Goal: Task Accomplishment & Management: Manage account settings

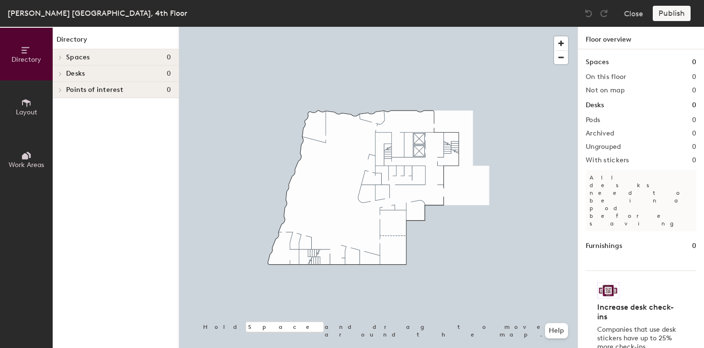
click at [68, 59] on span "Spaces" at bounding box center [78, 58] width 24 height 8
click at [17, 109] on span "Layout" at bounding box center [27, 112] width 22 height 8
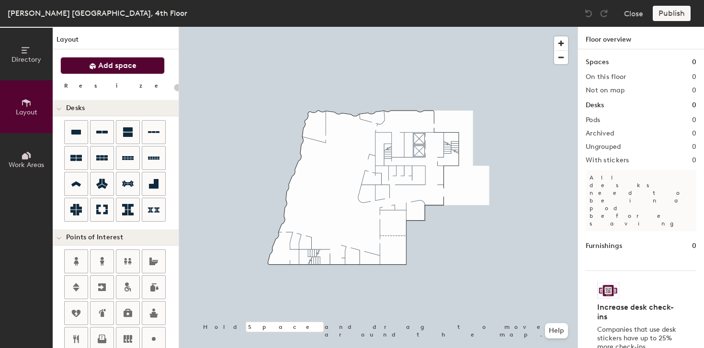
click at [130, 71] on button "Add space" at bounding box center [112, 65] width 104 height 17
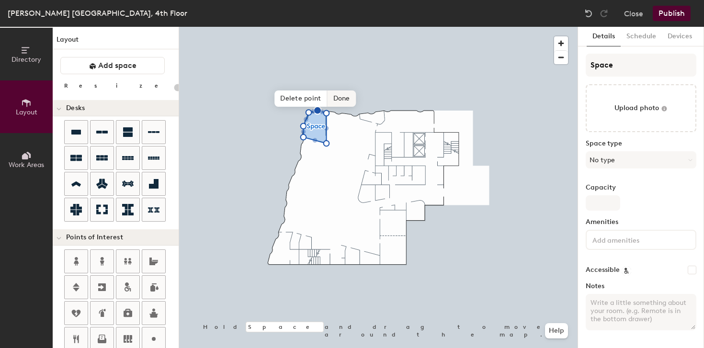
click at [341, 98] on span "Done" at bounding box center [342, 99] width 28 height 16
click at [308, 90] on span "Edit shape" at bounding box center [308, 93] width 46 height 16
click at [357, 99] on span "Done" at bounding box center [360, 99] width 28 height 16
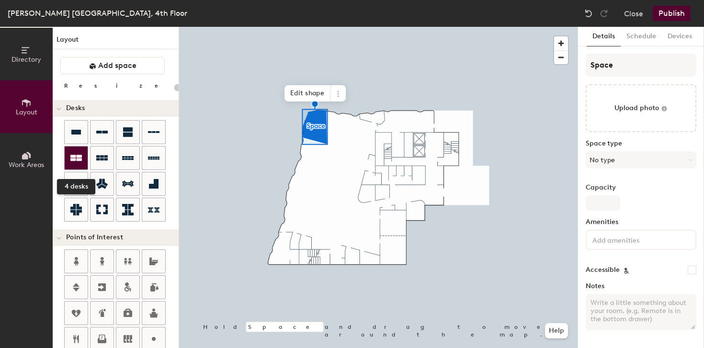
click at [78, 158] on icon at bounding box center [76, 158] width 12 height 12
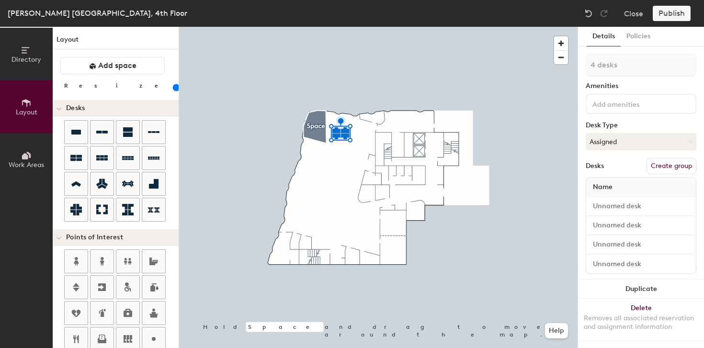
drag, startPoint x: 98, startPoint y: 88, endPoint x: 103, endPoint y: 88, distance: 5.3
click at [174, 88] on input "range" at bounding box center [174, 88] width 0 height 8
click at [611, 294] on button "Duplicate" at bounding box center [641, 289] width 126 height 19
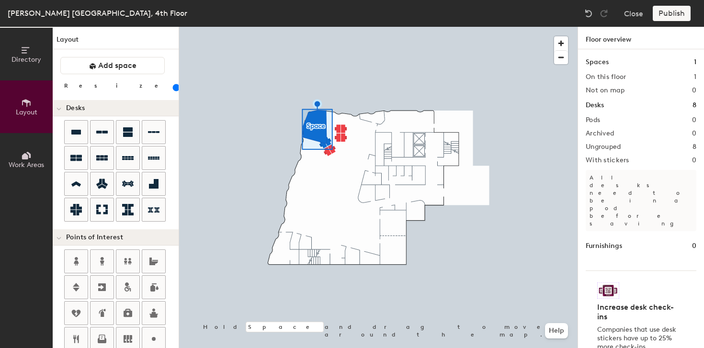
click at [338, 27] on div at bounding box center [378, 27] width 399 height 0
type input "140"
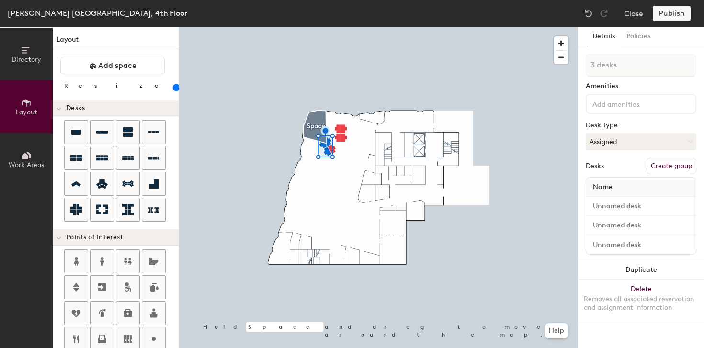
type input "4 desks"
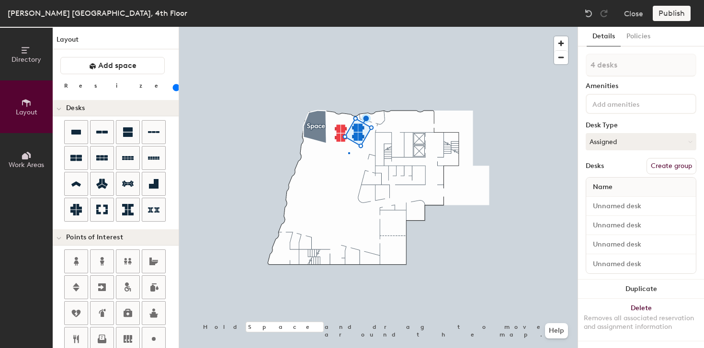
click at [348, 27] on div at bounding box center [378, 27] width 399 height 0
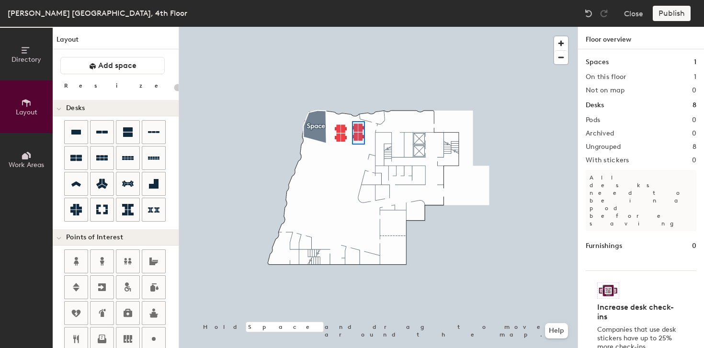
type input "140"
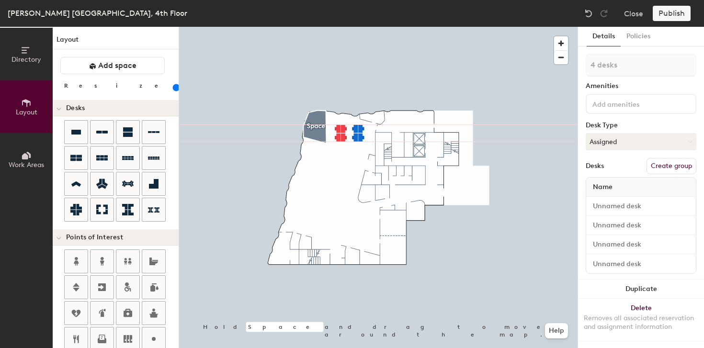
type input "1 desk"
click at [174, 88] on input "range" at bounding box center [174, 88] width 0 height 8
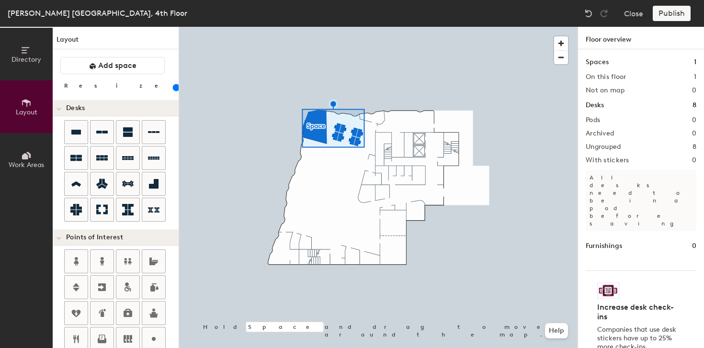
click at [360, 27] on div at bounding box center [378, 27] width 399 height 0
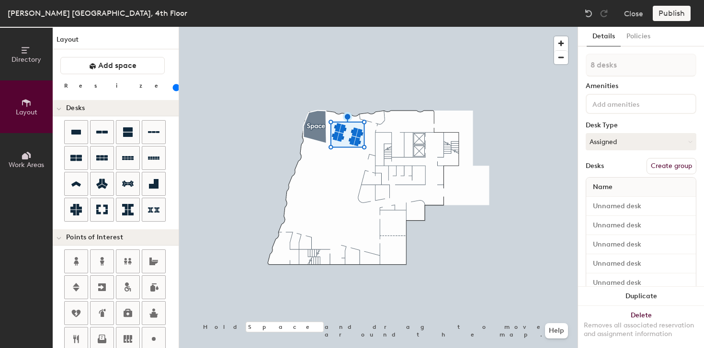
click at [658, 161] on button "Create group" at bounding box center [672, 166] width 50 height 16
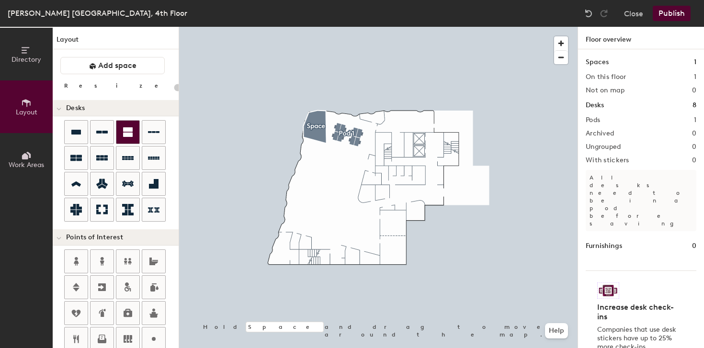
click at [124, 130] on icon at bounding box center [128, 132] width 10 height 10
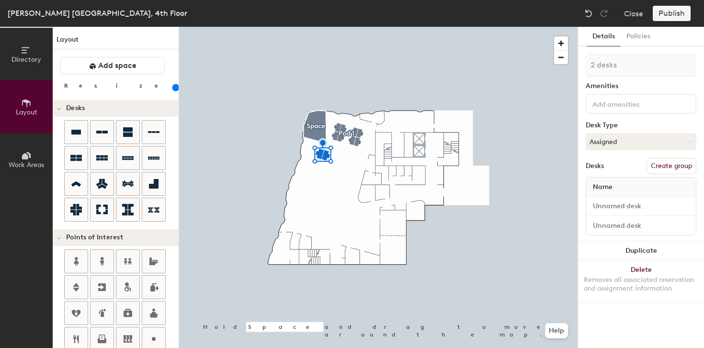
click at [174, 88] on input "range" at bounding box center [174, 88] width 0 height 8
click at [656, 253] on button "Duplicate" at bounding box center [641, 251] width 126 height 19
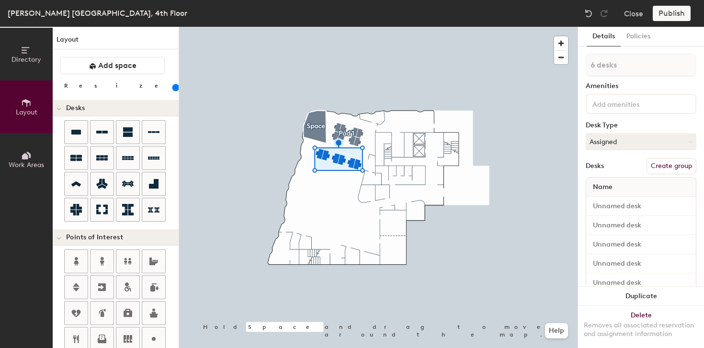
click at [668, 162] on button "Create group" at bounding box center [672, 166] width 50 height 16
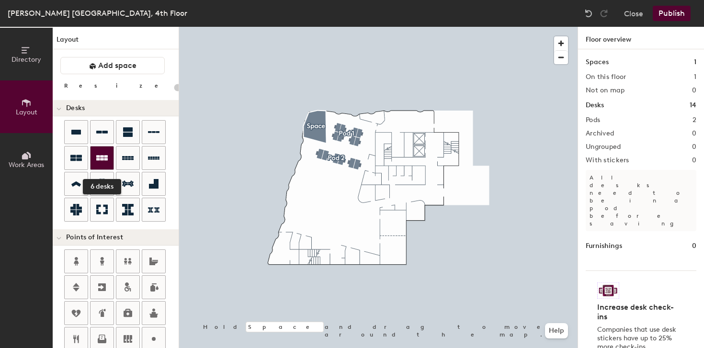
click at [106, 160] on icon at bounding box center [102, 157] width 12 height 5
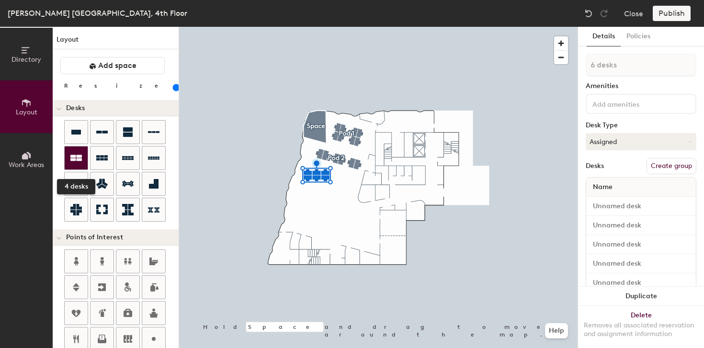
click at [80, 163] on icon at bounding box center [76, 158] width 12 height 12
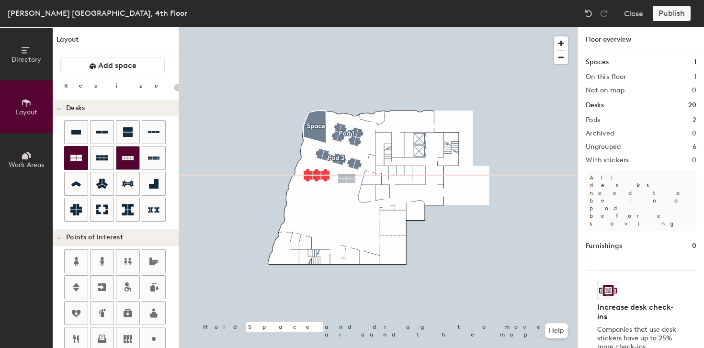
type input "140"
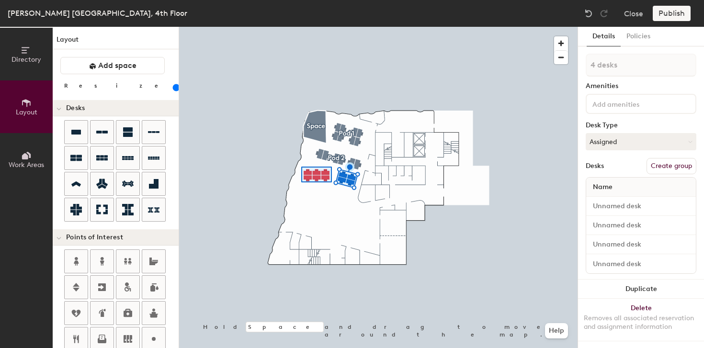
type input "6 desks"
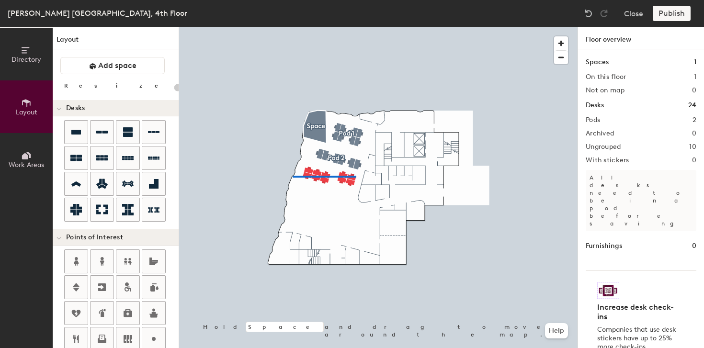
click at [293, 27] on div at bounding box center [378, 27] width 399 height 0
type input "140"
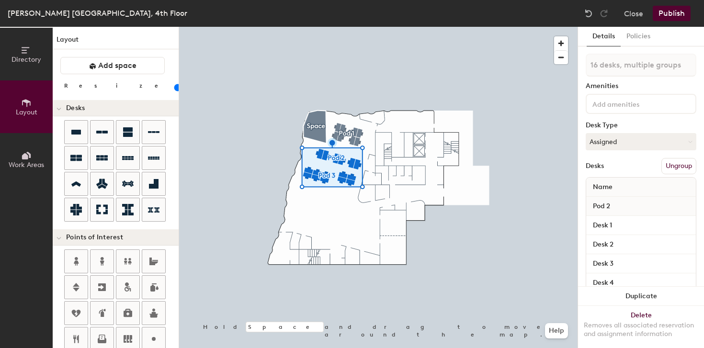
click at [358, 27] on div at bounding box center [378, 27] width 399 height 0
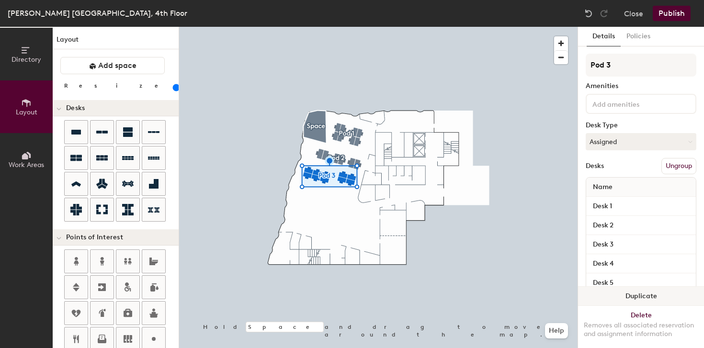
click at [652, 295] on button "Duplicate" at bounding box center [641, 296] width 126 height 19
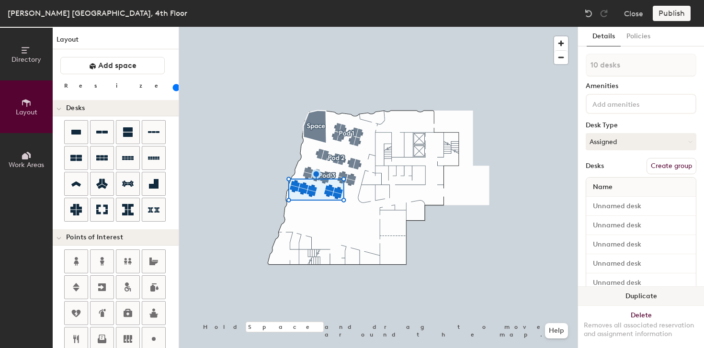
click at [650, 301] on button "Duplicate" at bounding box center [641, 296] width 126 height 19
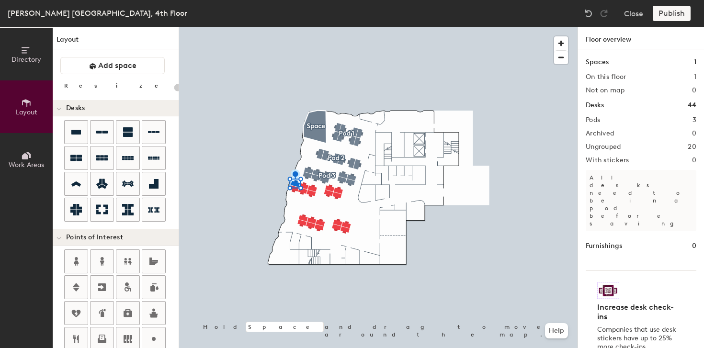
type input "140"
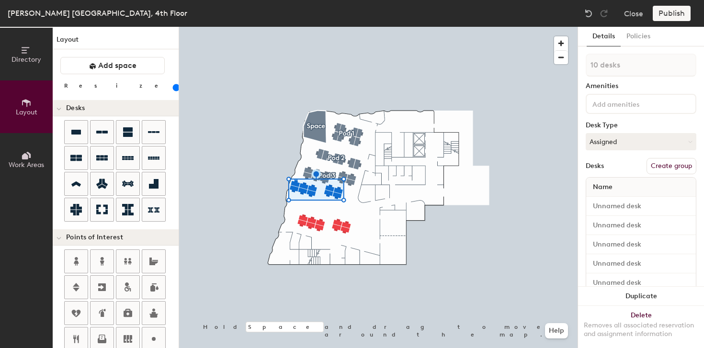
type input "1 desk"
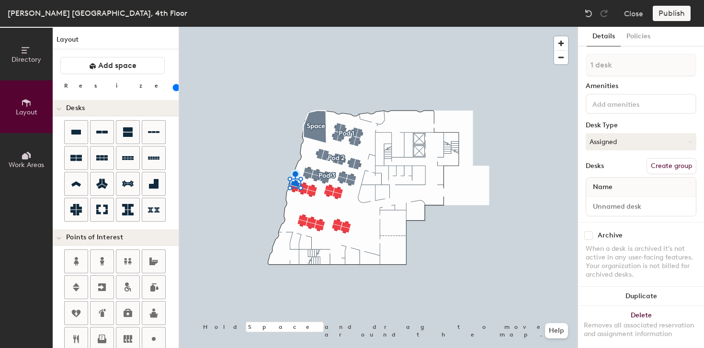
click at [325, 27] on div at bounding box center [378, 27] width 399 height 0
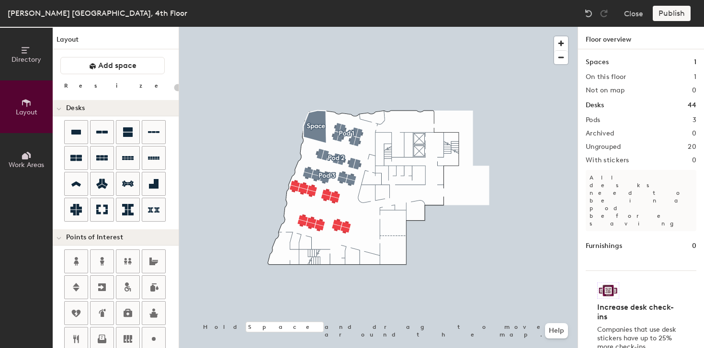
type input "140"
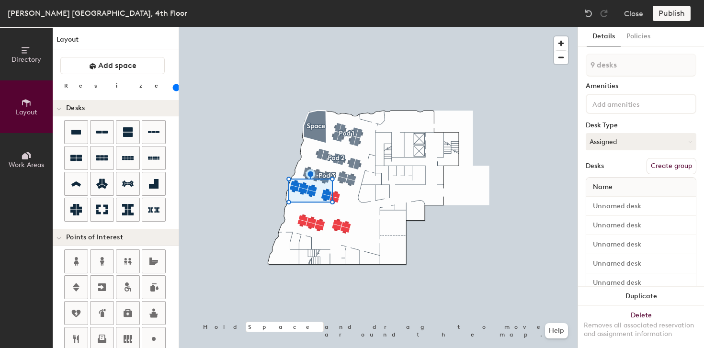
type input "10 desks"
click at [653, 171] on button "Create group" at bounding box center [672, 166] width 50 height 16
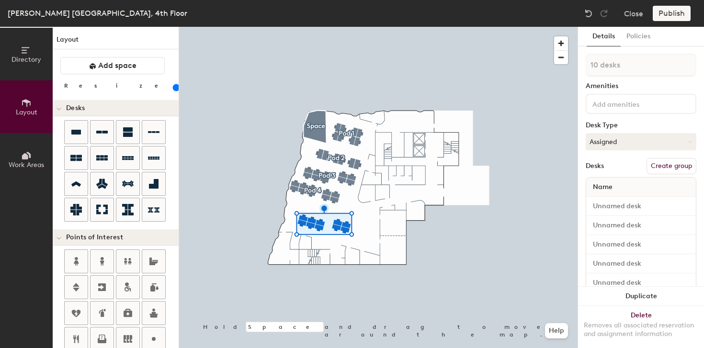
click at [664, 165] on button "Create group" at bounding box center [672, 166] width 50 height 16
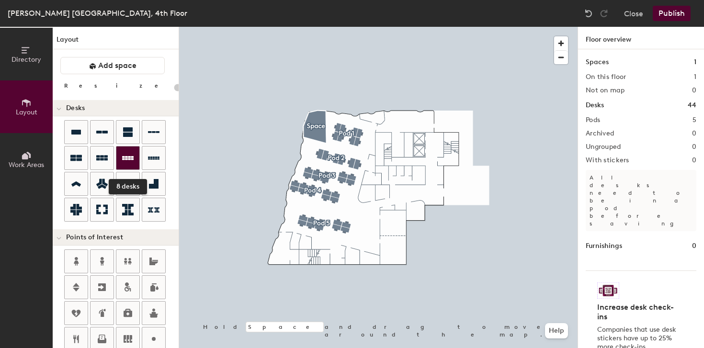
click at [130, 158] on icon at bounding box center [128, 158] width 12 height 4
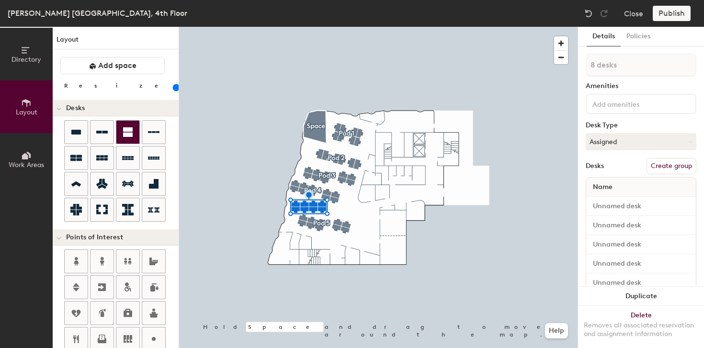
click at [127, 143] on div at bounding box center [127, 132] width 23 height 23
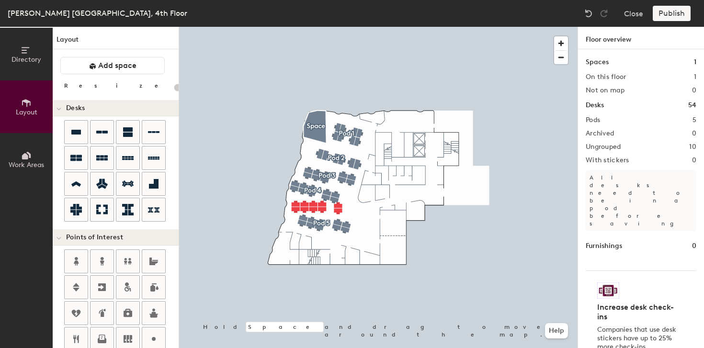
click at [295, 27] on div at bounding box center [378, 27] width 399 height 0
type input "140"
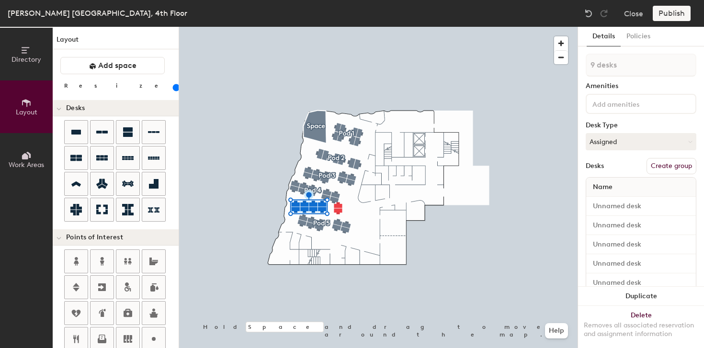
type input "10 desks"
click at [666, 166] on button "Create group" at bounding box center [672, 166] width 50 height 16
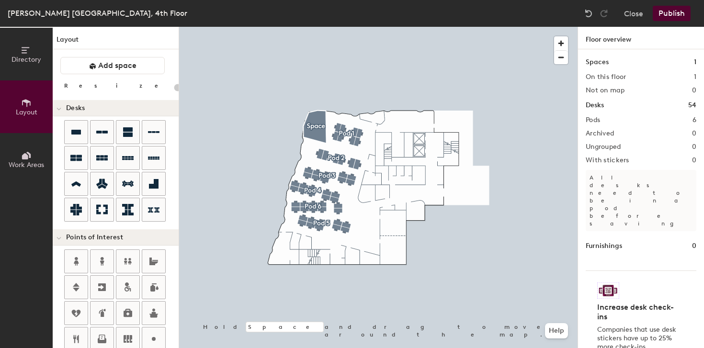
click at [674, 17] on button "Publish" at bounding box center [672, 13] width 38 height 15
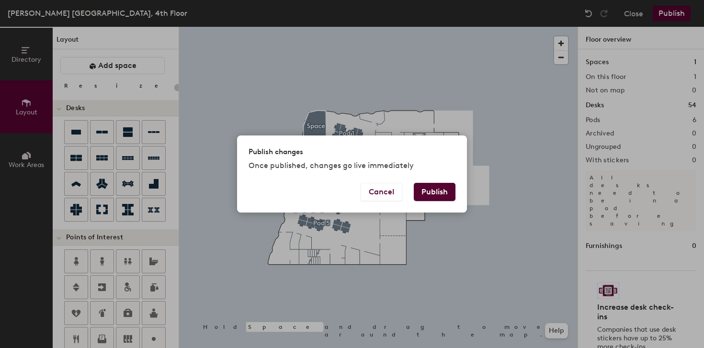
click at [426, 194] on button "Publish" at bounding box center [435, 192] width 42 height 18
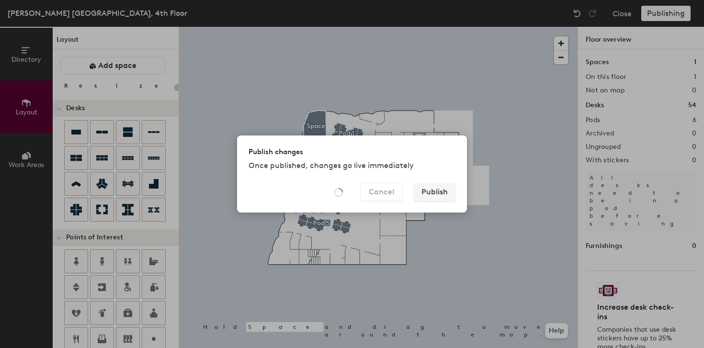
type input "20"
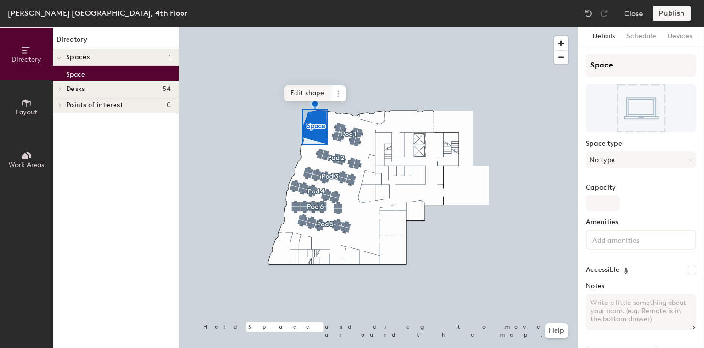
click at [300, 94] on span "Edit shape" at bounding box center [308, 93] width 46 height 16
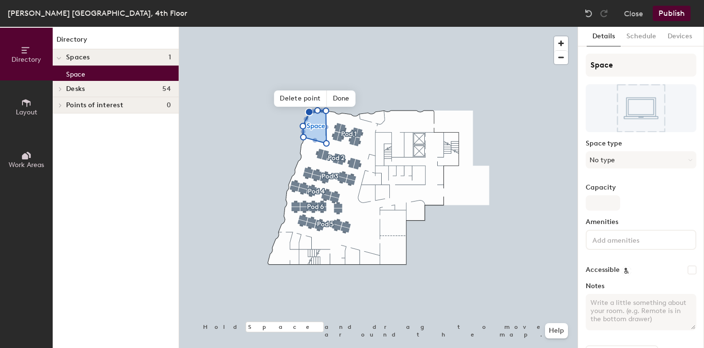
click at [21, 103] on icon at bounding box center [26, 103] width 11 height 11
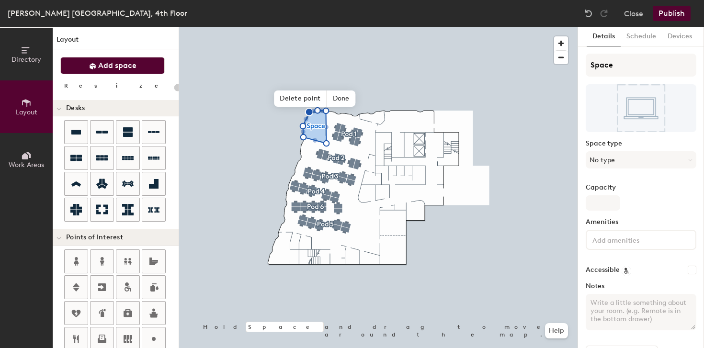
click at [82, 69] on button "Add space" at bounding box center [112, 65] width 104 height 17
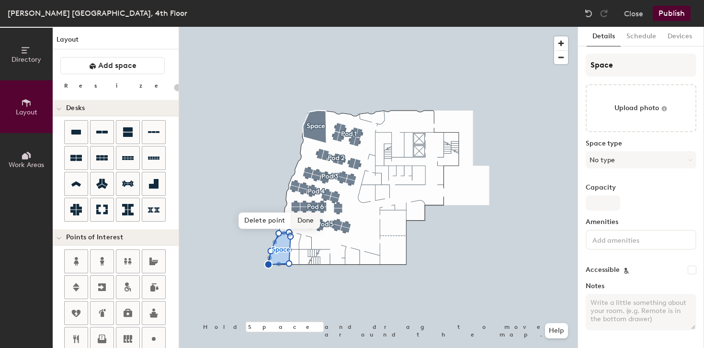
click at [303, 224] on span "Done" at bounding box center [306, 221] width 28 height 16
click at [277, 219] on span "Edit shape" at bounding box center [272, 216] width 46 height 16
click at [318, 218] on span "Done" at bounding box center [324, 221] width 28 height 16
click at [321, 27] on div at bounding box center [378, 27] width 399 height 0
click at [287, 219] on span "Edit shape" at bounding box center [272, 216] width 46 height 16
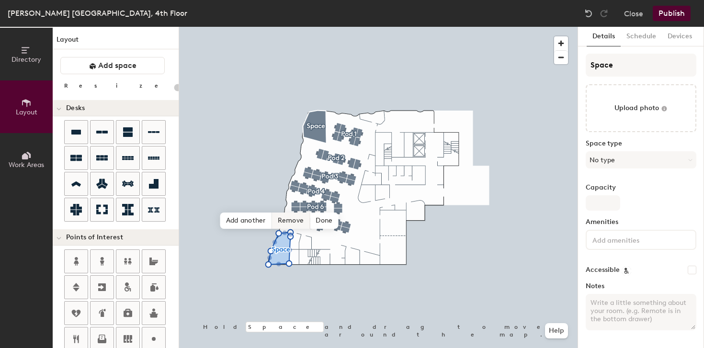
click at [293, 225] on span "Remove" at bounding box center [291, 221] width 38 height 16
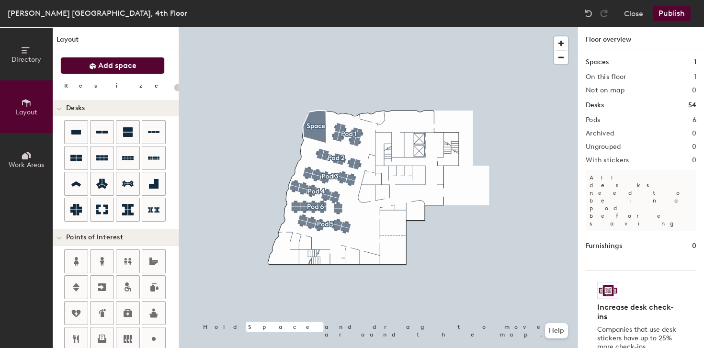
click at [110, 65] on span "Add space" at bounding box center [117, 66] width 38 height 10
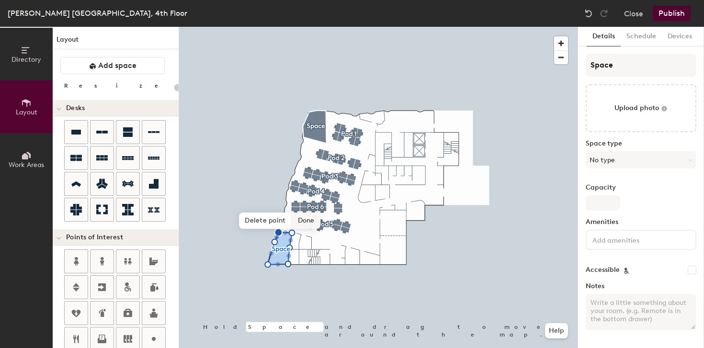
click at [302, 220] on span "Done" at bounding box center [306, 221] width 28 height 16
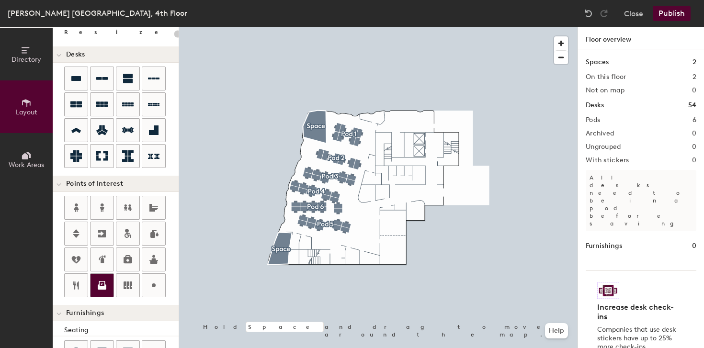
scroll to position [54, 0]
click at [156, 280] on icon at bounding box center [154, 285] width 12 height 12
type input "20"
type input "Stair A"
click at [333, 279] on span "Done" at bounding box center [330, 278] width 28 height 16
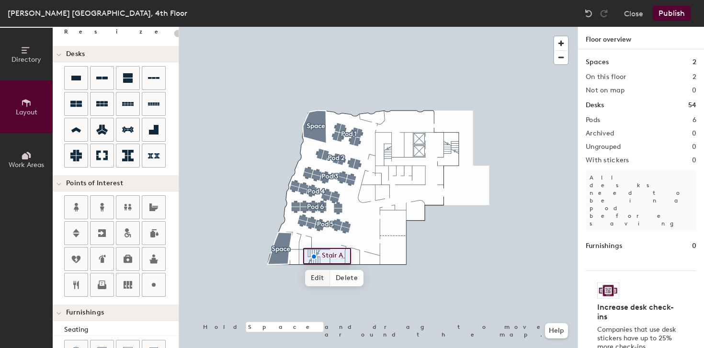
click at [298, 27] on div at bounding box center [378, 27] width 399 height 0
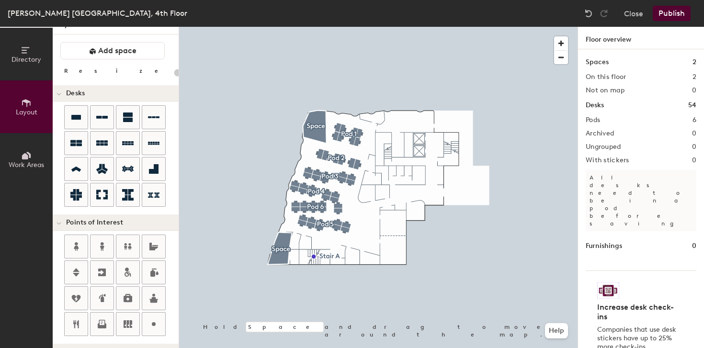
scroll to position [0, 0]
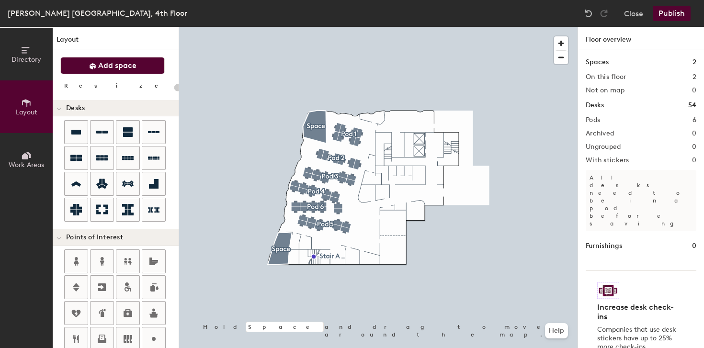
click at [99, 69] on span "Add space" at bounding box center [117, 66] width 38 height 10
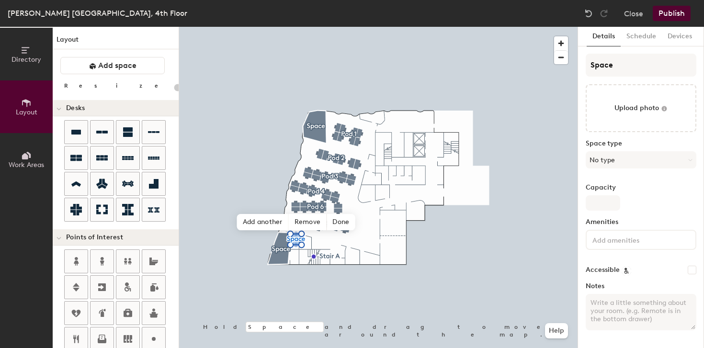
type input "20"
click at [560, 43] on span "button" at bounding box center [561, 43] width 14 height 14
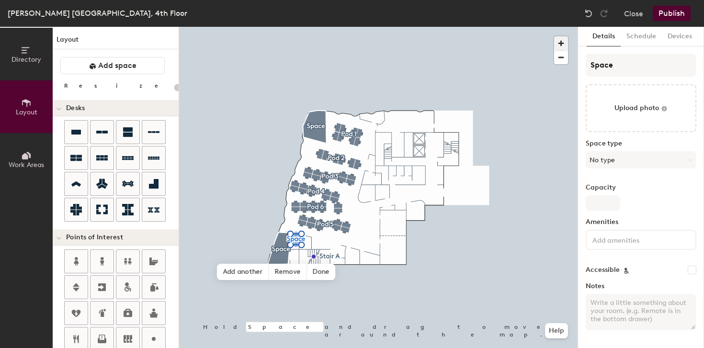
click at [560, 43] on span "button" at bounding box center [561, 43] width 14 height 14
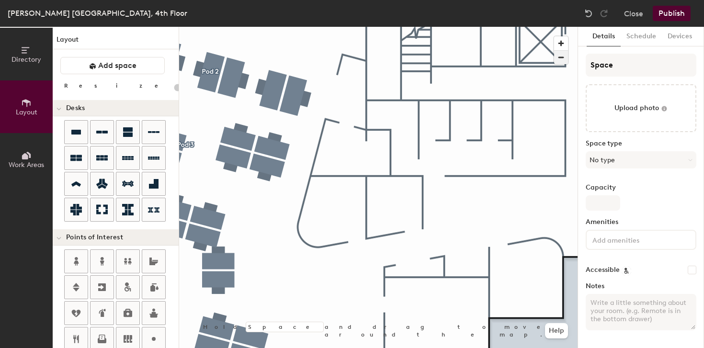
click at [562, 59] on span "button" at bounding box center [561, 57] width 14 height 13
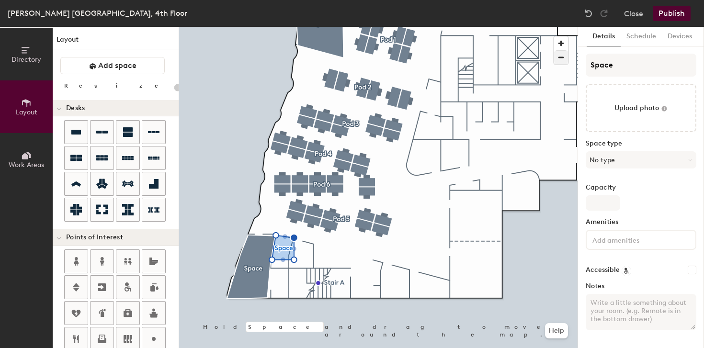
type input "20"
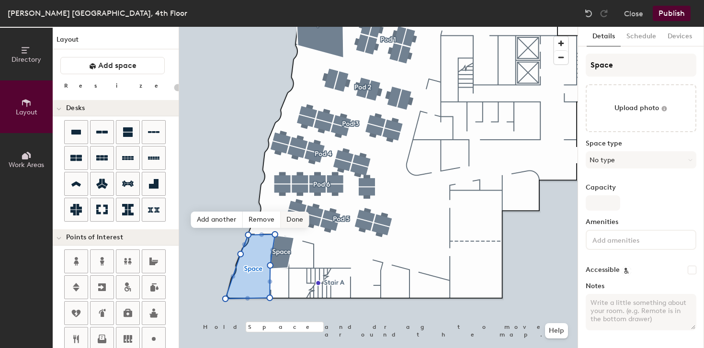
click at [291, 225] on span "Done" at bounding box center [295, 220] width 28 height 16
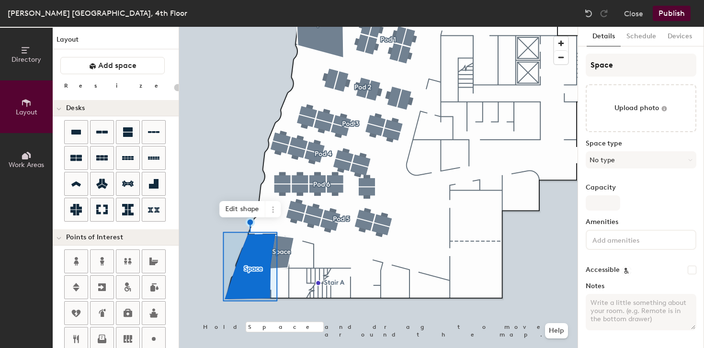
click at [322, 27] on div at bounding box center [378, 27] width 399 height 0
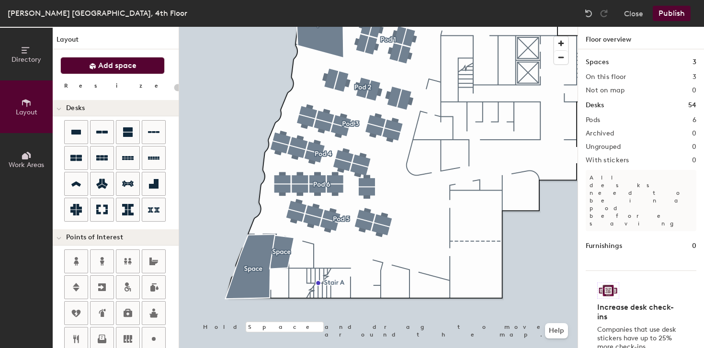
click at [103, 68] on span "Add space" at bounding box center [117, 66] width 38 height 10
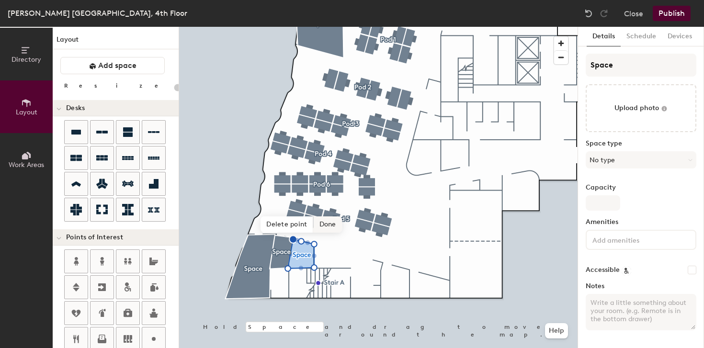
click at [333, 225] on span "Done" at bounding box center [328, 225] width 28 height 16
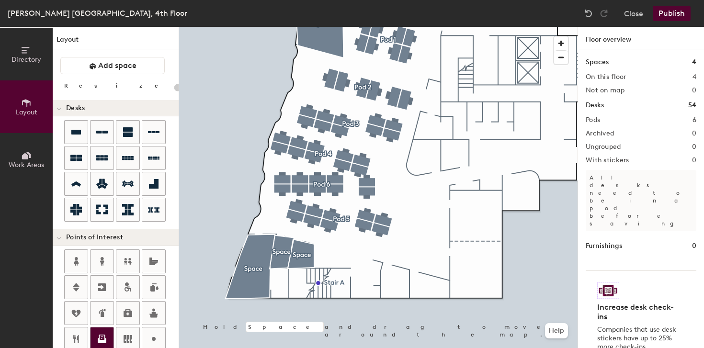
click at [103, 339] on icon at bounding box center [102, 340] width 12 height 12
click at [392, 298] on span "Done" at bounding box center [391, 296] width 28 height 16
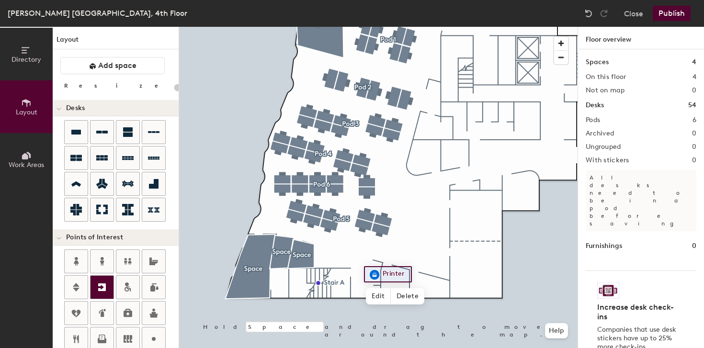
click at [104, 292] on icon at bounding box center [102, 288] width 12 height 12
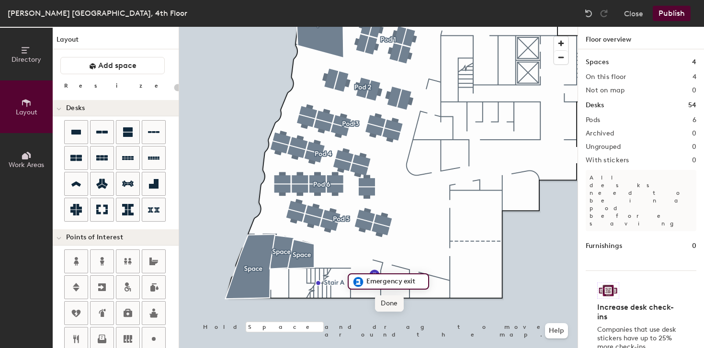
click at [389, 304] on span "Done" at bounding box center [389, 304] width 28 height 16
click at [357, 27] on div at bounding box center [378, 27] width 399 height 0
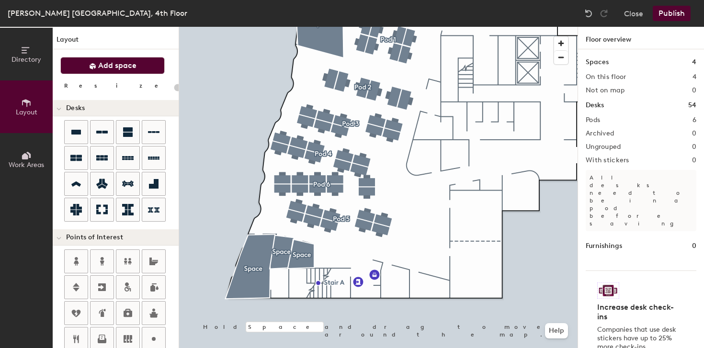
click at [128, 63] on span "Add space" at bounding box center [117, 66] width 38 height 10
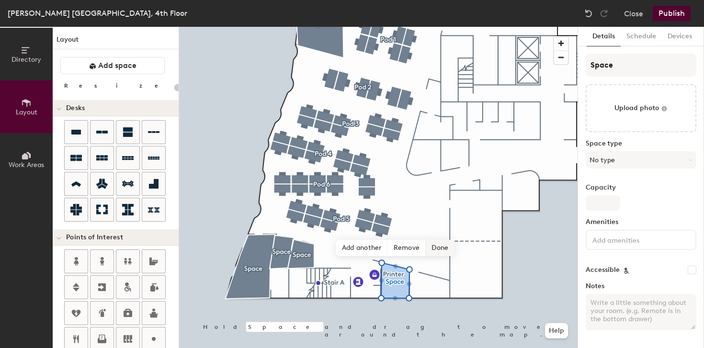
click at [435, 248] on span "Done" at bounding box center [440, 248] width 28 height 16
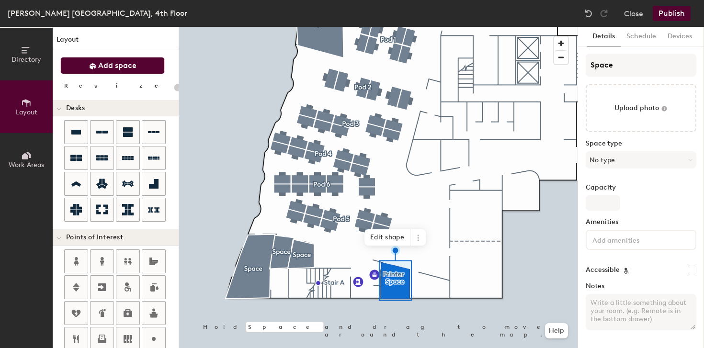
click at [100, 67] on span "Add space" at bounding box center [117, 66] width 38 height 10
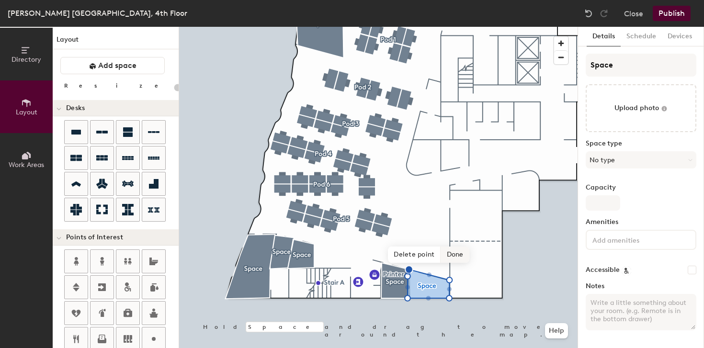
click at [451, 256] on span "Done" at bounding box center [455, 255] width 28 height 16
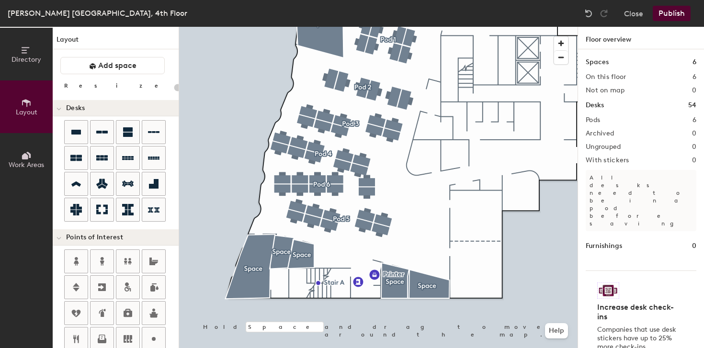
click at [660, 12] on button "Publish" at bounding box center [672, 13] width 38 height 15
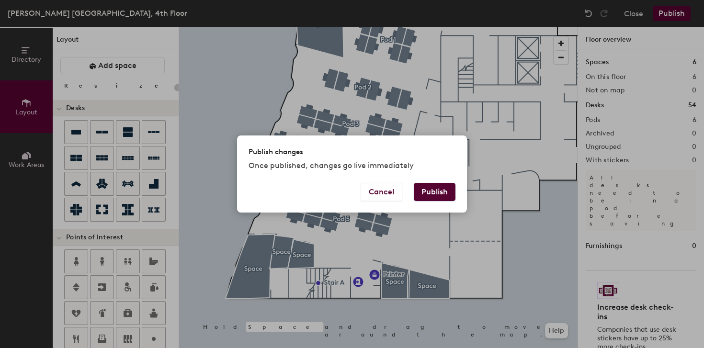
click at [424, 191] on button "Publish" at bounding box center [435, 192] width 42 height 18
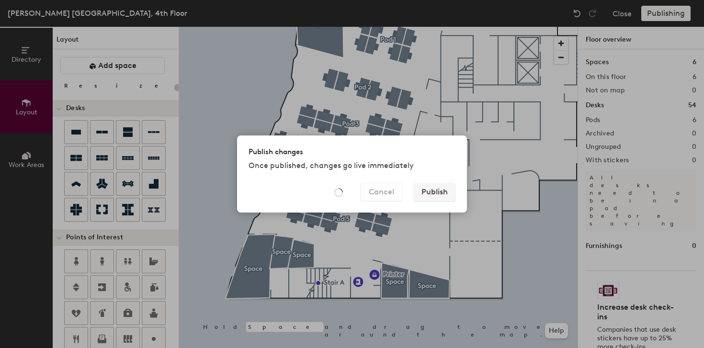
type input "20"
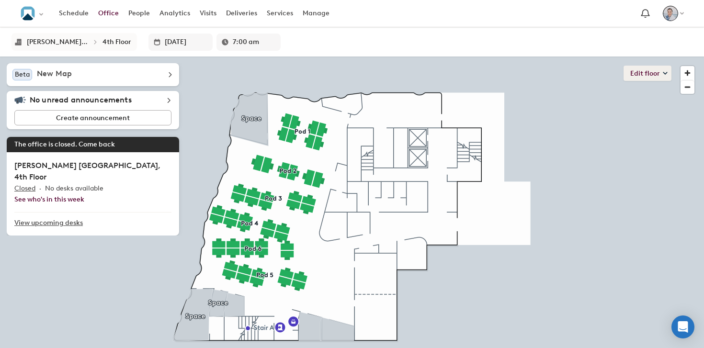
click at [636, 81] on button "Edit floor" at bounding box center [648, 73] width 48 height 15
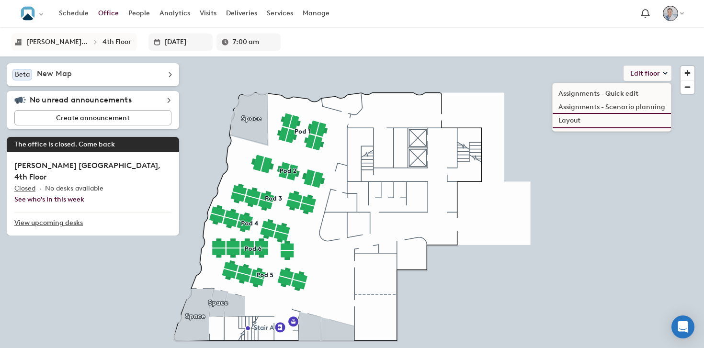
click at [613, 124] on li "Layout" at bounding box center [612, 120] width 118 height 13
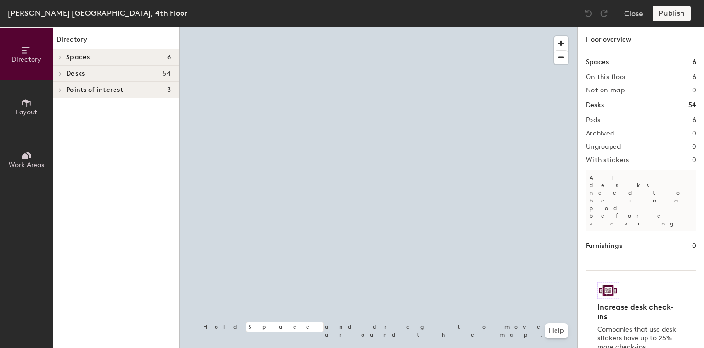
click at [28, 99] on icon at bounding box center [26, 103] width 11 height 11
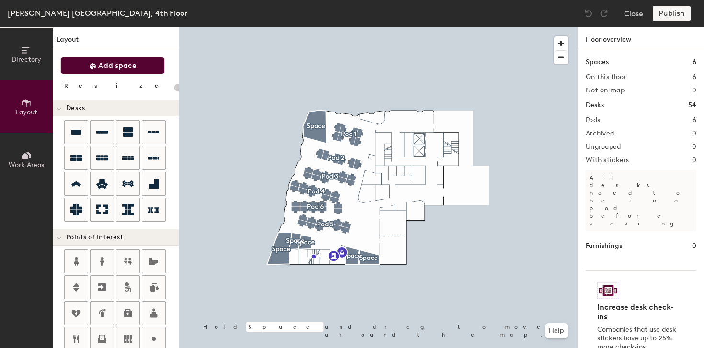
click at [70, 63] on button "Add space" at bounding box center [112, 65] width 104 height 17
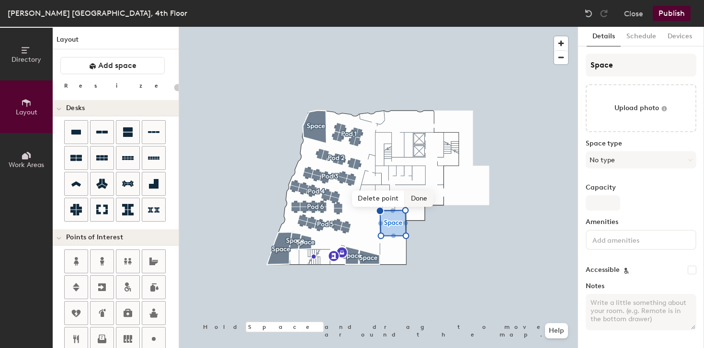
click at [415, 199] on span "Done" at bounding box center [419, 199] width 28 height 16
click at [384, 193] on span "Edit shape" at bounding box center [385, 194] width 46 height 16
click at [422, 198] on span "Done" at bounding box center [419, 199] width 28 height 16
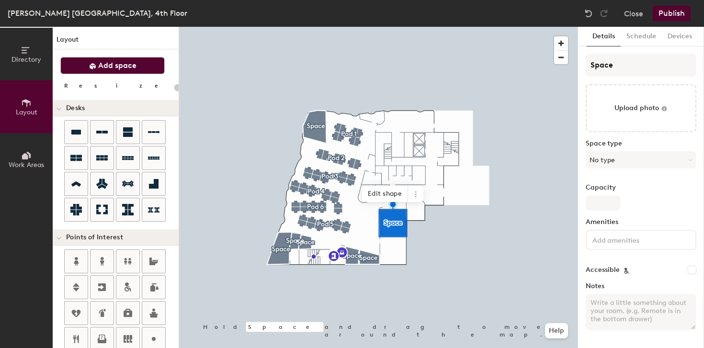
click at [98, 65] on button "Add space" at bounding box center [112, 65] width 104 height 17
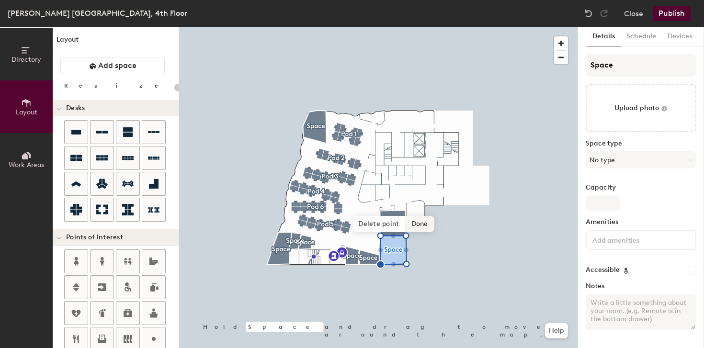
click at [416, 221] on span "Done" at bounding box center [420, 224] width 28 height 16
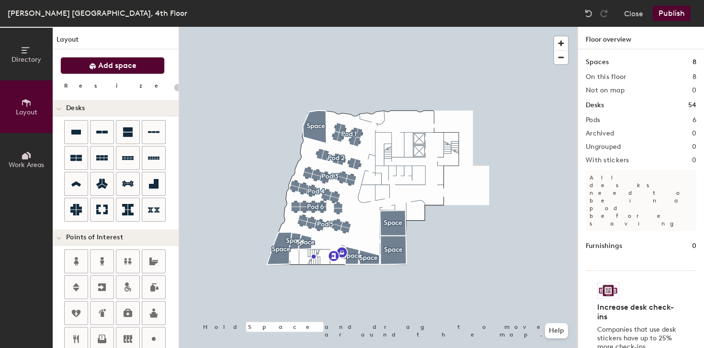
click at [93, 69] on icon at bounding box center [92, 66] width 7 height 7
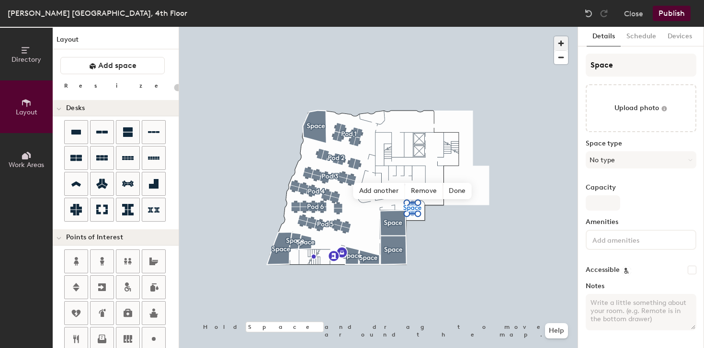
click at [559, 43] on span "button" at bounding box center [561, 43] width 14 height 14
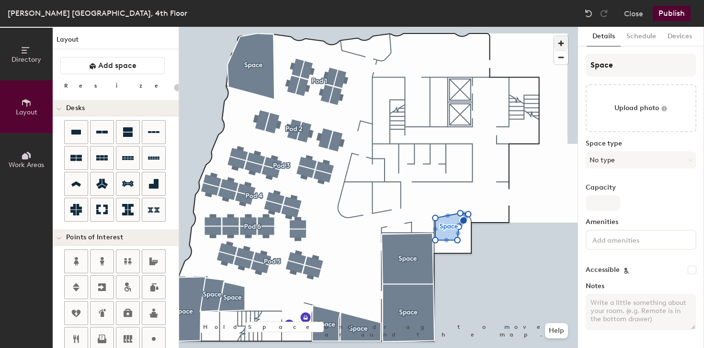
type input "20"
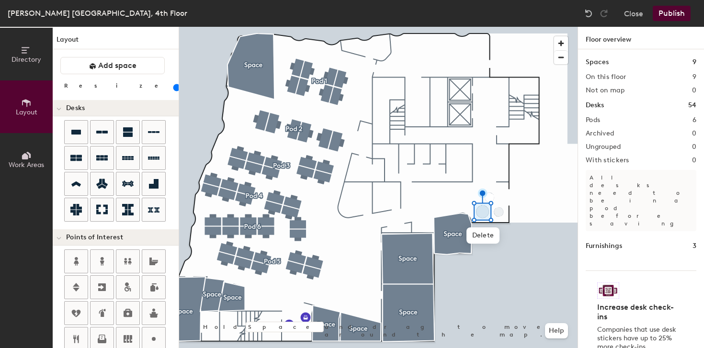
click at [174, 90] on input "range" at bounding box center [174, 88] width 0 height 8
click at [483, 27] on div at bounding box center [378, 27] width 399 height 0
click at [174, 89] on input "range" at bounding box center [174, 88] width 0 height 8
click at [481, 27] on div at bounding box center [378, 27] width 399 height 0
click at [174, 88] on input "range" at bounding box center [174, 88] width 0 height 8
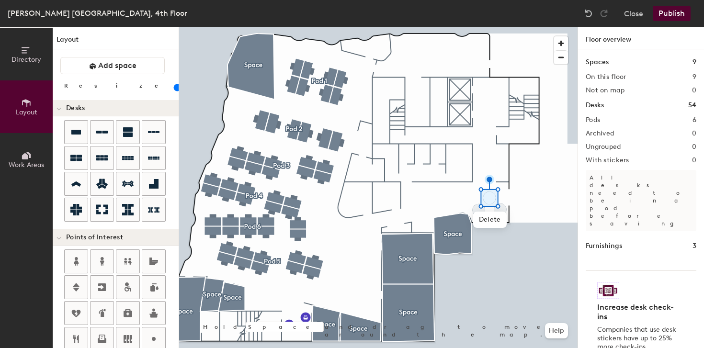
click at [174, 88] on input "range" at bounding box center [174, 88] width 0 height 8
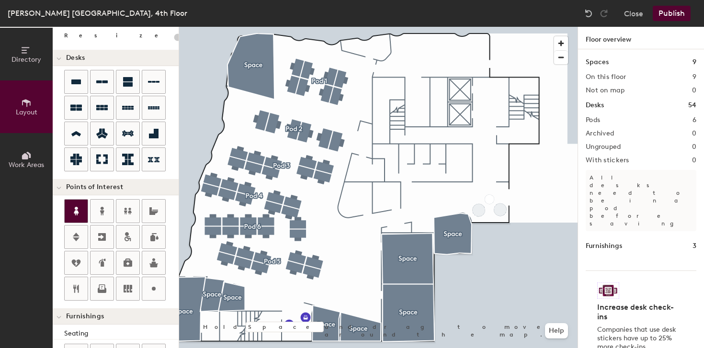
scroll to position [51, 0]
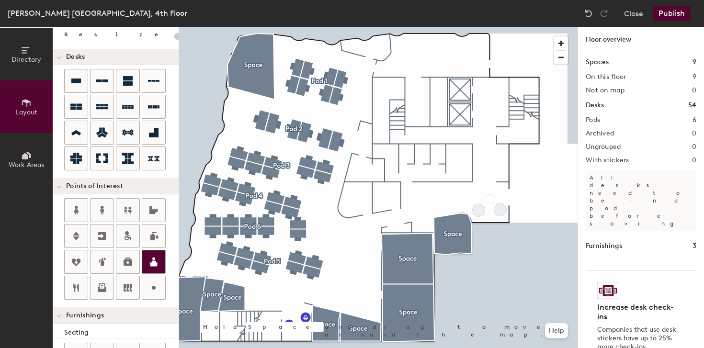
click at [155, 265] on icon at bounding box center [154, 262] width 9 height 9
type input "20"
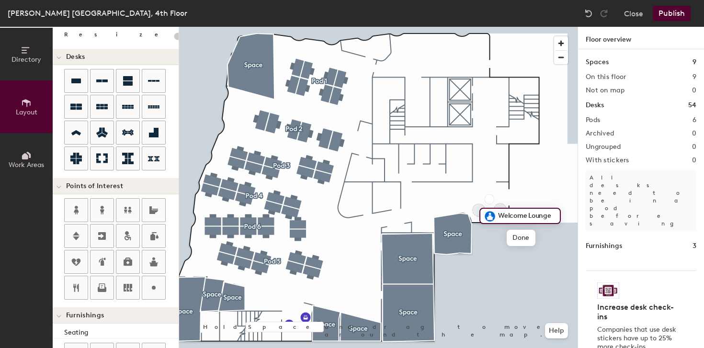
scroll to position [0, 0]
type input "Welcome Lounge"
click at [541, 27] on div at bounding box center [378, 27] width 399 height 0
click at [676, 17] on button "Publish" at bounding box center [672, 13] width 38 height 15
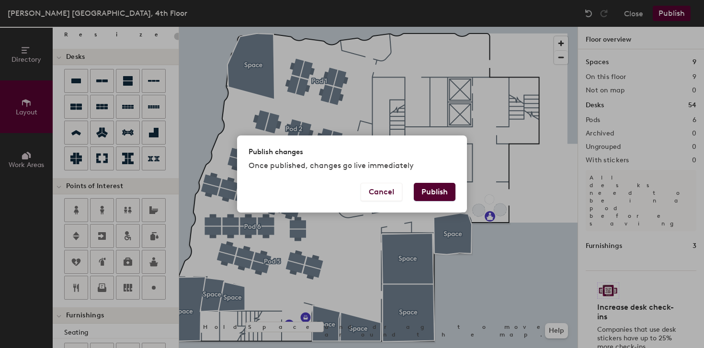
click at [426, 199] on button "Publish" at bounding box center [435, 192] width 42 height 18
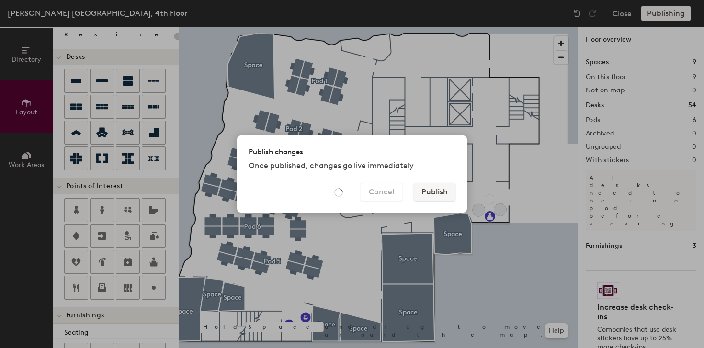
type input "20"
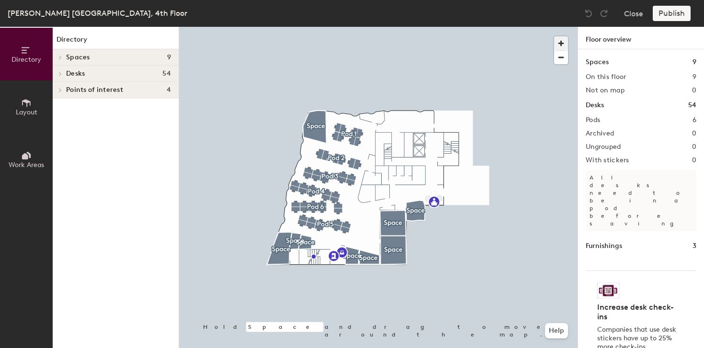
click at [560, 43] on span "button" at bounding box center [561, 43] width 14 height 14
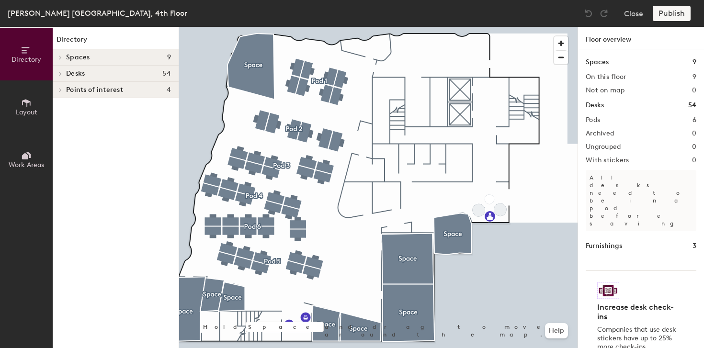
click at [25, 96] on button "Layout" at bounding box center [26, 107] width 53 height 53
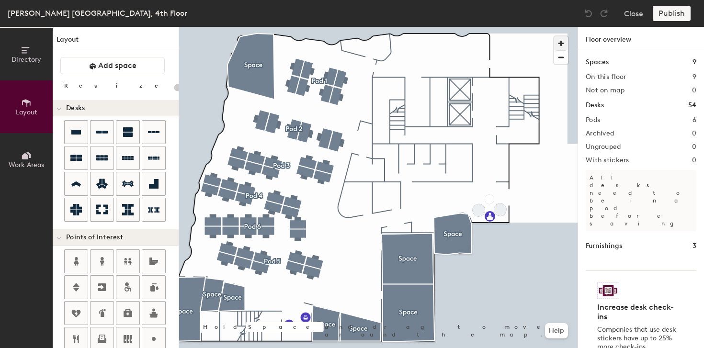
click at [561, 43] on span "button" at bounding box center [561, 43] width 14 height 14
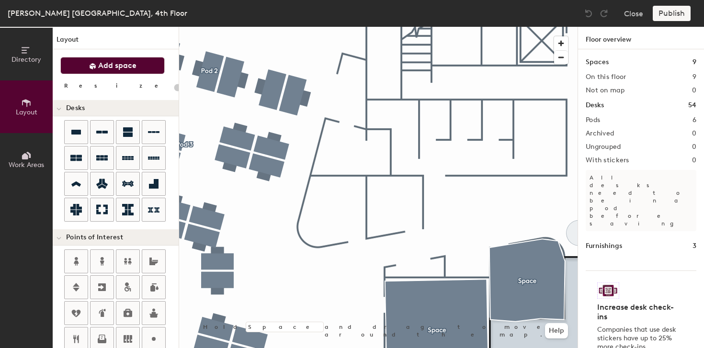
click at [140, 70] on button "Add space" at bounding box center [112, 65] width 104 height 17
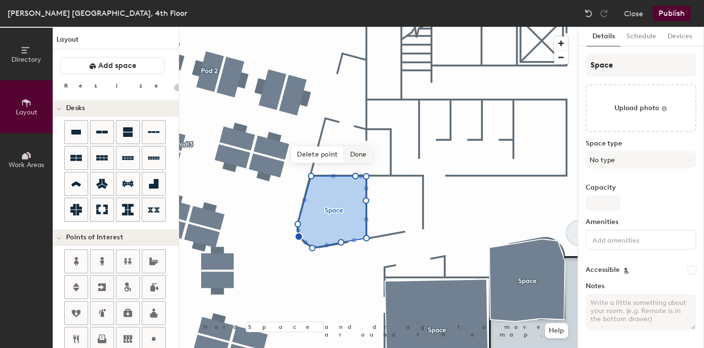
click at [364, 159] on span "Done" at bounding box center [359, 155] width 28 height 16
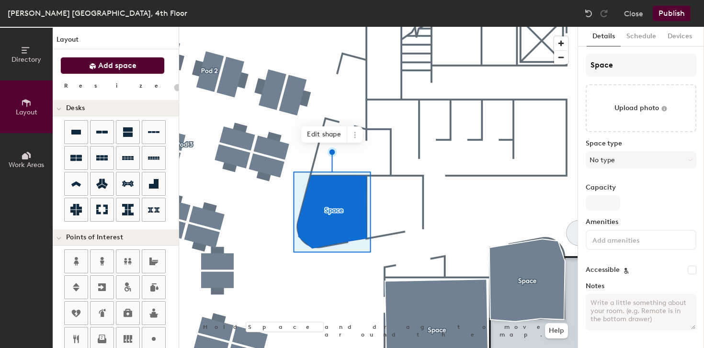
click at [103, 69] on span "Add space" at bounding box center [117, 66] width 38 height 10
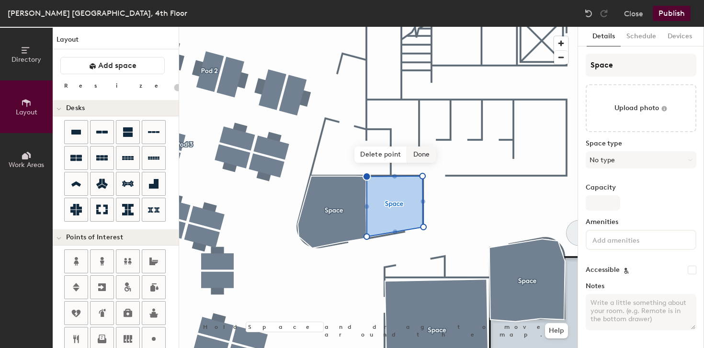
click at [425, 160] on span "Done" at bounding box center [422, 155] width 28 height 16
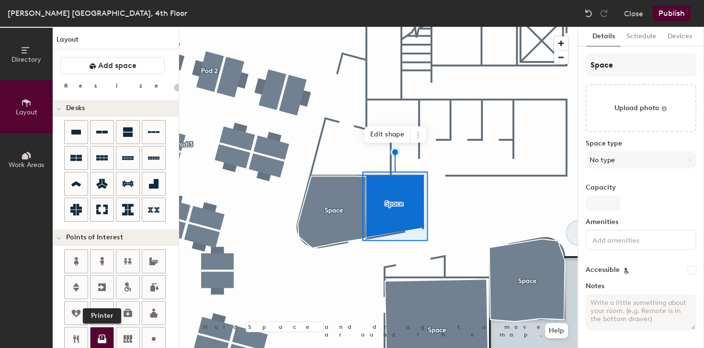
click at [99, 343] on icon at bounding box center [102, 340] width 9 height 5
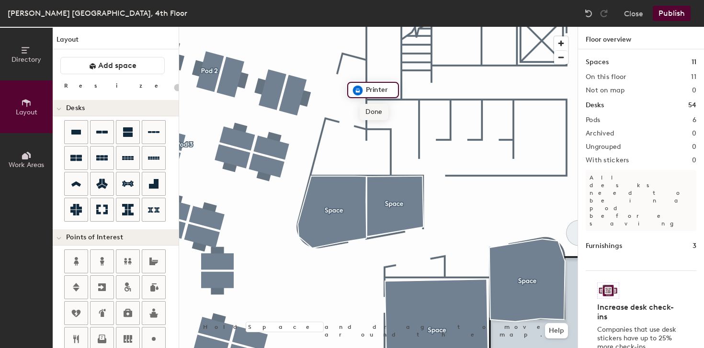
click at [383, 111] on span "Done" at bounding box center [374, 112] width 28 height 16
click at [512, 27] on div at bounding box center [378, 27] width 399 height 0
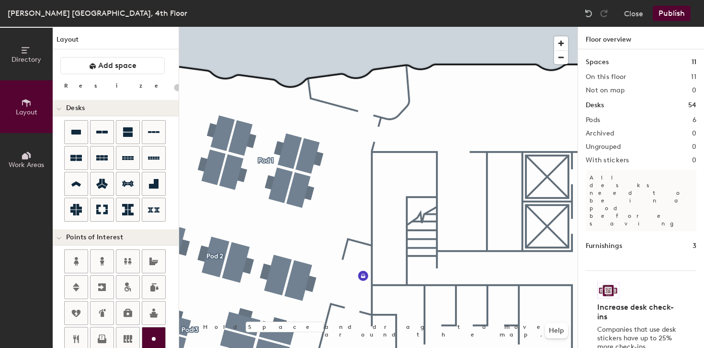
click at [144, 332] on div at bounding box center [153, 339] width 23 height 23
type input "20"
type input "Stair D"
click at [437, 230] on span "Done" at bounding box center [438, 228] width 28 height 16
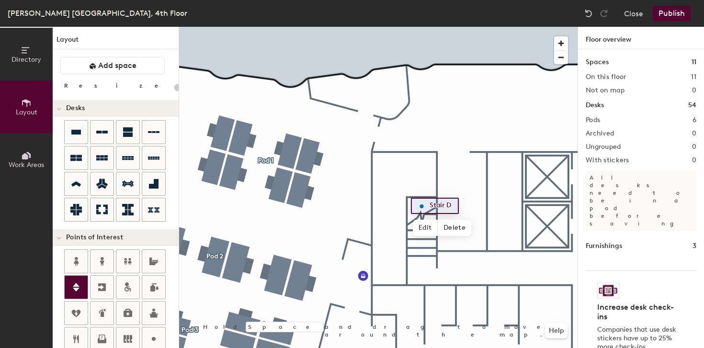
click at [76, 291] on icon at bounding box center [76, 287] width 7 height 9
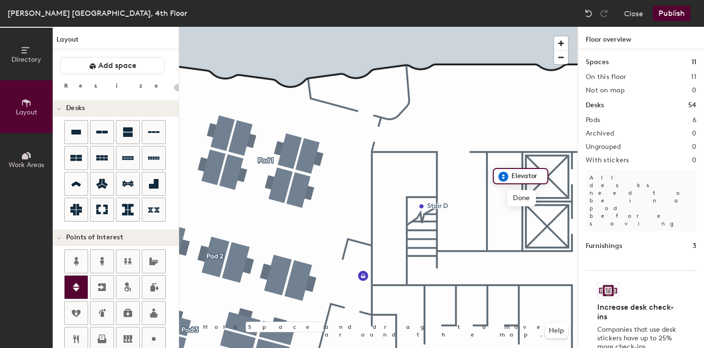
click at [74, 288] on icon at bounding box center [76, 287] width 7 height 9
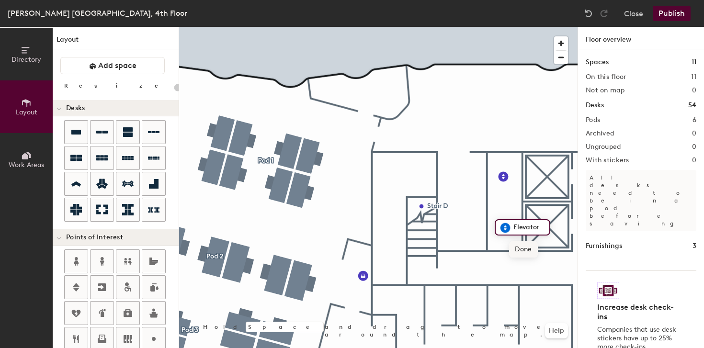
click at [526, 251] on span "Done" at bounding box center [523, 250] width 28 height 16
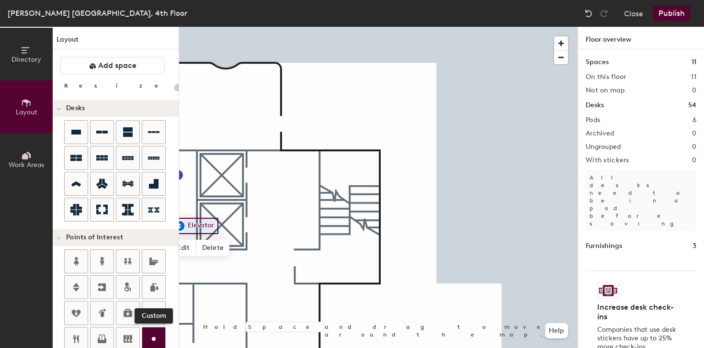
click at [157, 334] on icon at bounding box center [154, 340] width 12 height 12
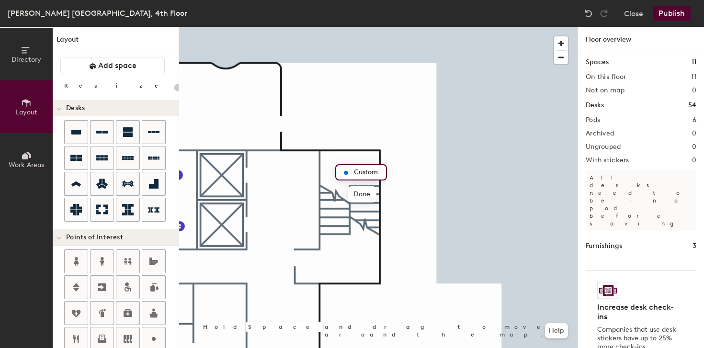
type input "20"
type input "S"
type input "20"
type input "Stair B"
click at [367, 192] on span "Done" at bounding box center [362, 194] width 28 height 16
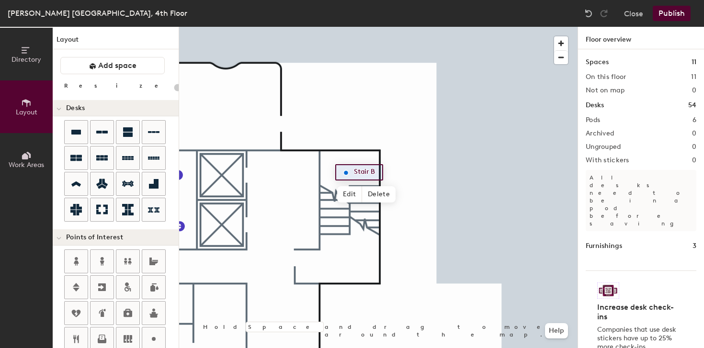
click at [677, 17] on button "Publish" at bounding box center [672, 13] width 38 height 15
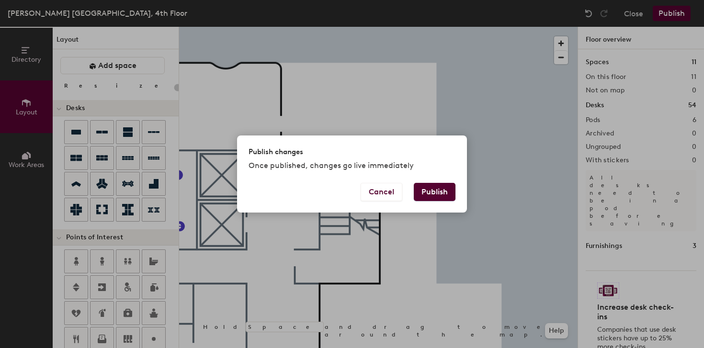
click at [424, 190] on button "Publish" at bounding box center [435, 192] width 42 height 18
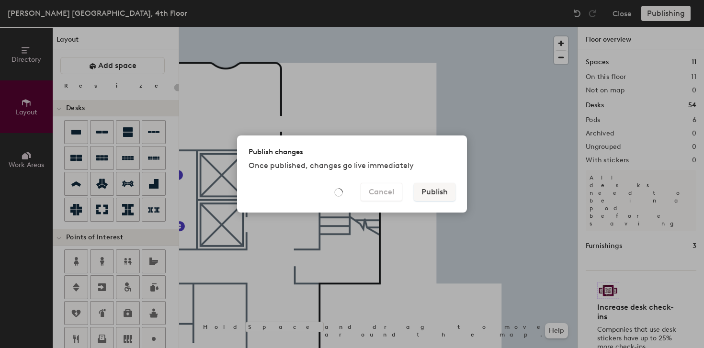
type input "20"
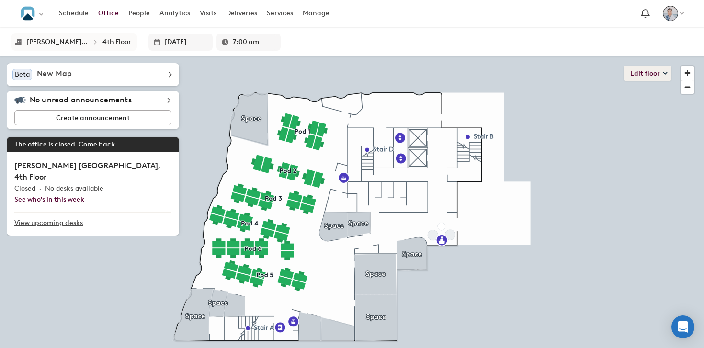
click at [644, 69] on button "Edit floor" at bounding box center [648, 73] width 48 height 15
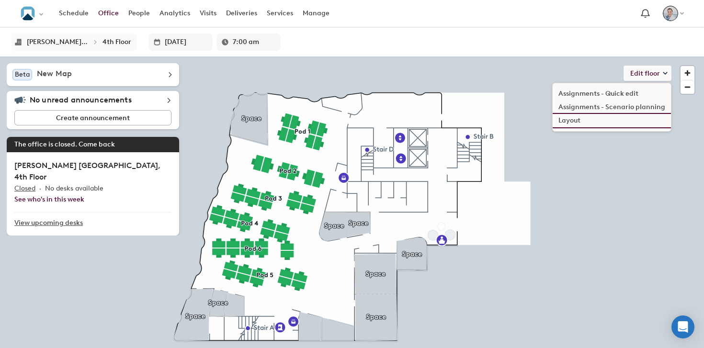
click at [598, 124] on li "Layout" at bounding box center [612, 120] width 118 height 13
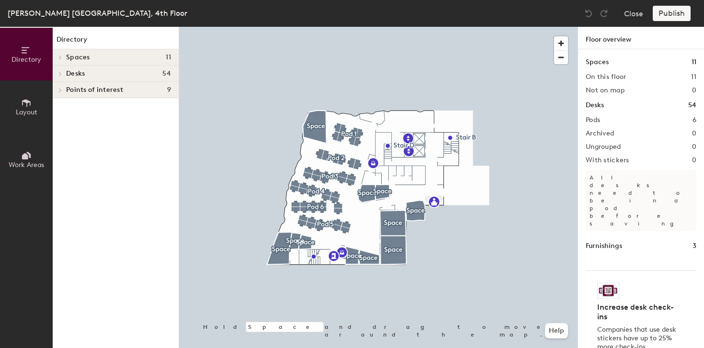
click at [14, 115] on button "Layout" at bounding box center [26, 107] width 53 height 53
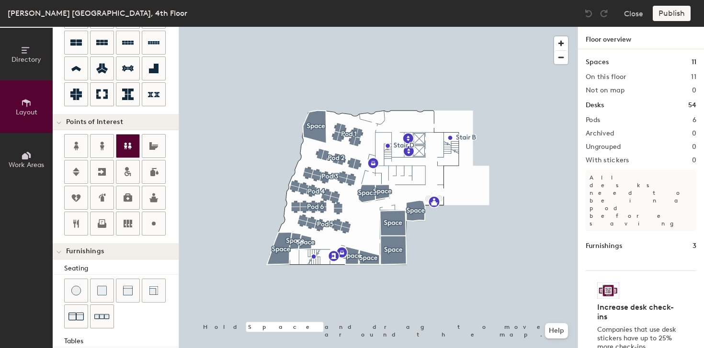
scroll to position [128, 0]
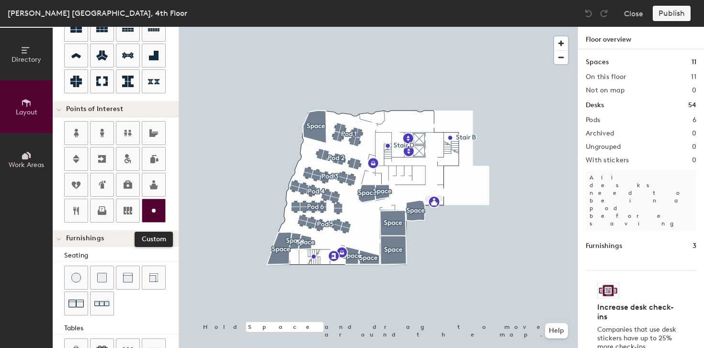
click at [154, 210] on circle at bounding box center [154, 211] width 4 height 4
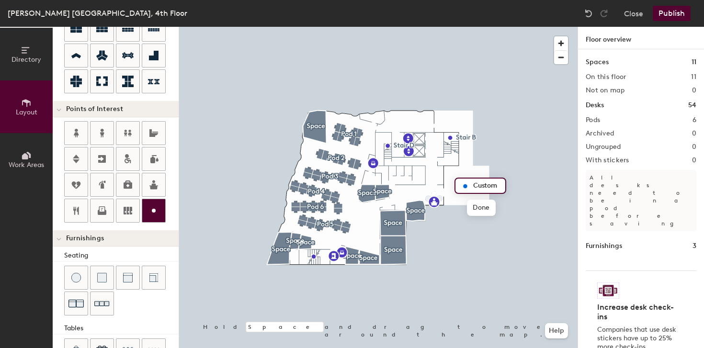
type input "20"
type input "Terrace"
click at [487, 210] on span "Done" at bounding box center [481, 208] width 28 height 16
click at [558, 41] on span "button" at bounding box center [561, 43] width 14 height 14
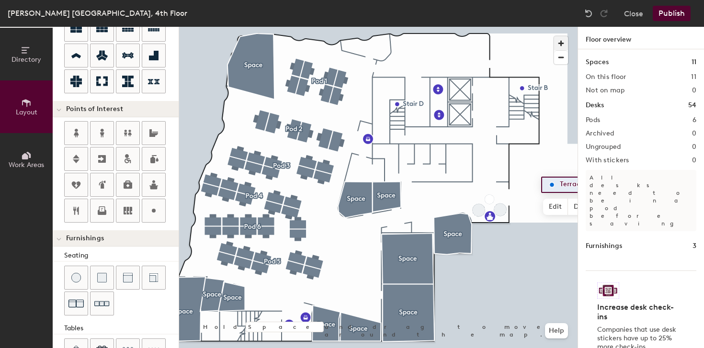
click at [562, 41] on span "button" at bounding box center [561, 43] width 14 height 14
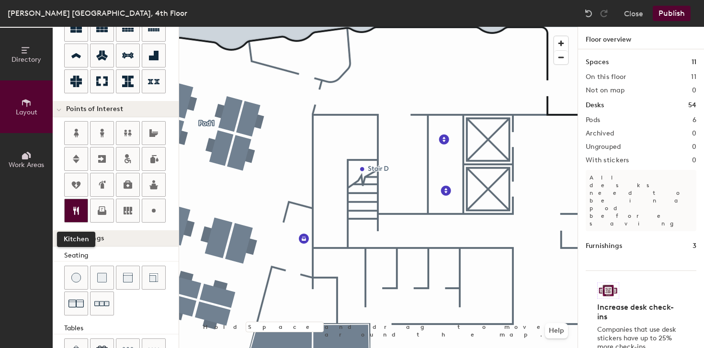
click at [74, 212] on icon at bounding box center [76, 211] width 6 height 8
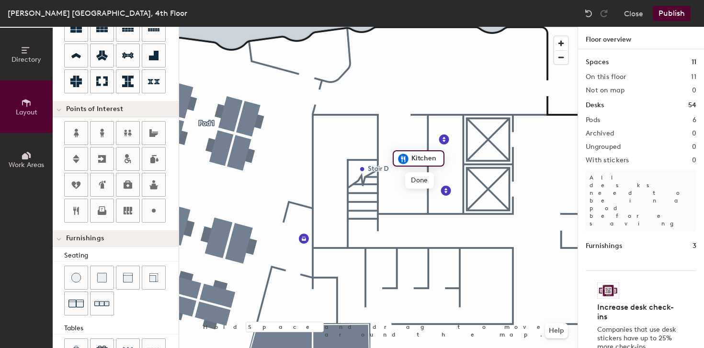
type input "20"
type input "T"
type input "20"
type input "Tea Point"
click at [417, 27] on div at bounding box center [378, 27] width 399 height 0
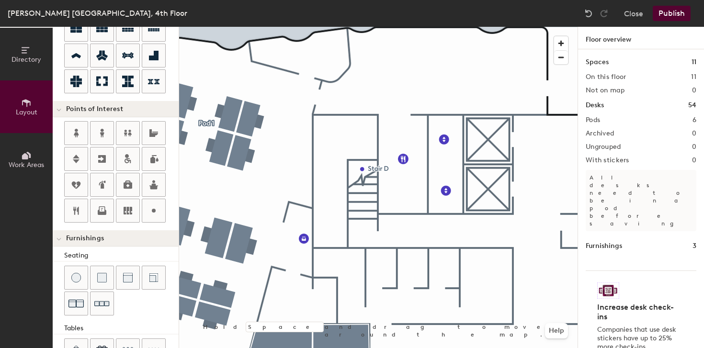
click at [403, 27] on div at bounding box center [378, 27] width 399 height 0
click at [125, 334] on div "Tables" at bounding box center [121, 328] width 115 height 11
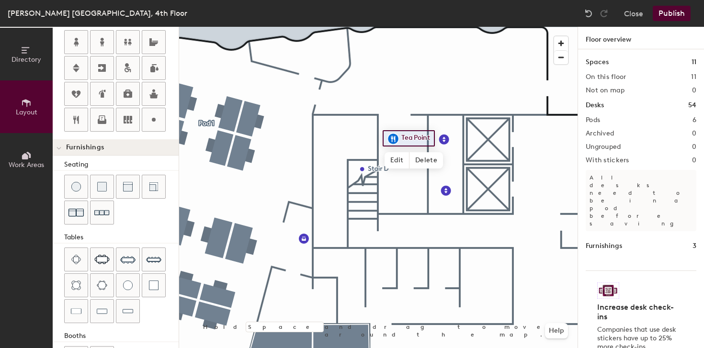
scroll to position [221, 0]
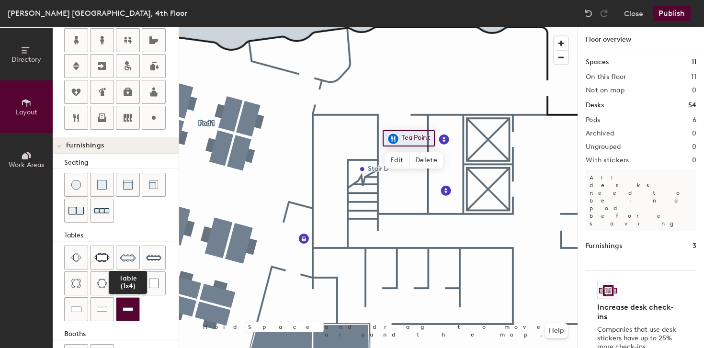
click at [128, 312] on img at bounding box center [128, 310] width 11 height 10
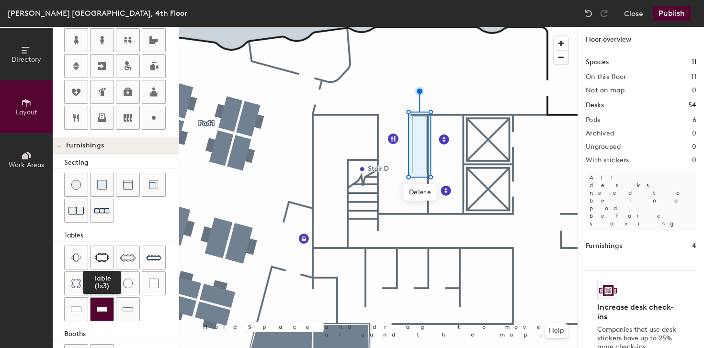
click at [106, 305] on img at bounding box center [102, 310] width 11 height 10
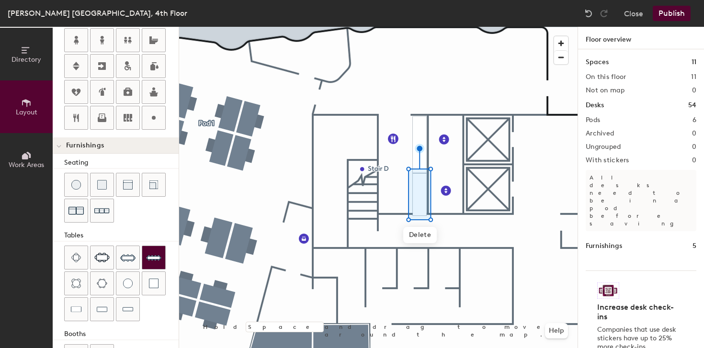
click at [416, 27] on div at bounding box center [378, 27] width 399 height 0
type input "40"
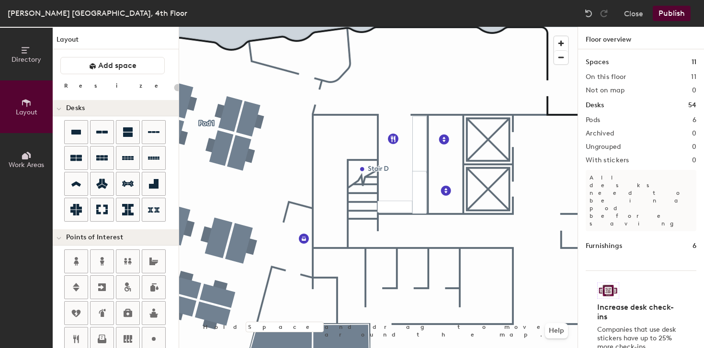
scroll to position [221, 0]
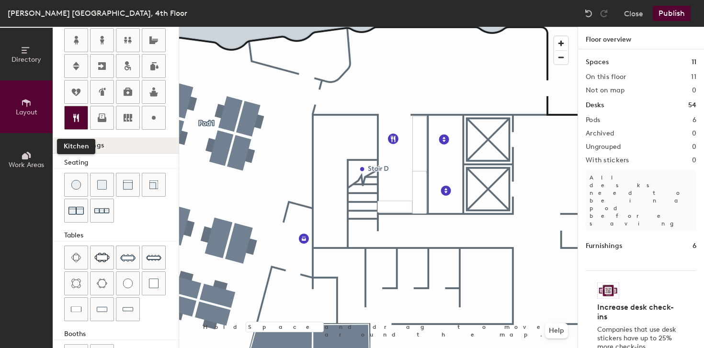
click at [77, 113] on icon at bounding box center [76, 118] width 12 height 12
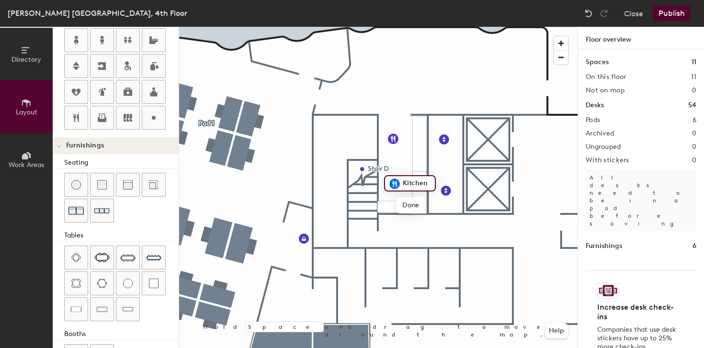
type input "20"
type input "Tea Point"
click at [417, 203] on span "Done" at bounding box center [415, 205] width 28 height 16
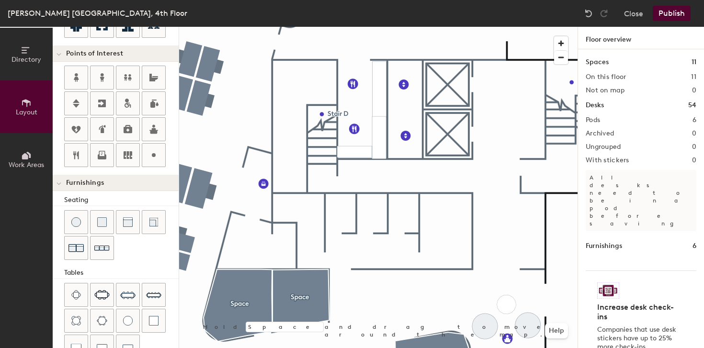
scroll to position [167, 0]
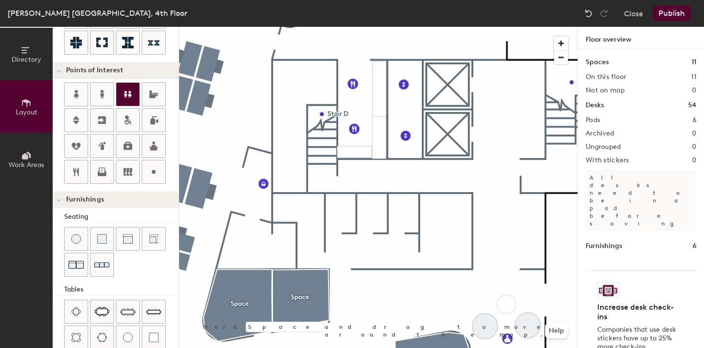
click at [122, 98] on icon at bounding box center [128, 95] width 12 height 12
click at [352, 239] on span "Done" at bounding box center [358, 235] width 28 height 16
click at [133, 99] on icon at bounding box center [128, 95] width 12 height 12
click at [127, 93] on icon at bounding box center [128, 95] width 12 height 12
click at [123, 98] on icon at bounding box center [128, 95] width 12 height 12
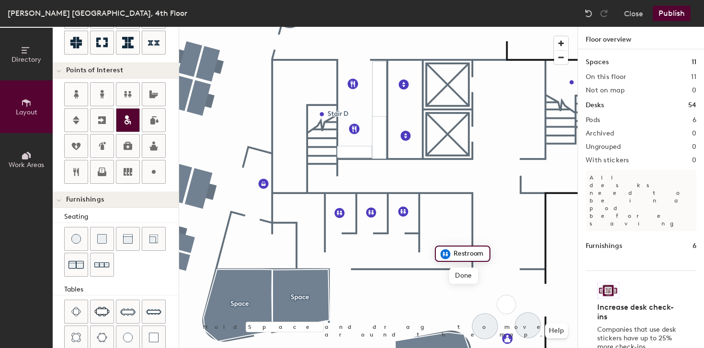
click at [124, 125] on icon at bounding box center [128, 121] width 12 height 12
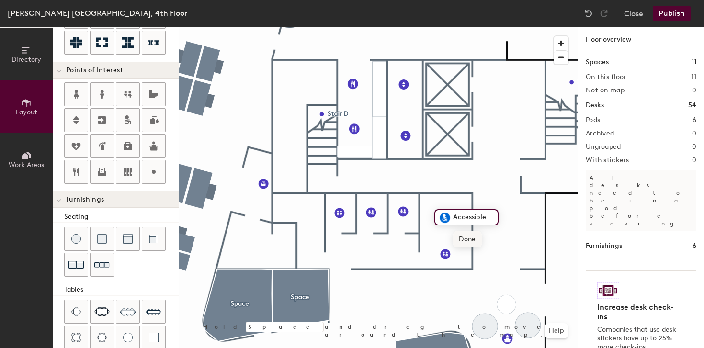
click at [469, 245] on span "Done" at bounding box center [467, 239] width 28 height 16
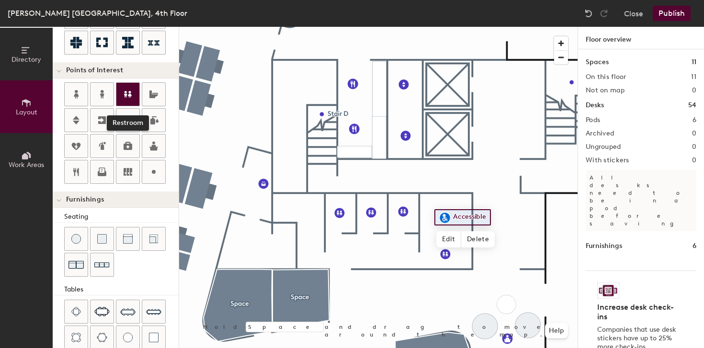
click at [123, 101] on div at bounding box center [127, 94] width 23 height 23
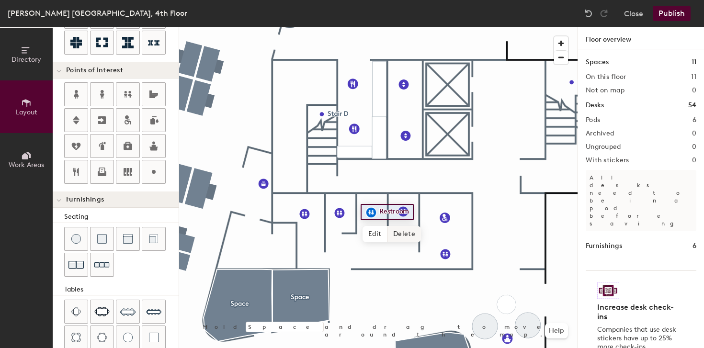
click at [420, 27] on div at bounding box center [378, 27] width 399 height 0
click at [404, 27] on div at bounding box center [378, 27] width 399 height 0
click at [445, 27] on div at bounding box center [378, 27] width 399 height 0
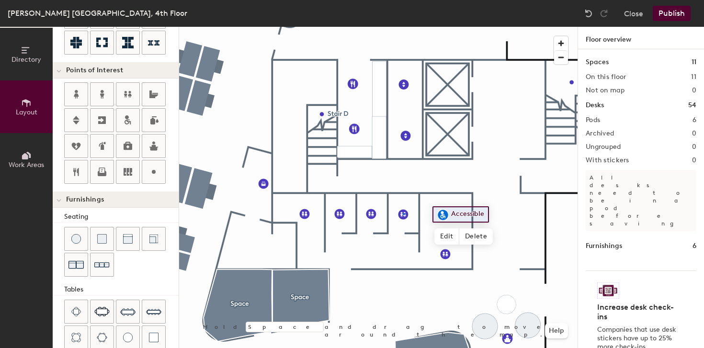
click at [403, 27] on div at bounding box center [378, 27] width 399 height 0
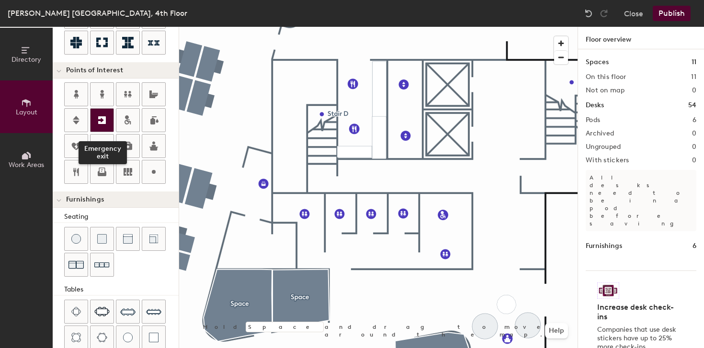
click at [94, 119] on div at bounding box center [102, 120] width 23 height 23
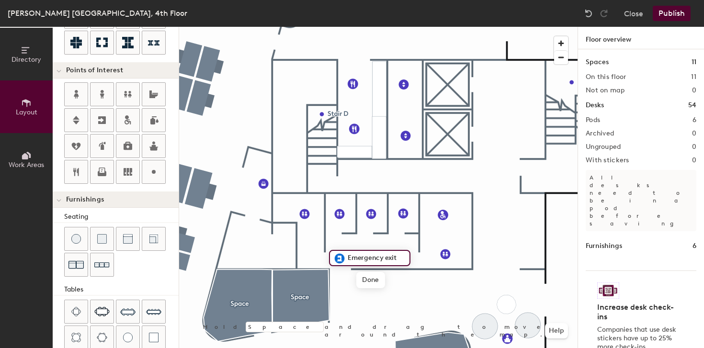
type input "20"
type input "B"
type input "WC Access"
click at [358, 288] on span "Done" at bounding box center [360, 280] width 28 height 16
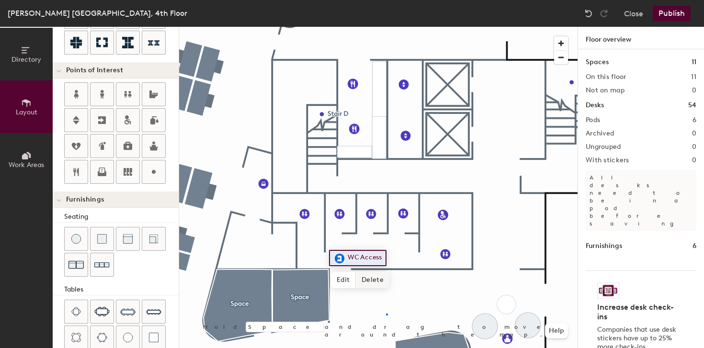
click at [386, 27] on div at bounding box center [378, 27] width 399 height 0
click at [370, 27] on div at bounding box center [378, 27] width 399 height 0
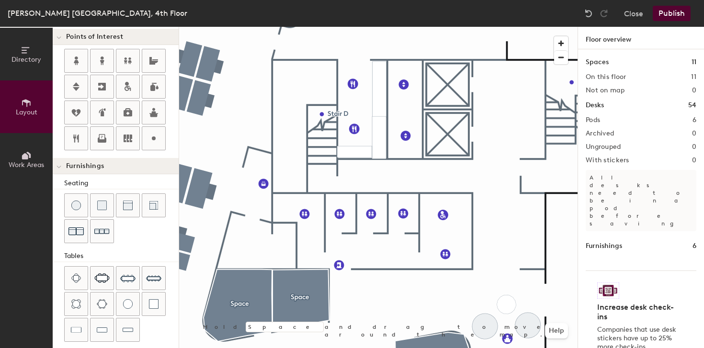
scroll to position [201, 0]
click at [135, 306] on div at bounding box center [127, 303] width 23 height 23
type input "40"
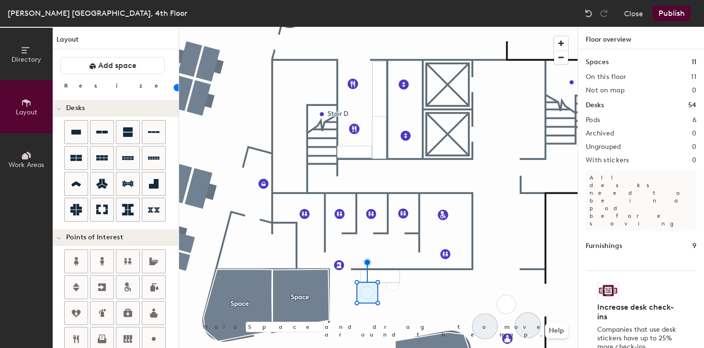
scroll to position [201, 0]
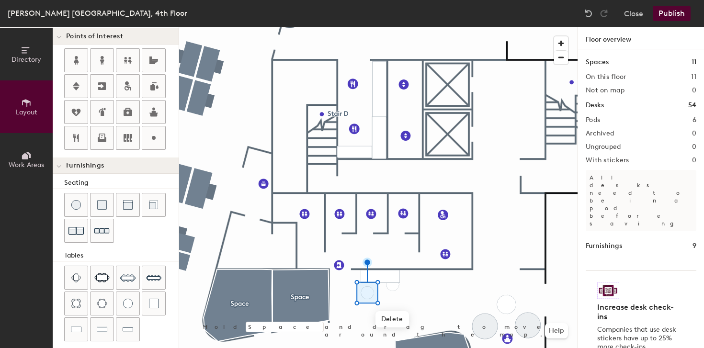
click at [375, 27] on div at bounding box center [378, 27] width 399 height 0
click at [386, 297] on span "Delete" at bounding box center [380, 297] width 34 height 16
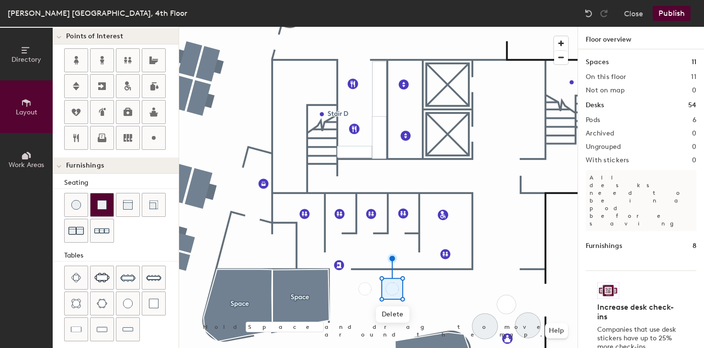
click at [99, 207] on img at bounding box center [102, 205] width 10 height 10
click at [105, 208] on img at bounding box center [102, 205] width 10 height 10
click at [108, 208] on div at bounding box center [102, 205] width 23 height 23
click at [108, 212] on div at bounding box center [102, 205] width 23 height 23
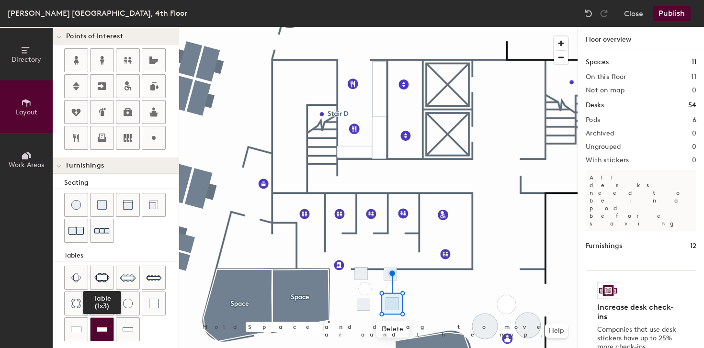
click at [102, 335] on div at bounding box center [102, 329] width 23 height 23
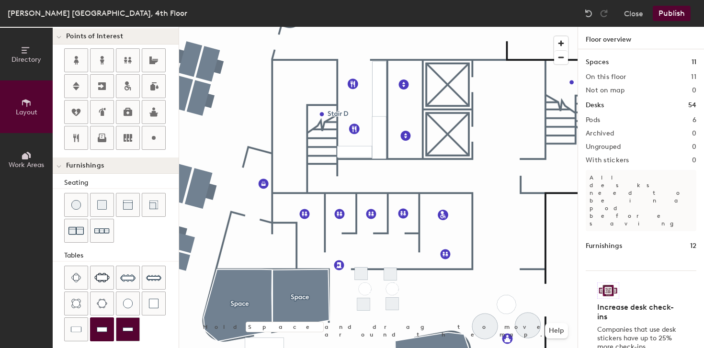
click at [126, 337] on div at bounding box center [127, 329] width 23 height 23
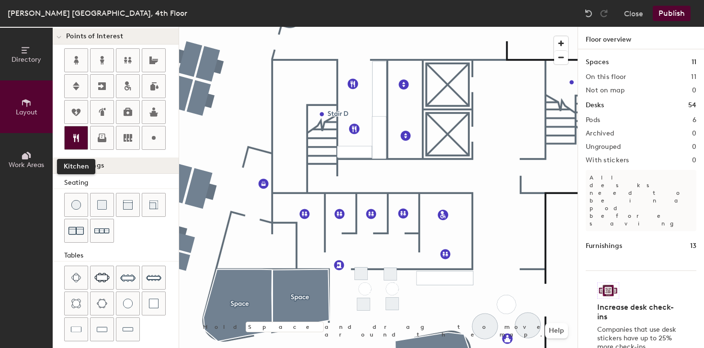
click at [69, 139] on div at bounding box center [76, 138] width 23 height 23
click at [73, 145] on div at bounding box center [76, 138] width 23 height 23
click at [76, 139] on icon at bounding box center [76, 138] width 12 height 12
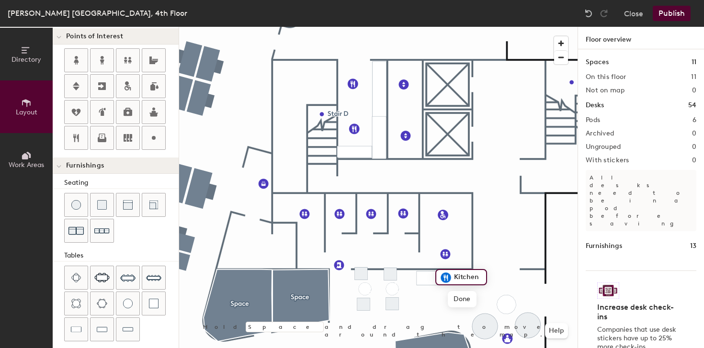
type input "20"
type input "Coffee"
click at [461, 302] on span "Done" at bounding box center [462, 299] width 28 height 16
type input "20"
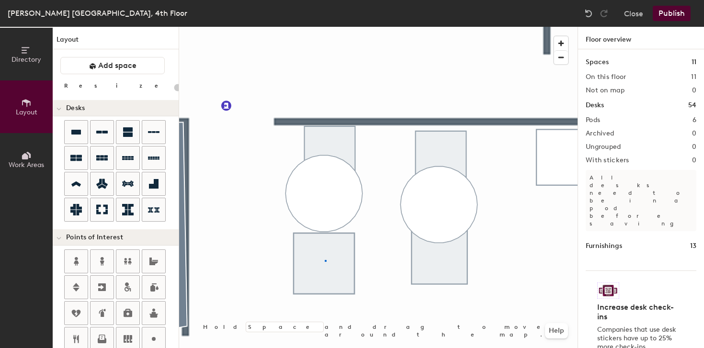
click at [325, 27] on div at bounding box center [378, 27] width 399 height 0
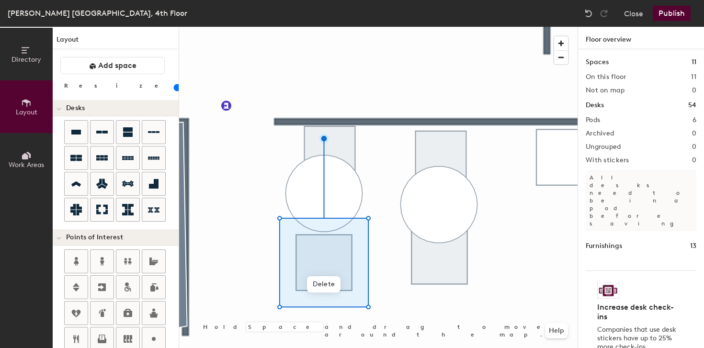
click at [377, 27] on div at bounding box center [378, 27] width 399 height 0
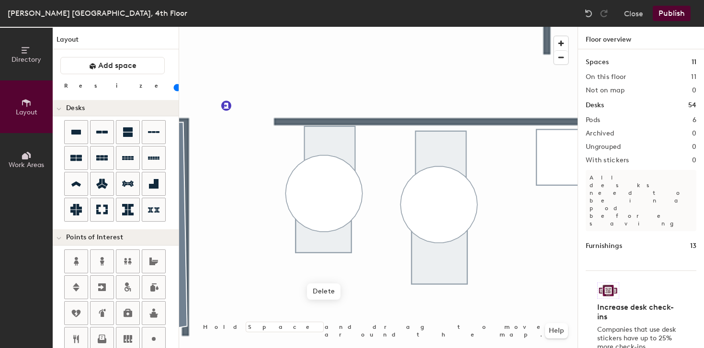
click at [390, 27] on div at bounding box center [378, 27] width 399 height 0
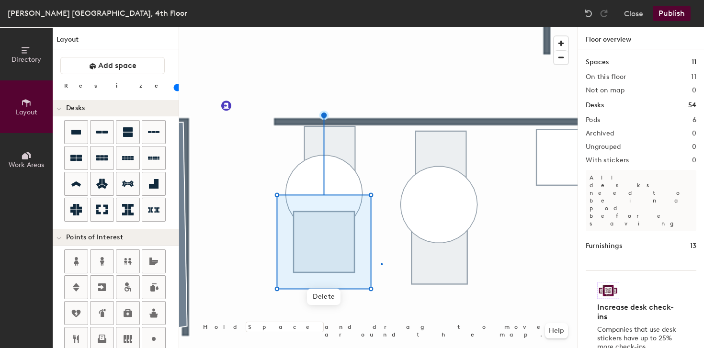
click at [381, 27] on div at bounding box center [378, 27] width 399 height 0
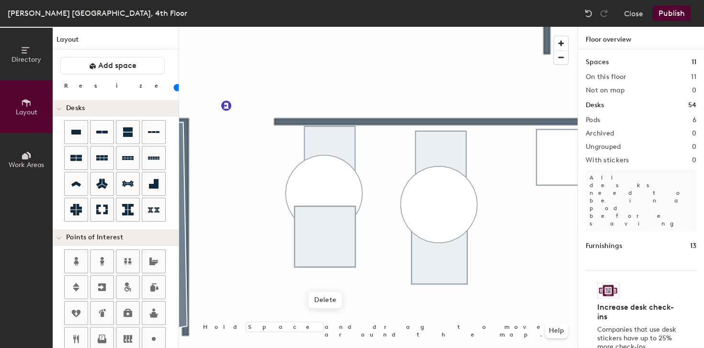
click at [391, 27] on div at bounding box center [378, 27] width 399 height 0
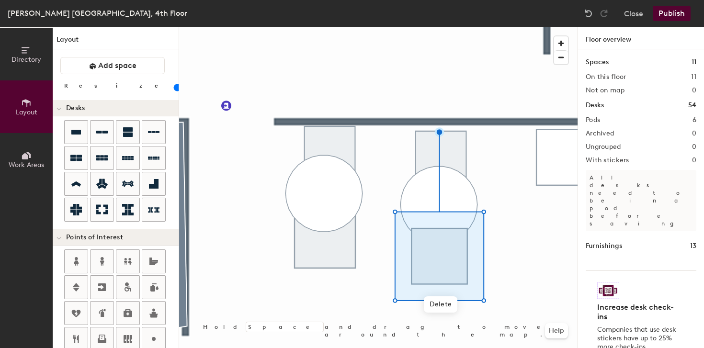
click at [511, 27] on div at bounding box center [378, 27] width 399 height 0
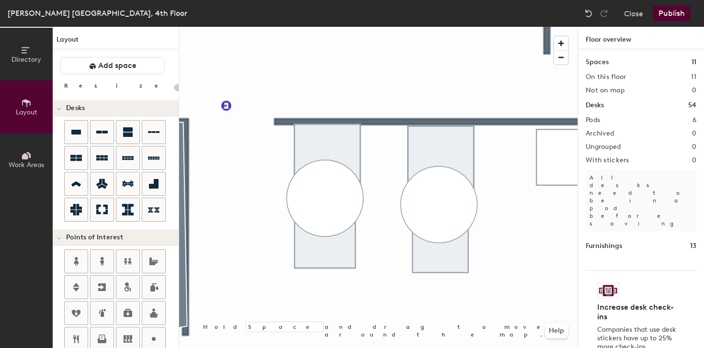
click at [671, 12] on button "Publish" at bounding box center [672, 13] width 38 height 15
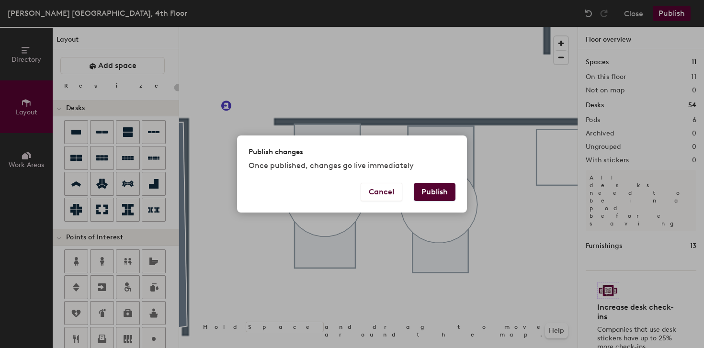
click at [449, 191] on button "Publish" at bounding box center [435, 192] width 42 height 18
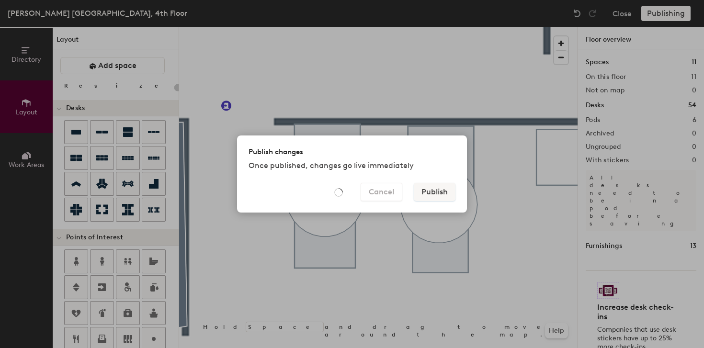
type input "20"
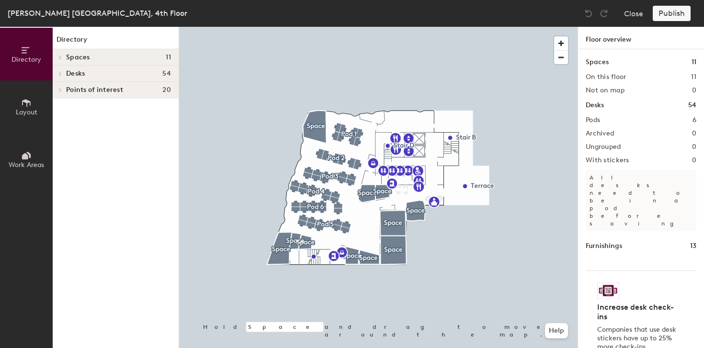
click at [10, 110] on button "Layout" at bounding box center [26, 107] width 53 height 53
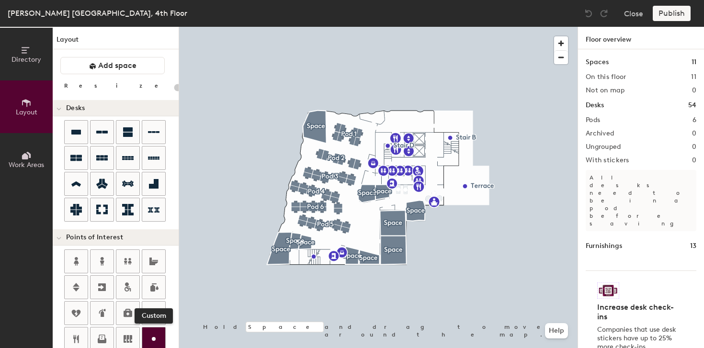
click at [150, 340] on icon at bounding box center [154, 340] width 12 height 12
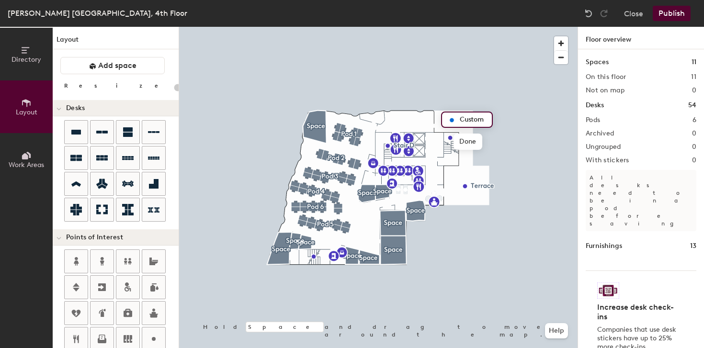
type input "20"
type input "Terrace"
click at [472, 144] on span "Done" at bounding box center [468, 142] width 28 height 16
click at [523, 27] on div at bounding box center [378, 27] width 399 height 0
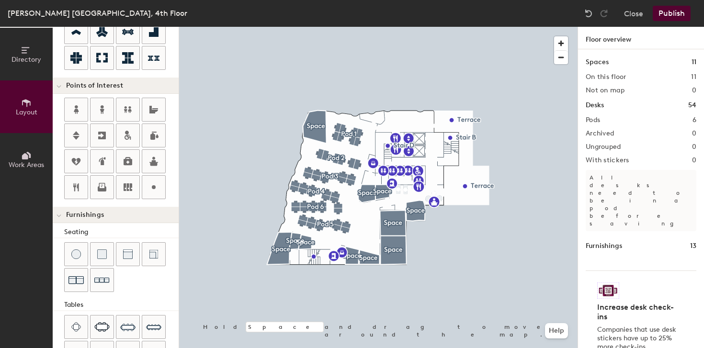
scroll to position [210, 0]
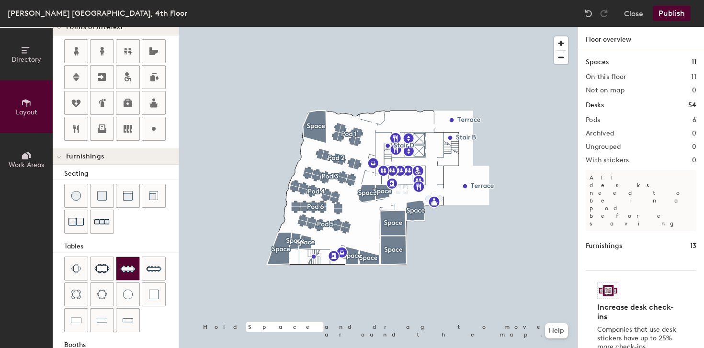
click at [126, 271] on img at bounding box center [127, 268] width 15 height 15
type input "40"
click at [560, 45] on span "button" at bounding box center [561, 43] width 14 height 14
click at [561, 43] on span "button" at bounding box center [561, 43] width 14 height 14
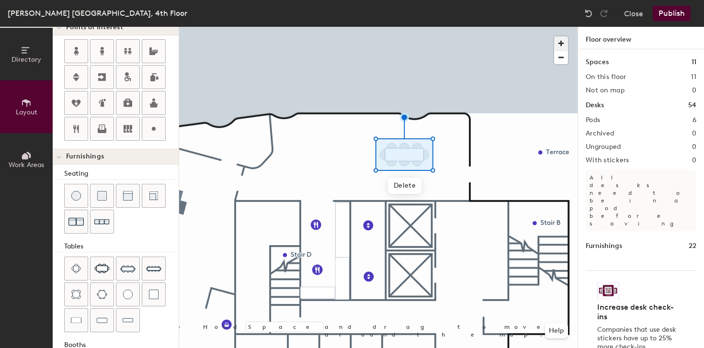
click at [561, 42] on span "button" at bounding box center [561, 43] width 14 height 14
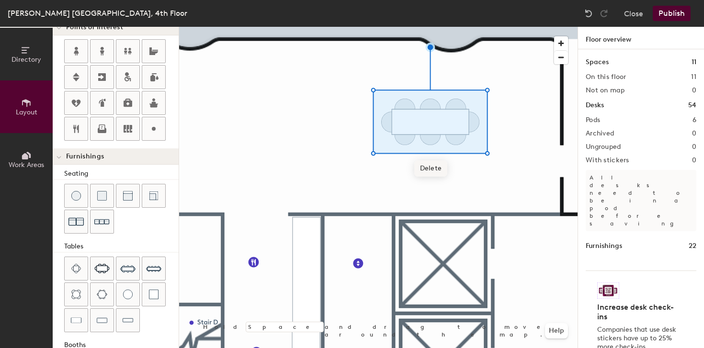
click at [430, 174] on span "Delete" at bounding box center [431, 169] width 34 height 16
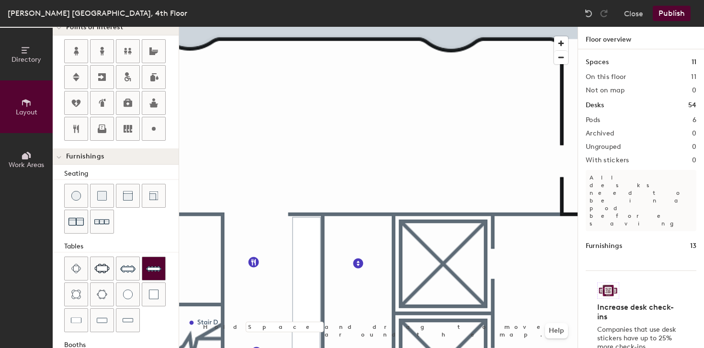
click at [151, 270] on img at bounding box center [153, 268] width 15 height 15
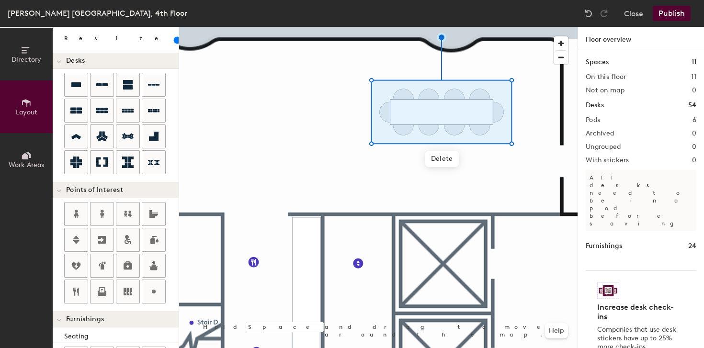
scroll to position [0, 0]
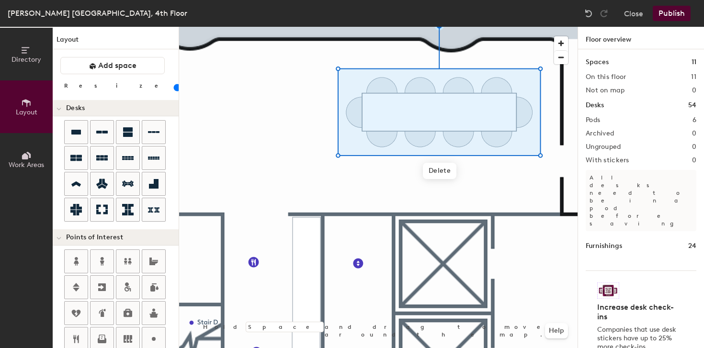
click at [174, 87] on input "range" at bounding box center [174, 88] width 0 height 8
click at [476, 27] on div at bounding box center [378, 27] width 399 height 0
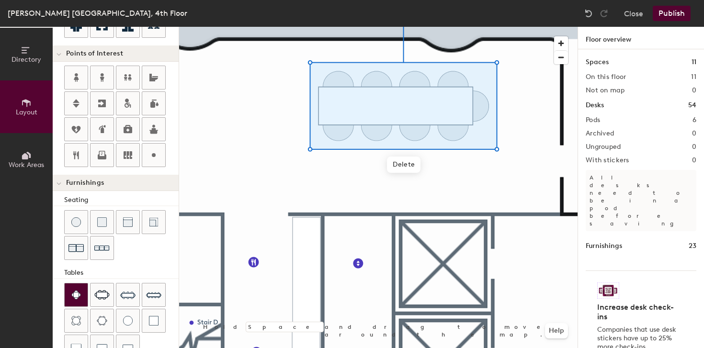
scroll to position [185, 0]
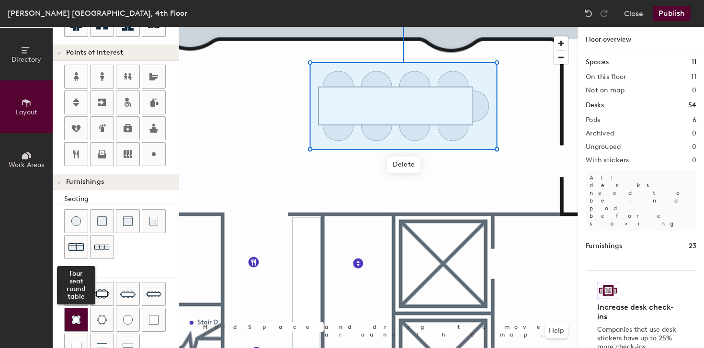
click at [74, 323] on img at bounding box center [76, 320] width 10 height 10
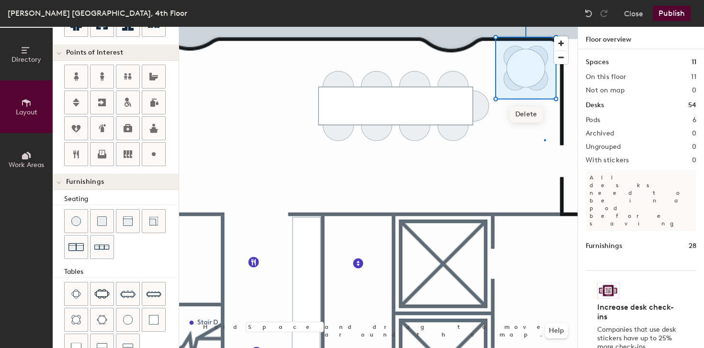
click at [544, 27] on div at bounding box center [378, 27] width 399 height 0
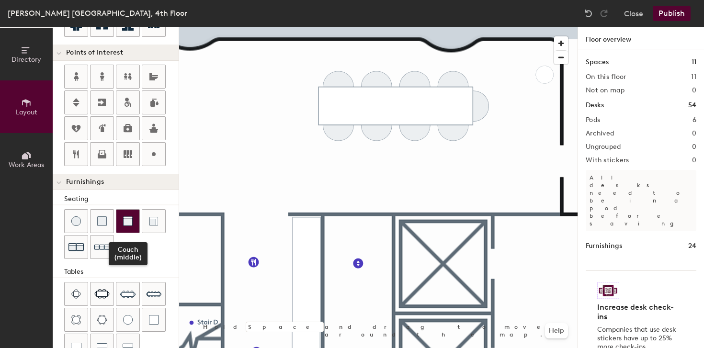
click at [131, 228] on div at bounding box center [127, 221] width 23 height 23
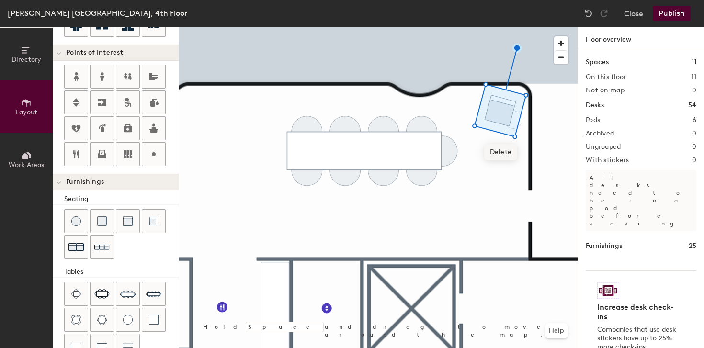
click at [493, 27] on div at bounding box center [378, 27] width 399 height 0
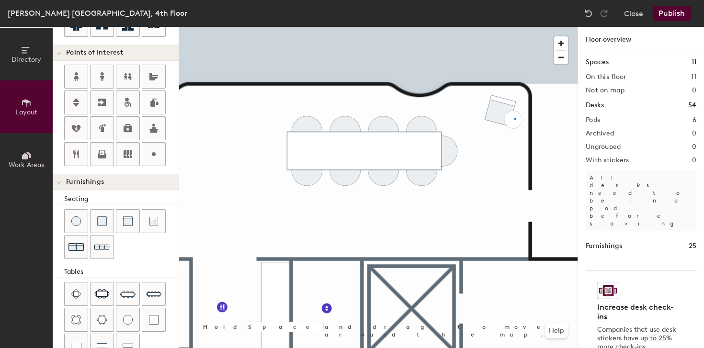
click at [515, 27] on div at bounding box center [378, 27] width 399 height 0
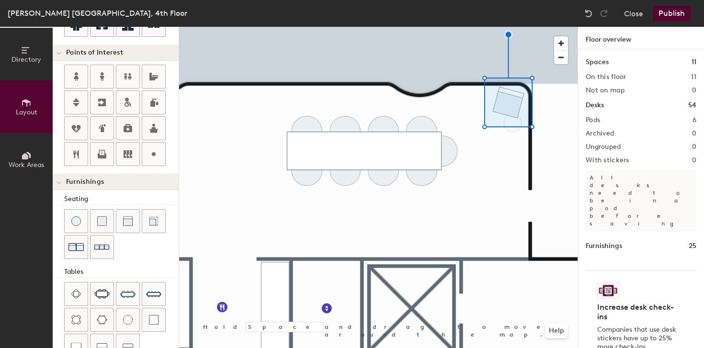
type input "40"
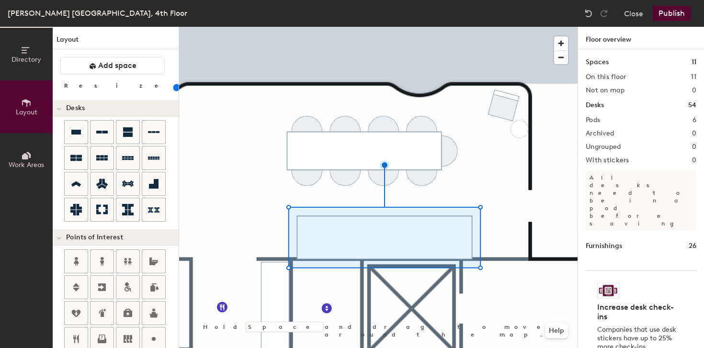
scroll to position [257, 0]
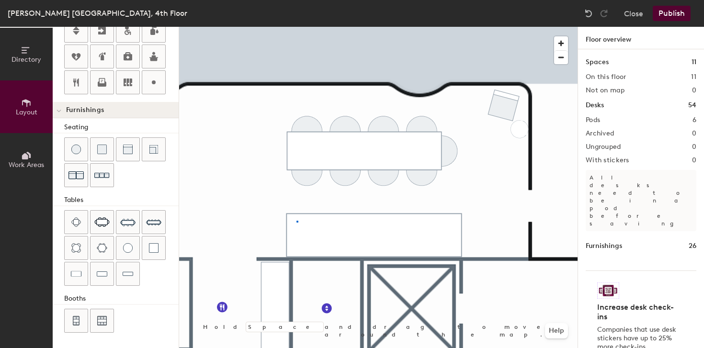
click at [297, 27] on div at bounding box center [378, 27] width 399 height 0
click at [76, 269] on div at bounding box center [76, 274] width 23 height 23
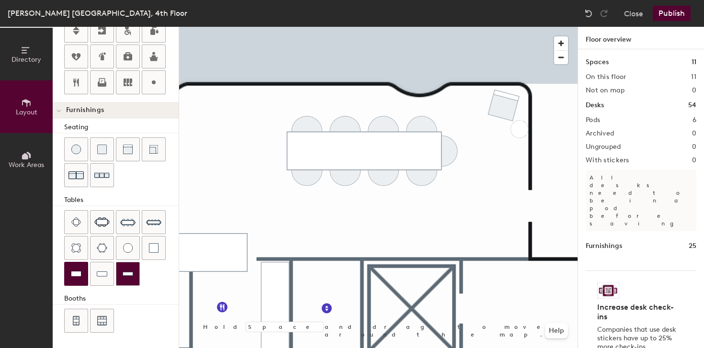
click at [125, 276] on img at bounding box center [128, 274] width 11 height 10
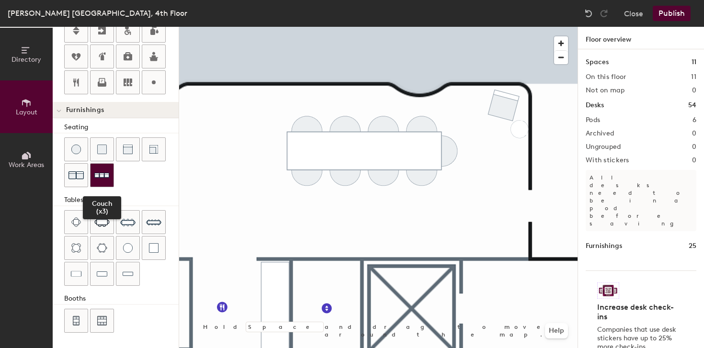
click at [101, 179] on img at bounding box center [101, 175] width 15 height 15
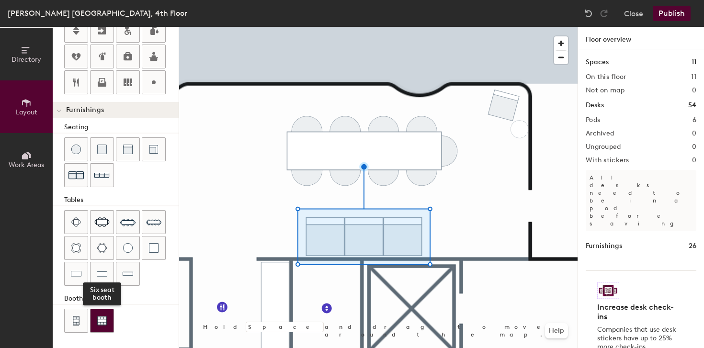
click at [100, 325] on img at bounding box center [102, 321] width 10 height 10
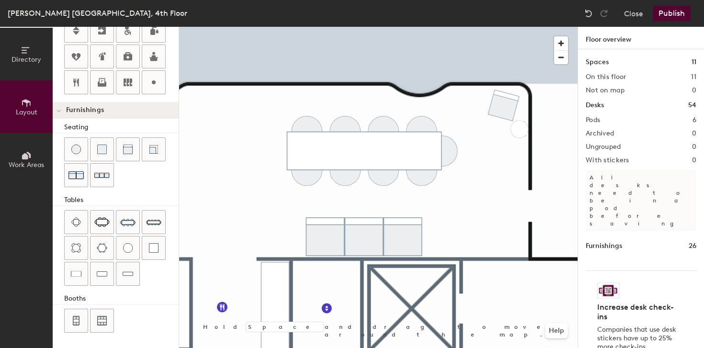
click at [394, 27] on div at bounding box center [378, 27] width 399 height 0
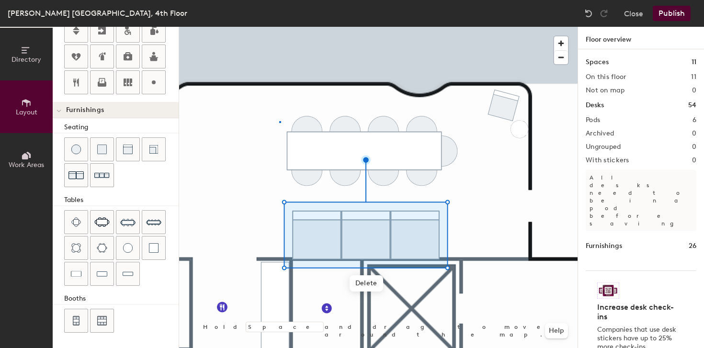
click at [279, 27] on div at bounding box center [378, 27] width 399 height 0
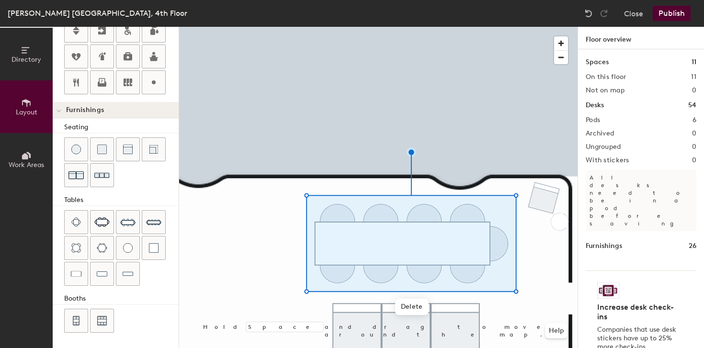
scroll to position [0, 0]
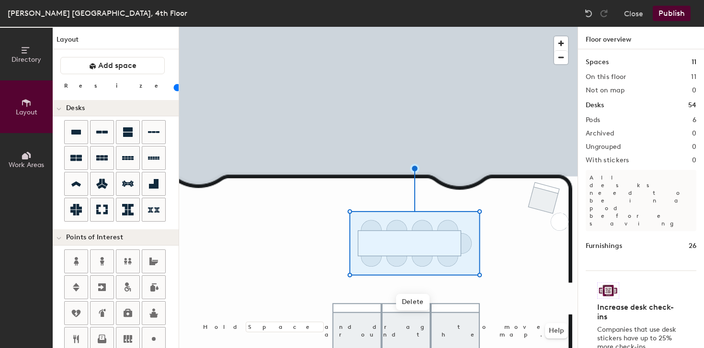
click at [174, 88] on input "range" at bounding box center [174, 88] width 0 height 8
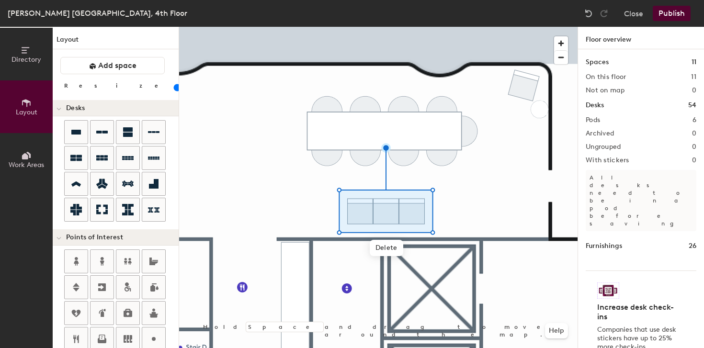
click at [174, 90] on input "range" at bounding box center [174, 88] width 0 height 8
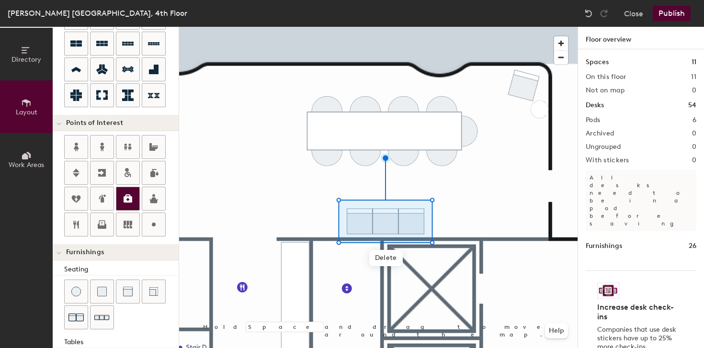
scroll to position [117, 0]
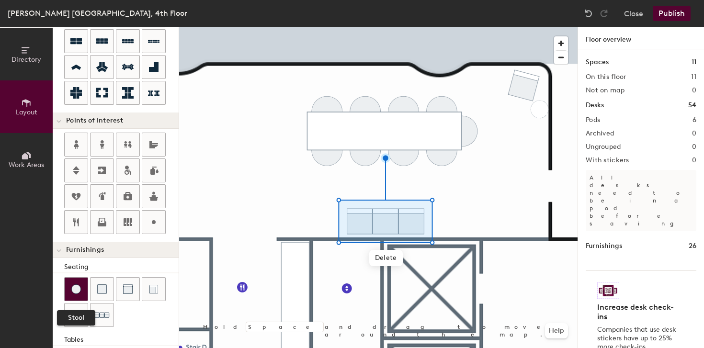
click at [72, 295] on div at bounding box center [76, 289] width 23 height 23
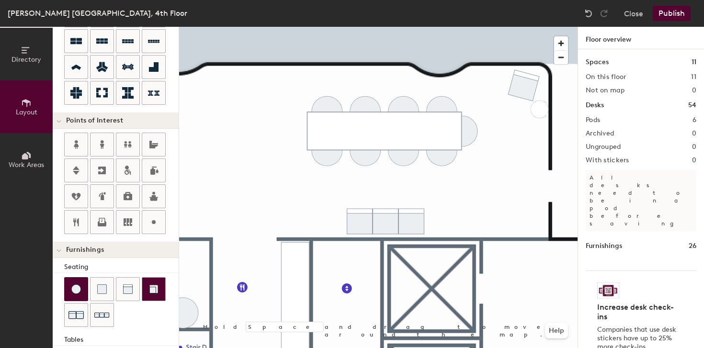
click at [152, 290] on img at bounding box center [154, 290] width 10 height 10
type input "40"
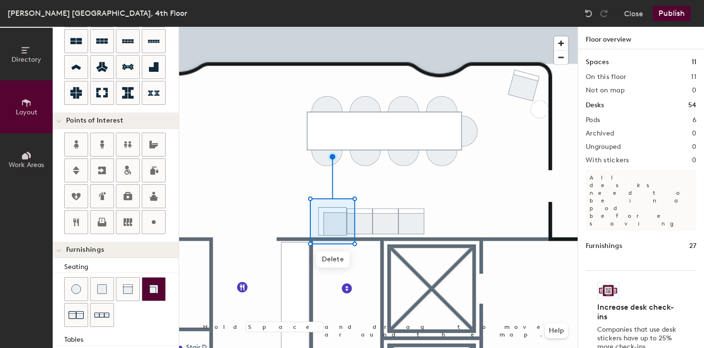
click at [364, 27] on div at bounding box center [378, 27] width 399 height 0
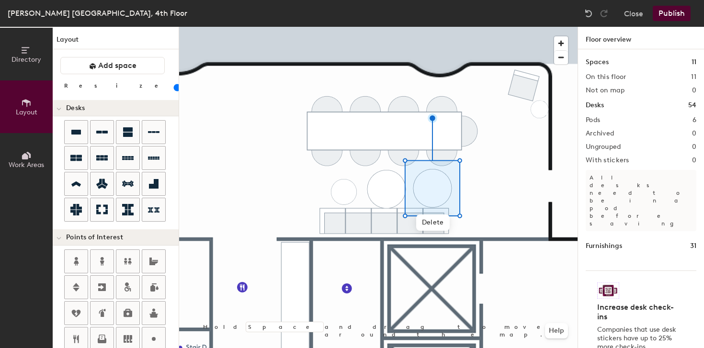
click at [174, 89] on input "range" at bounding box center [174, 88] width 0 height 8
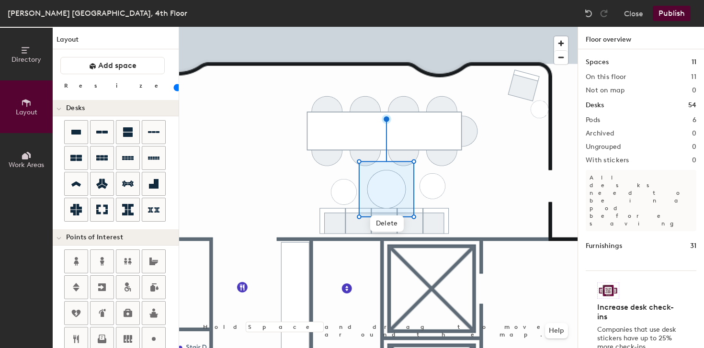
click at [174, 87] on input "range" at bounding box center [174, 88] width 0 height 8
click at [484, 27] on div at bounding box center [378, 27] width 399 height 0
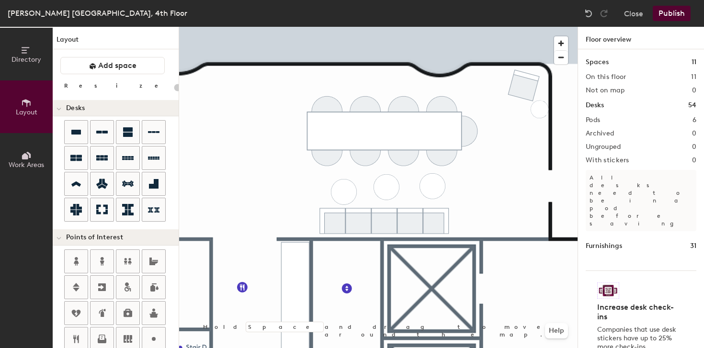
click at [386, 27] on div at bounding box center [378, 27] width 399 height 0
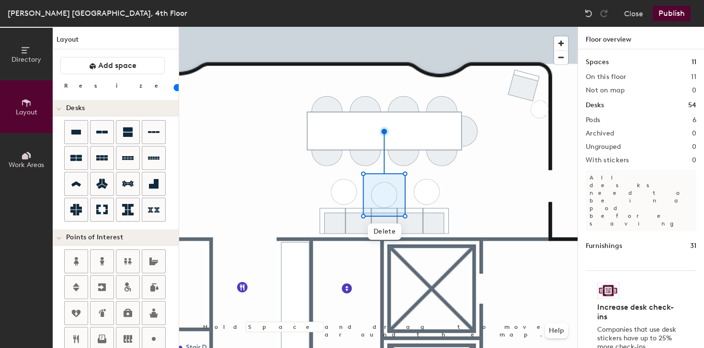
click at [341, 27] on div at bounding box center [378, 27] width 399 height 0
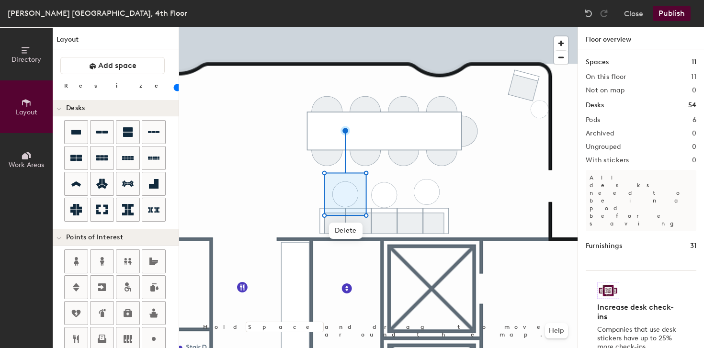
click at [426, 27] on div at bounding box center [378, 27] width 399 height 0
click at [510, 27] on div at bounding box center [378, 27] width 399 height 0
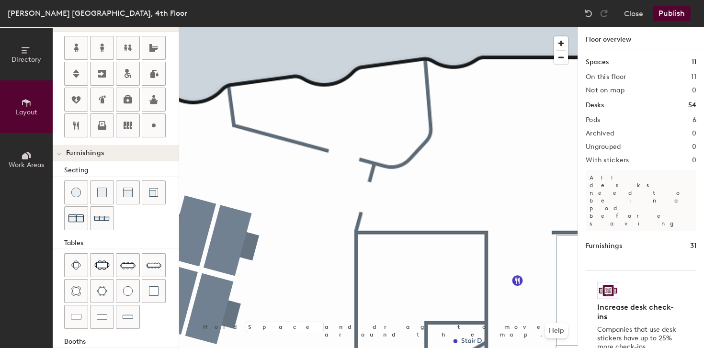
scroll to position [227, 0]
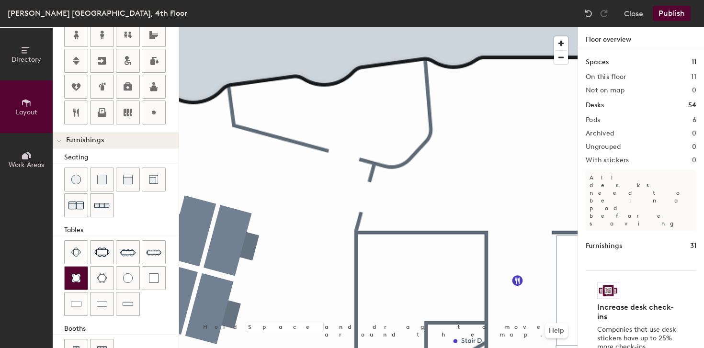
click at [77, 282] on img at bounding box center [76, 279] width 10 height 10
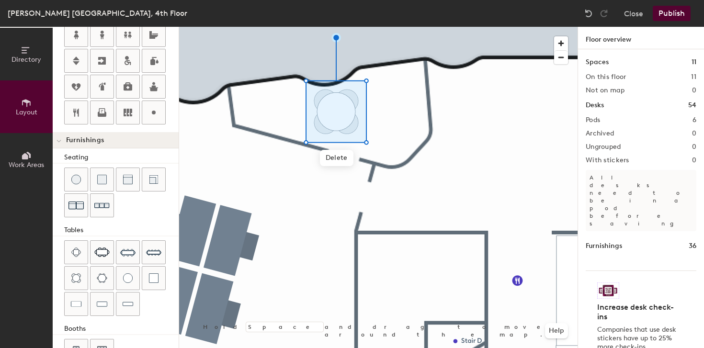
click at [373, 27] on div at bounding box center [378, 27] width 399 height 0
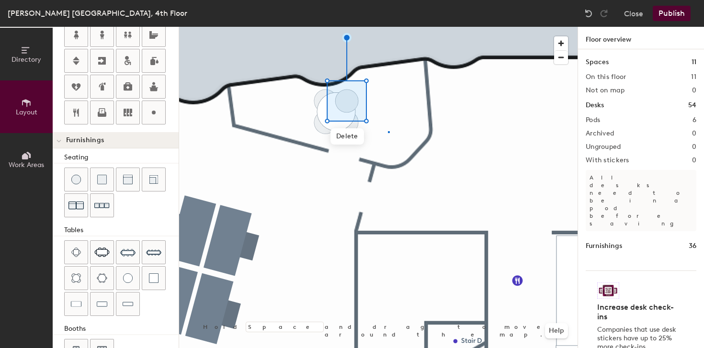
click at [388, 27] on div at bounding box center [378, 27] width 399 height 0
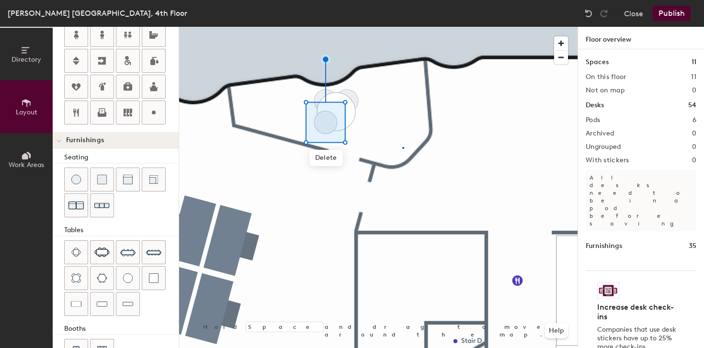
click at [403, 27] on div at bounding box center [378, 27] width 399 height 0
click at [317, 27] on div at bounding box center [378, 27] width 399 height 0
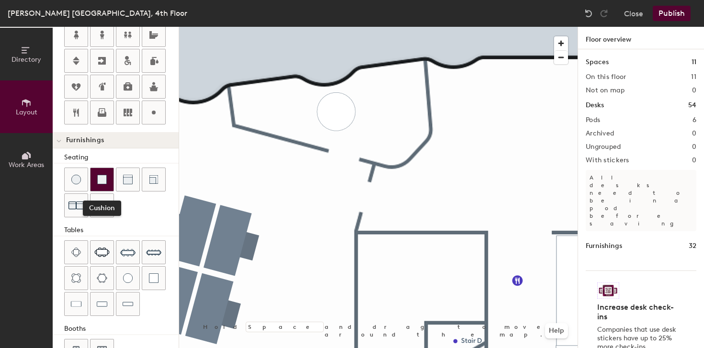
click at [103, 181] on img at bounding box center [102, 180] width 10 height 10
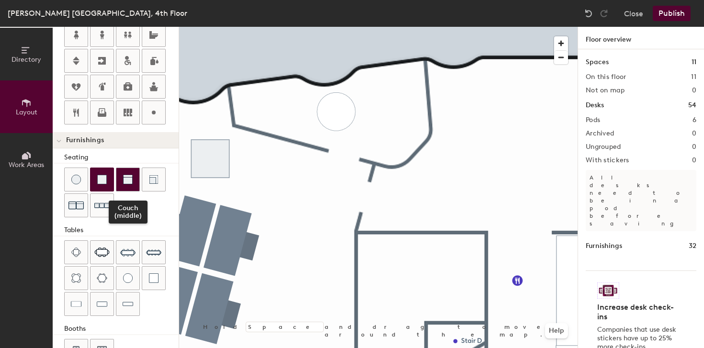
click at [127, 180] on img at bounding box center [128, 180] width 10 height 10
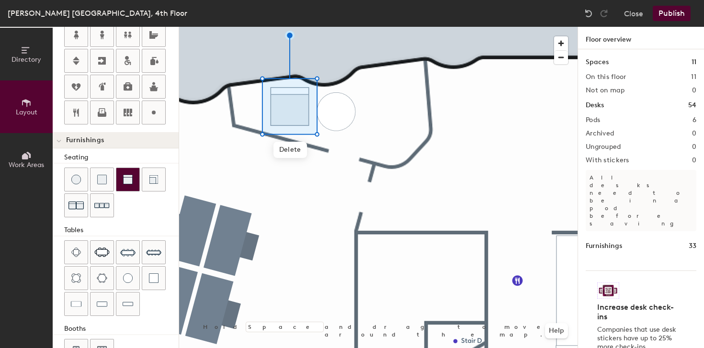
click at [127, 184] on img at bounding box center [128, 180] width 10 height 10
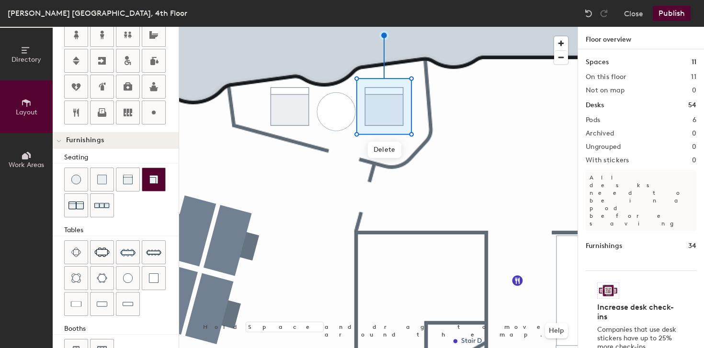
click at [511, 27] on div at bounding box center [378, 27] width 399 height 0
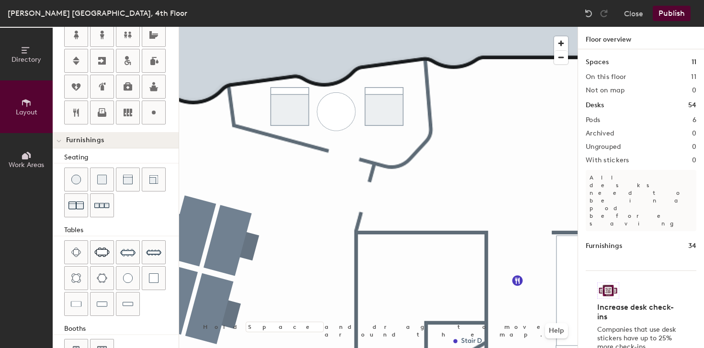
click at [290, 27] on div at bounding box center [378, 27] width 399 height 0
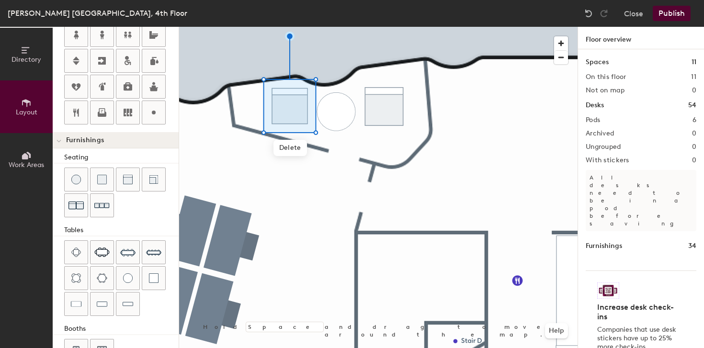
click at [390, 27] on div at bounding box center [378, 27] width 399 height 0
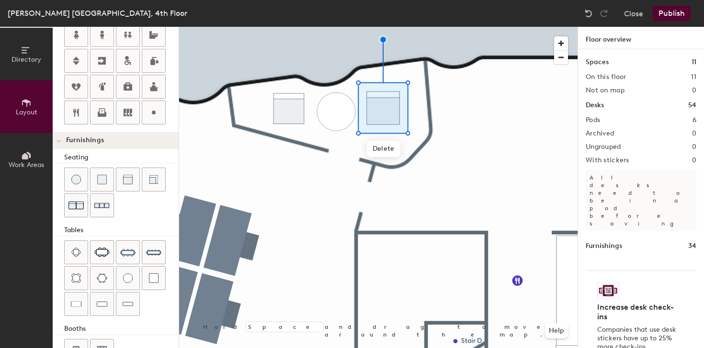
click at [495, 27] on div at bounding box center [378, 27] width 399 height 0
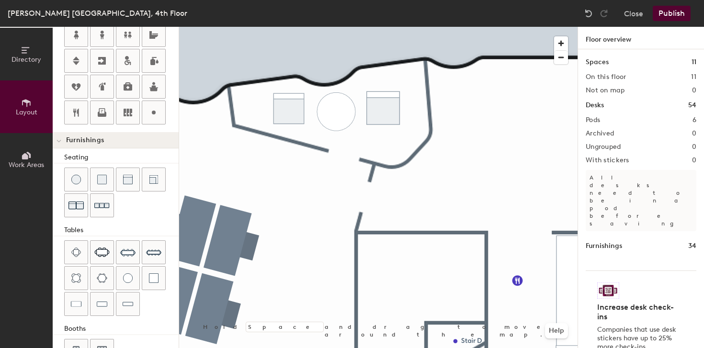
click at [666, 12] on button "Publish" at bounding box center [672, 13] width 38 height 15
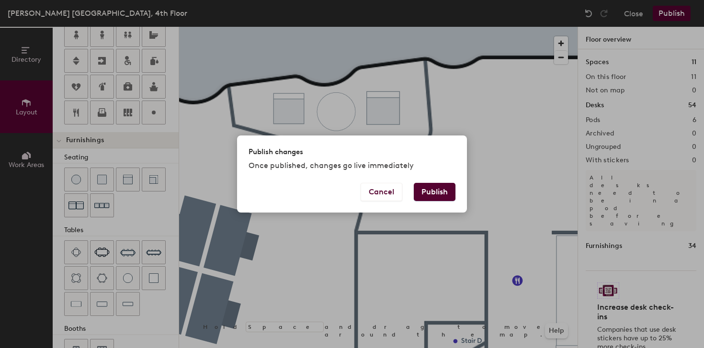
click at [431, 185] on button "Publish" at bounding box center [435, 192] width 42 height 18
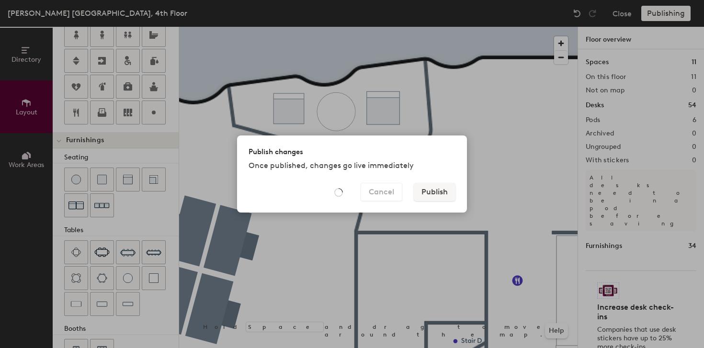
type input "20"
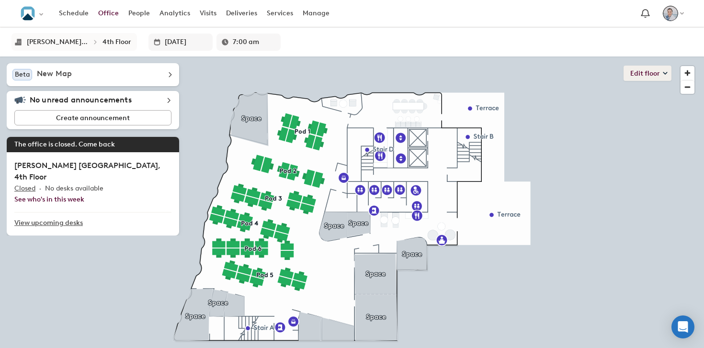
click at [638, 79] on button "Edit floor" at bounding box center [648, 73] width 48 height 15
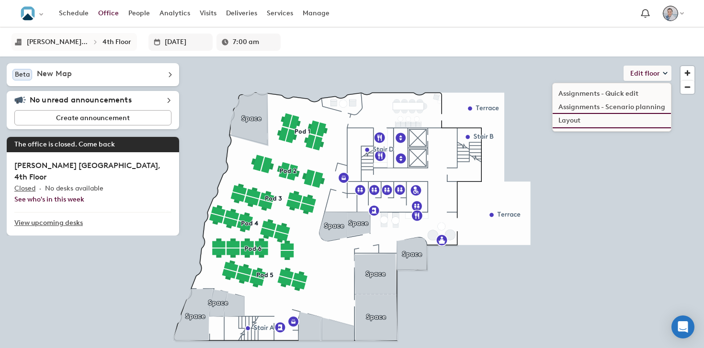
click at [594, 124] on li "Layout" at bounding box center [612, 120] width 118 height 13
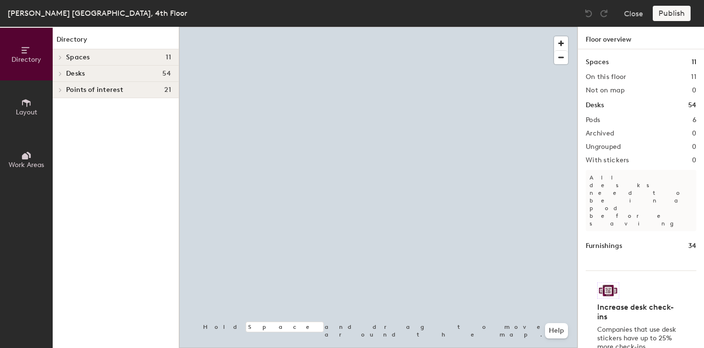
click at [28, 106] on icon at bounding box center [26, 103] width 11 height 11
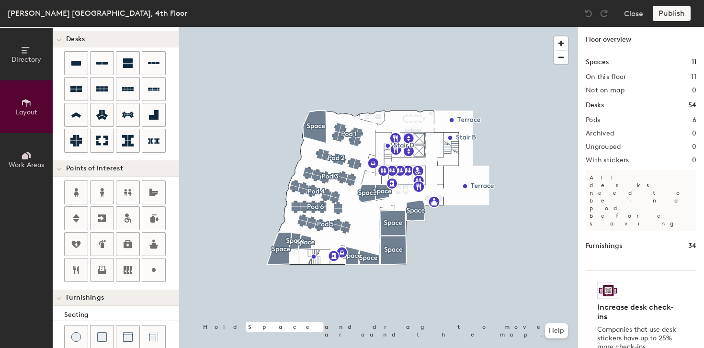
scroll to position [70, 0]
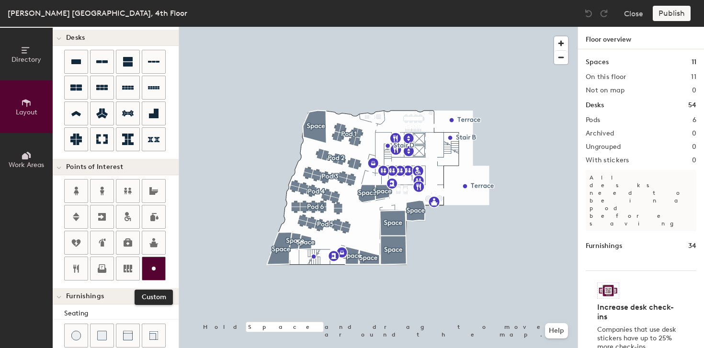
click at [154, 261] on div at bounding box center [153, 268] width 23 height 23
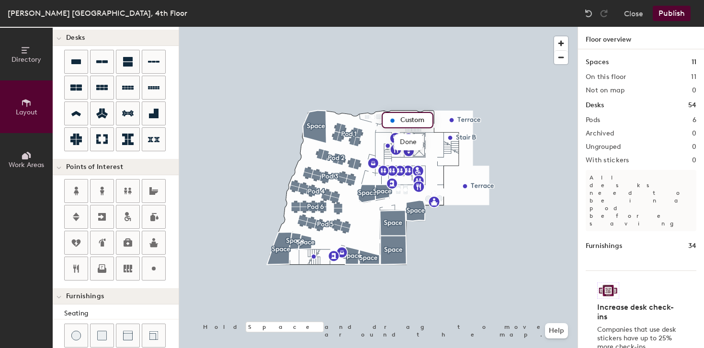
type input "20"
type input "Breakout Area"
click at [485, 27] on div at bounding box center [378, 27] width 399 height 0
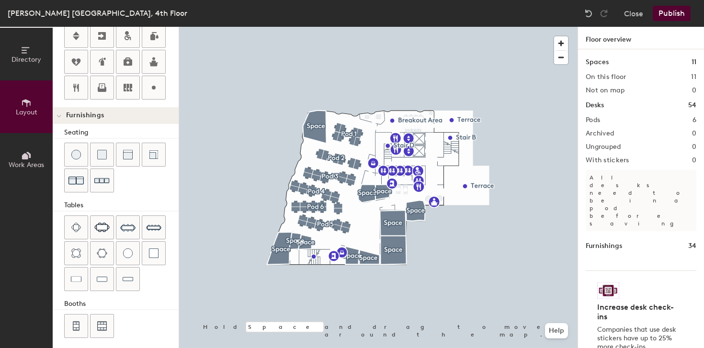
scroll to position [257, 0]
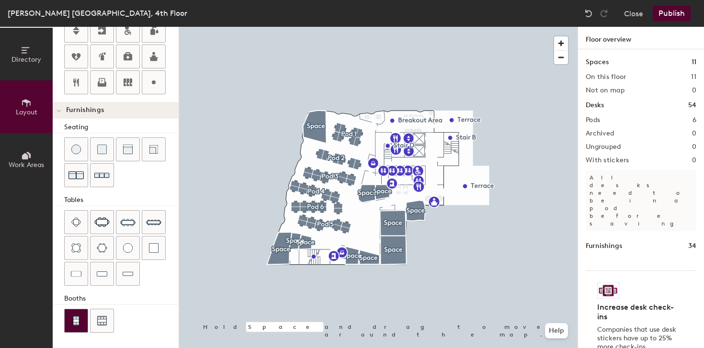
click at [76, 327] on div at bounding box center [76, 321] width 23 height 23
click at [561, 45] on span "button" at bounding box center [561, 43] width 14 height 14
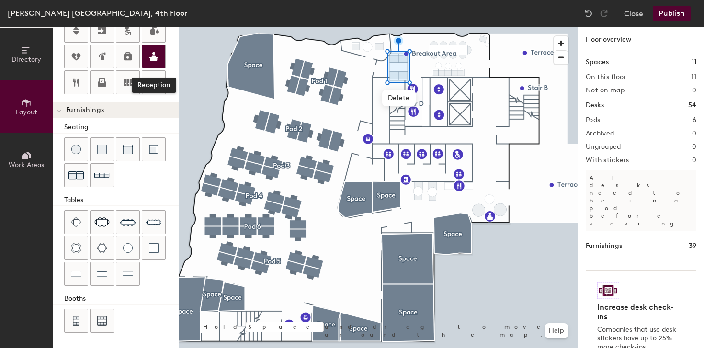
scroll to position [0, 0]
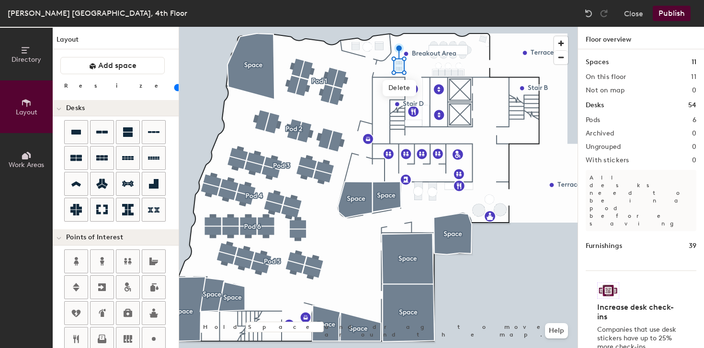
drag, startPoint x: 93, startPoint y: 85, endPoint x: 86, endPoint y: 87, distance: 7.3
click at [174, 87] on input "range" at bounding box center [174, 88] width 0 height 8
click at [174, 86] on input "range" at bounding box center [174, 88] width 0 height 8
click at [321, 103] on div "Directory Layout Work Areas Layout Add space Resize Desks Points of Interest Fu…" at bounding box center [352, 188] width 704 height 322
drag, startPoint x: 341, startPoint y: 107, endPoint x: 347, endPoint y: 107, distance: 6.7
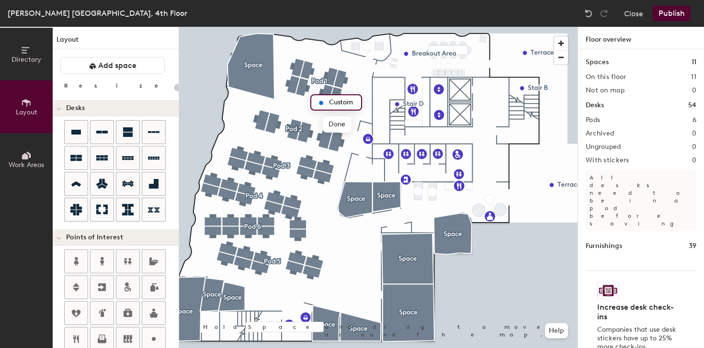
click at [347, 107] on input "Custom" at bounding box center [342, 102] width 31 height 13
click at [336, 126] on span "Done" at bounding box center [337, 124] width 28 height 16
click at [353, 124] on span "Delete" at bounding box center [354, 124] width 34 height 16
click at [268, 175] on div "Directory Layout Work Areas Layout Add space Resize Desks Points of Interest Fu…" at bounding box center [352, 188] width 704 height 322
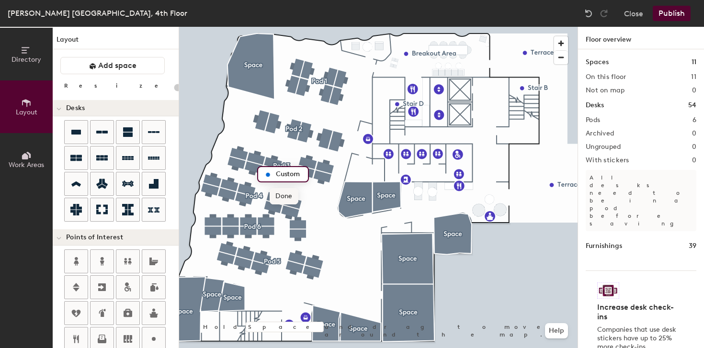
click at [284, 194] on span "Done" at bounding box center [284, 196] width 28 height 16
click at [289, 199] on span "Delete" at bounding box center [301, 196] width 34 height 16
click at [389, 62] on div "Directory Layout Work Areas Layout Add space Resize Desks Points of Interest Fu…" at bounding box center [352, 188] width 704 height 322
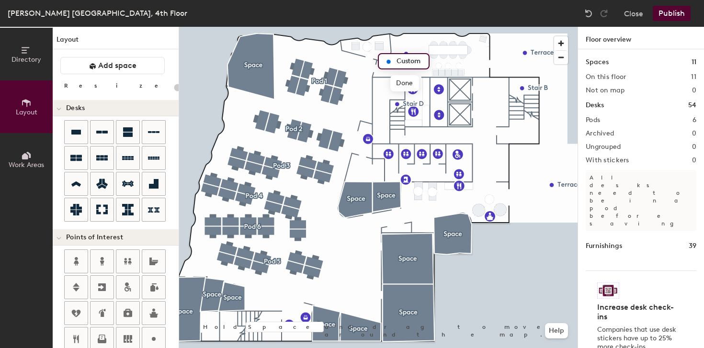
type input "20"
type input "Foosball"
click at [407, 85] on span "Done" at bounding box center [409, 83] width 28 height 16
click at [408, 27] on div at bounding box center [378, 27] width 399 height 0
type input "20"
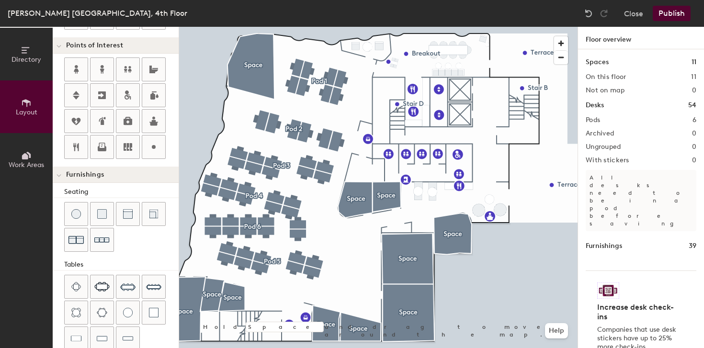
scroll to position [214, 0]
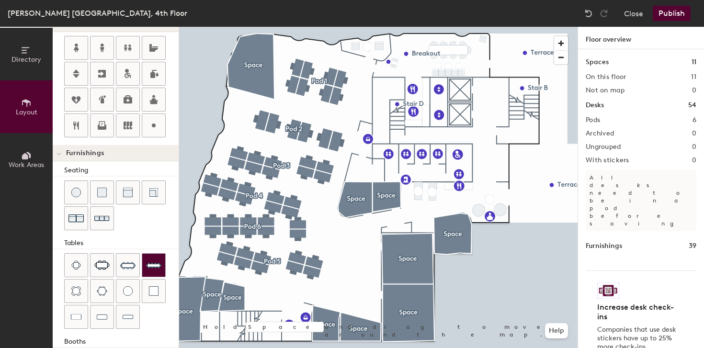
click at [150, 269] on img at bounding box center [153, 265] width 15 height 15
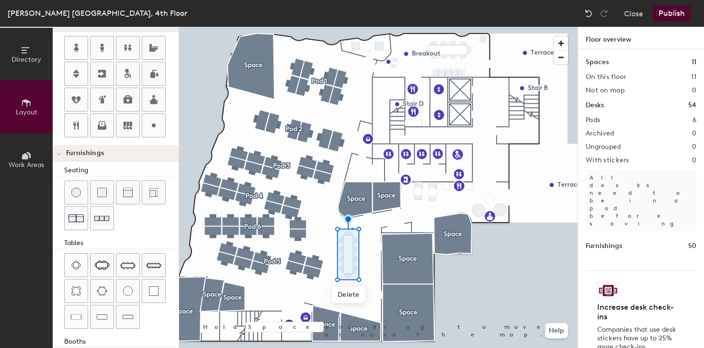
click at [353, 27] on div at bounding box center [378, 27] width 399 height 0
click at [348, 290] on span "Delete" at bounding box center [347, 293] width 34 height 16
click at [345, 301] on span "Delete" at bounding box center [349, 295] width 34 height 16
type input "20"
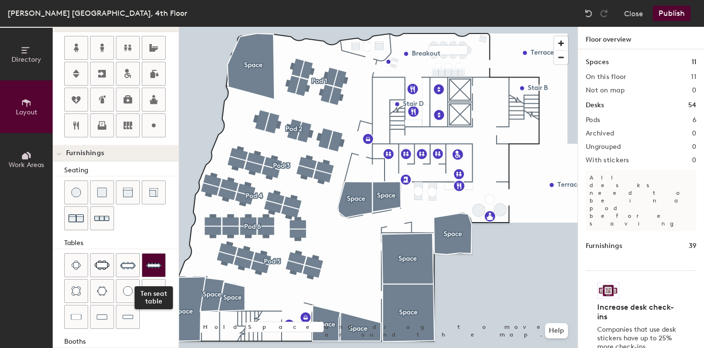
click at [156, 263] on img at bounding box center [153, 265] width 15 height 15
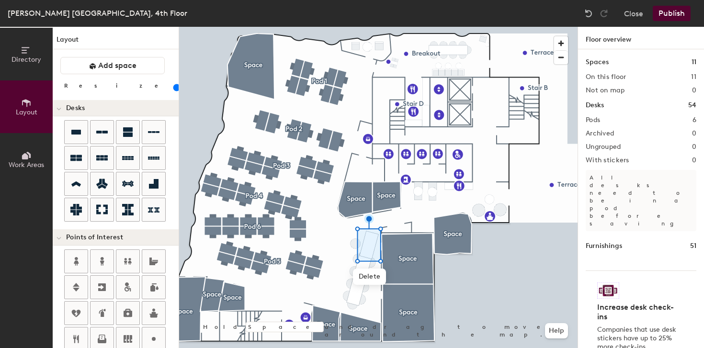
click at [174, 89] on input "range" at bounding box center [174, 88] width 0 height 8
click at [374, 27] on div at bounding box center [378, 27] width 399 height 0
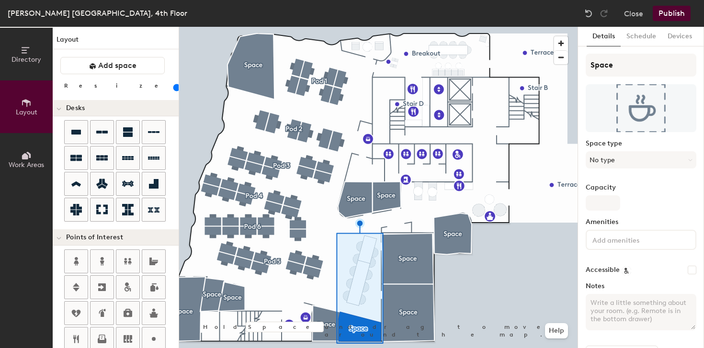
click at [321, 27] on div at bounding box center [378, 27] width 399 height 0
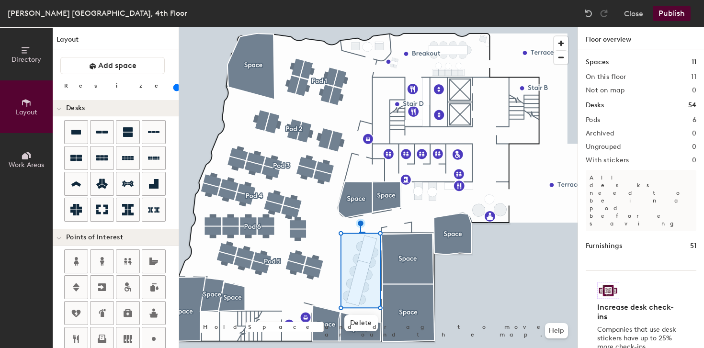
click at [359, 27] on div at bounding box center [378, 27] width 399 height 0
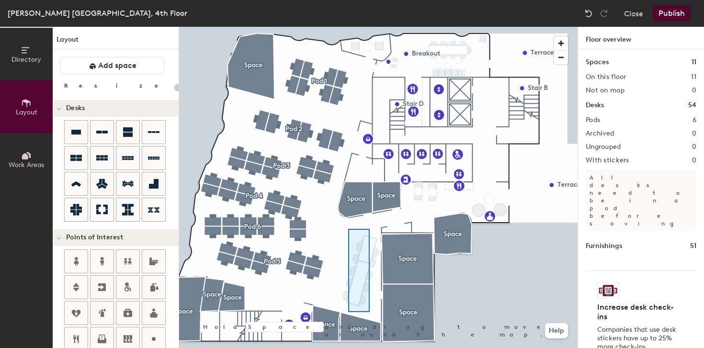
type input "80"
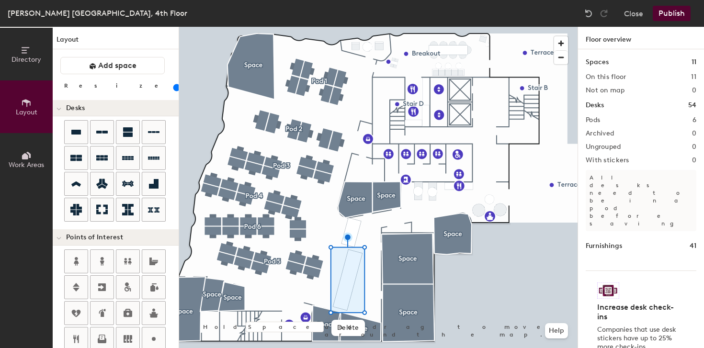
click at [351, 27] on div at bounding box center [378, 27] width 399 height 0
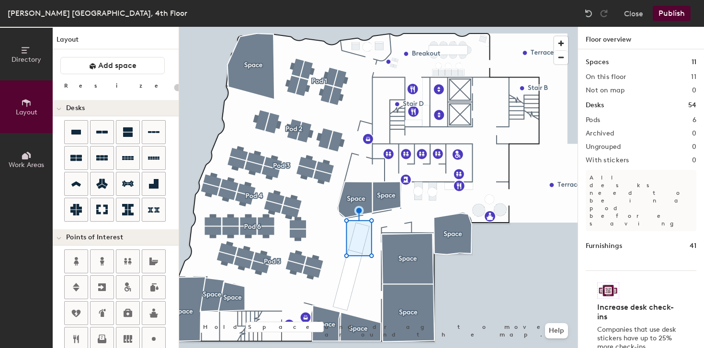
type input "20"
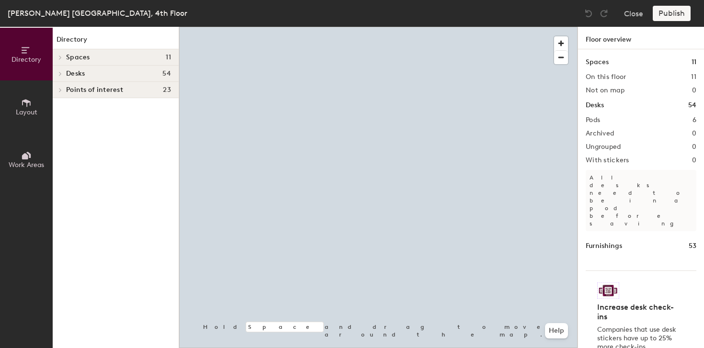
click at [21, 114] on span "Layout" at bounding box center [27, 112] width 22 height 8
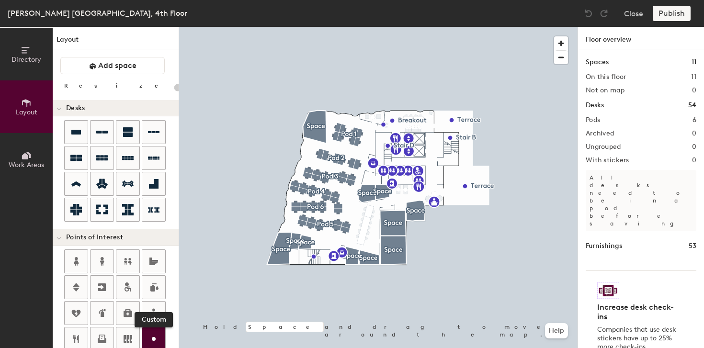
click at [154, 328] on div at bounding box center [153, 339] width 23 height 23
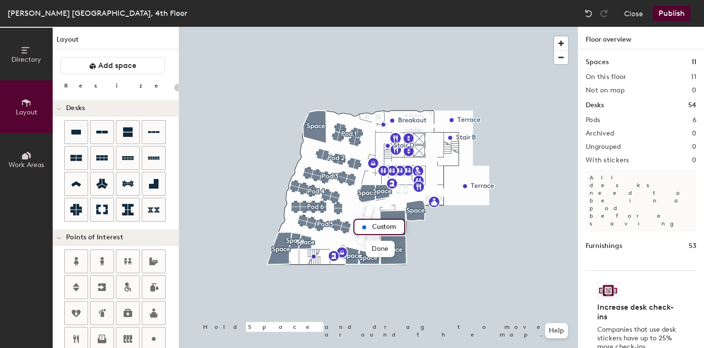
type input "20"
type input "Touchdown"
click at [479, 27] on div at bounding box center [378, 27] width 399 height 0
type input "20"
click at [561, 44] on span "button" at bounding box center [561, 43] width 14 height 14
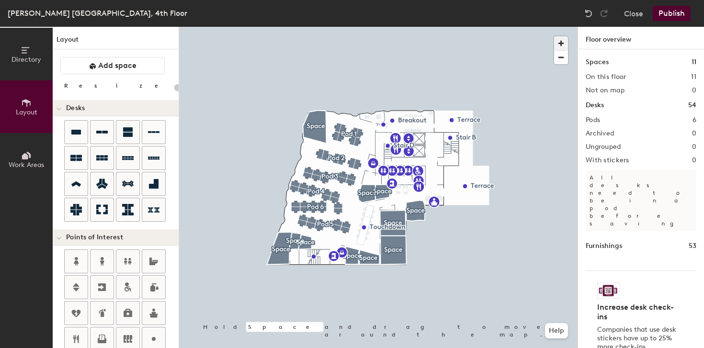
click at [561, 44] on span "button" at bounding box center [561, 43] width 14 height 14
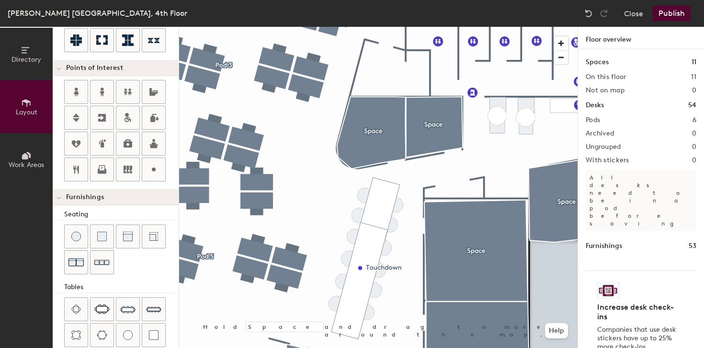
scroll to position [174, 0]
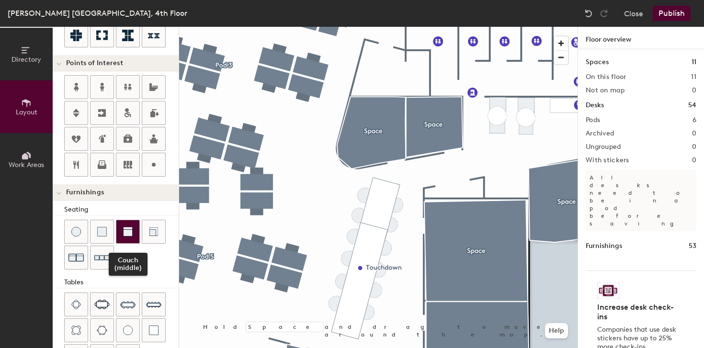
click at [129, 230] on img at bounding box center [128, 232] width 10 height 10
click at [121, 236] on div at bounding box center [127, 231] width 23 height 23
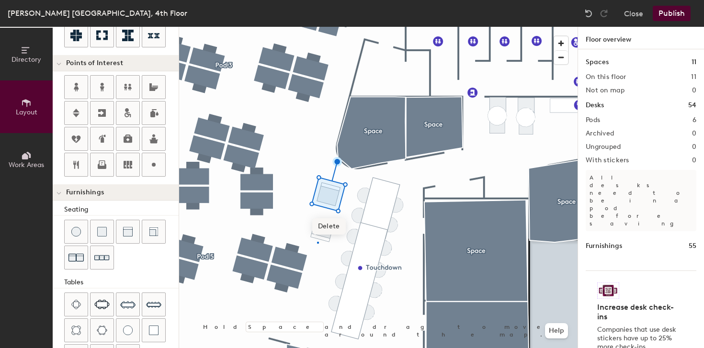
click at [317, 27] on div at bounding box center [378, 27] width 399 height 0
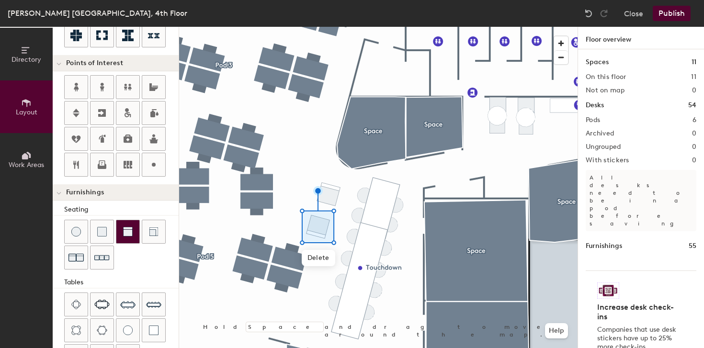
click at [132, 237] on div at bounding box center [127, 231] width 23 height 23
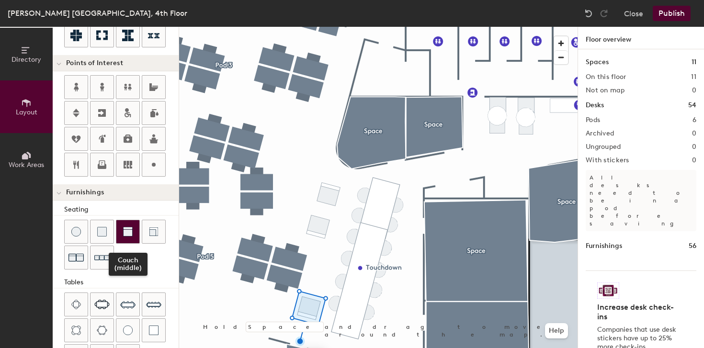
click at [130, 234] on img at bounding box center [128, 232] width 10 height 10
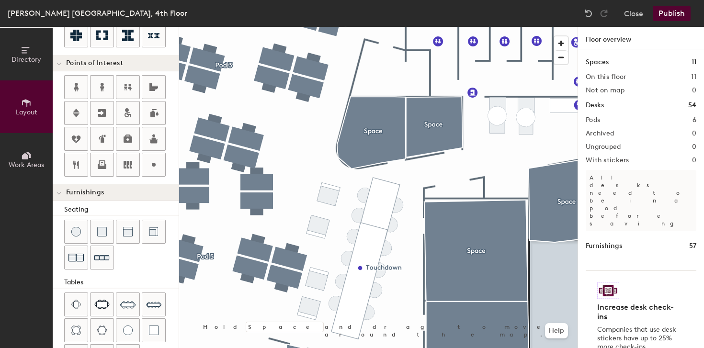
click at [674, 16] on button "Publish" at bounding box center [672, 13] width 38 height 15
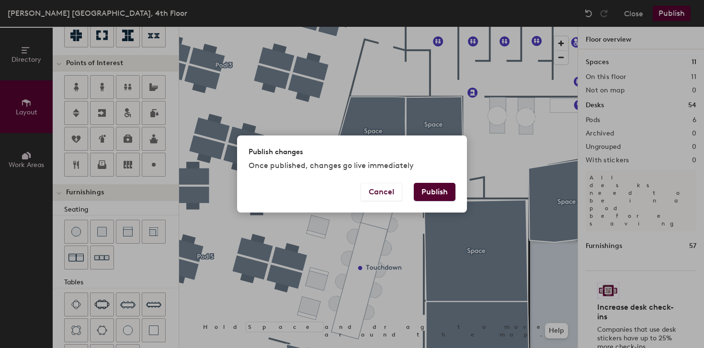
click at [430, 184] on button "Publish" at bounding box center [435, 192] width 42 height 18
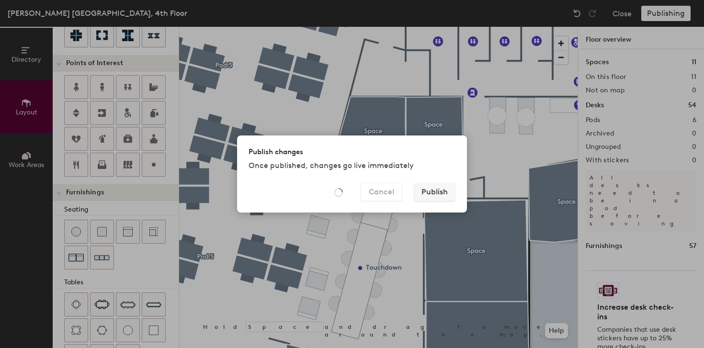
type input "20"
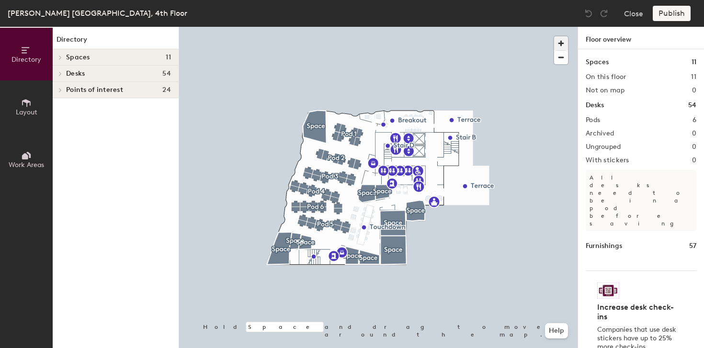
click at [557, 44] on span "button" at bounding box center [561, 43] width 14 height 14
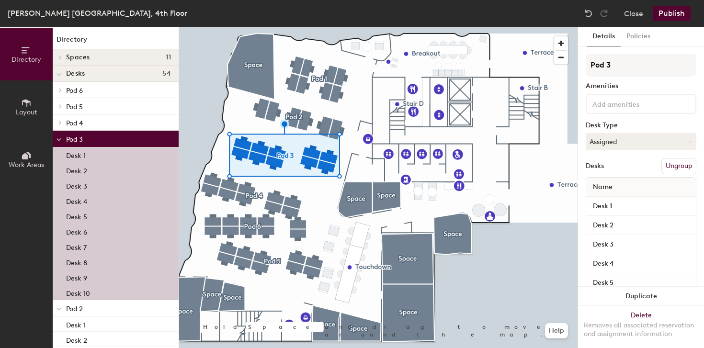
click at [677, 169] on button "Ungroup" at bounding box center [679, 166] width 35 height 16
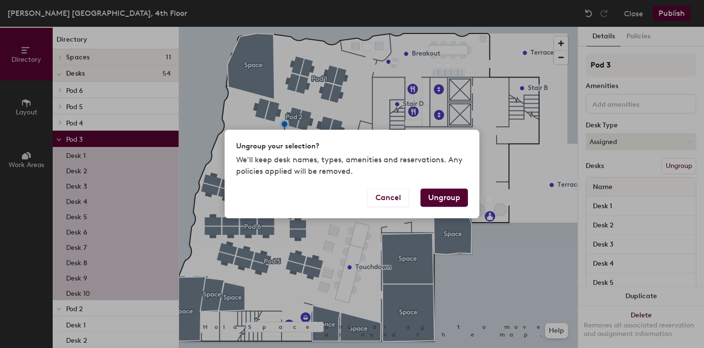
click at [432, 193] on button "Ungroup" at bounding box center [444, 198] width 47 height 18
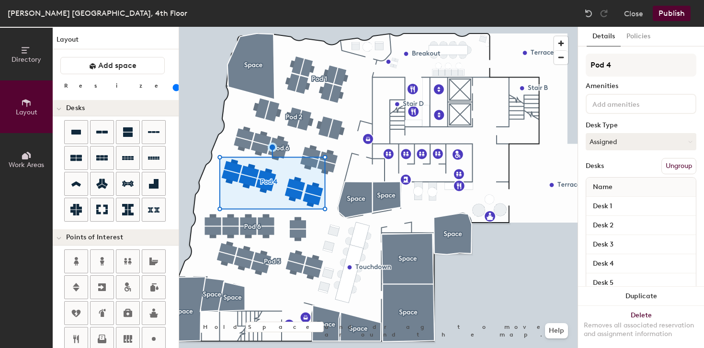
click at [174, 87] on input "range" at bounding box center [174, 88] width 0 height 8
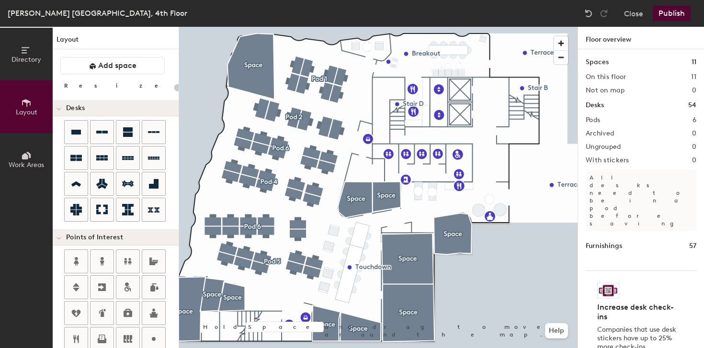
type input "140"
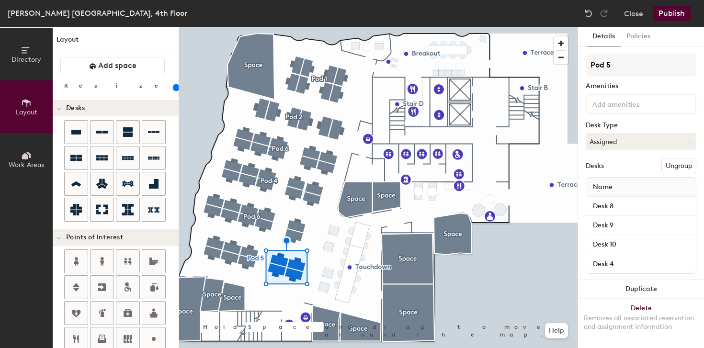
click at [288, 27] on div at bounding box center [378, 27] width 399 height 0
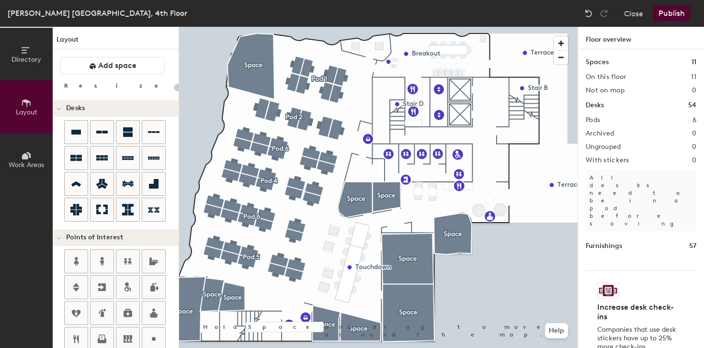
click at [285, 27] on div at bounding box center [378, 27] width 399 height 0
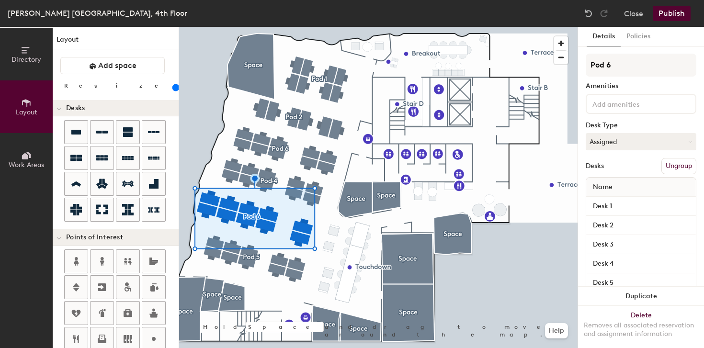
click at [174, 89] on input "range" at bounding box center [174, 88] width 0 height 8
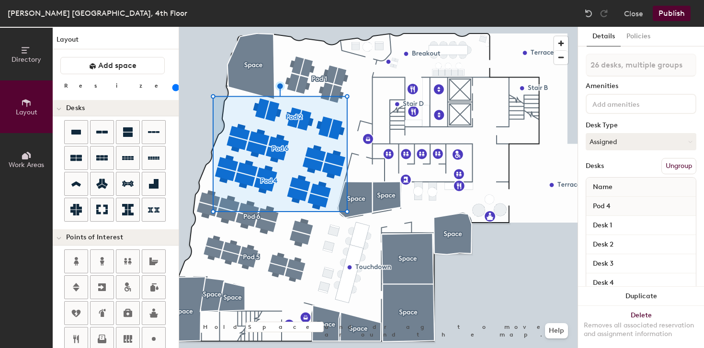
drag, startPoint x: 89, startPoint y: 87, endPoint x: 106, endPoint y: 86, distance: 17.3
click at [174, 86] on input "range" at bounding box center [174, 88] width 0 height 8
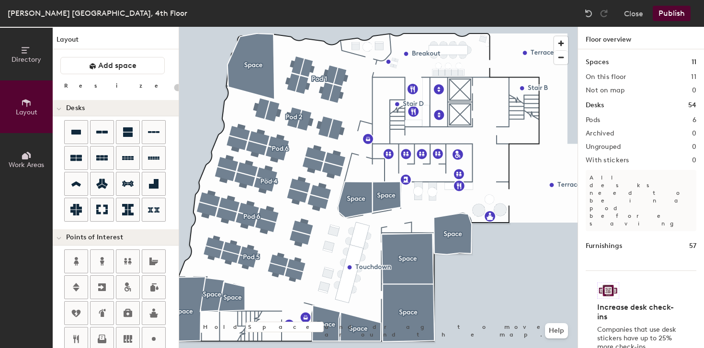
click at [668, 17] on button "Publish" at bounding box center [672, 13] width 38 height 15
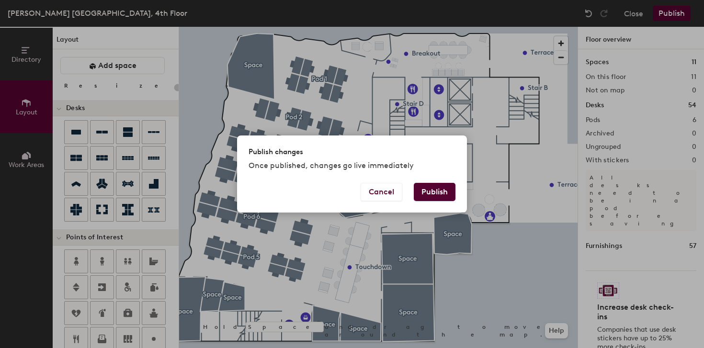
click at [421, 196] on button "Publish" at bounding box center [435, 192] width 42 height 18
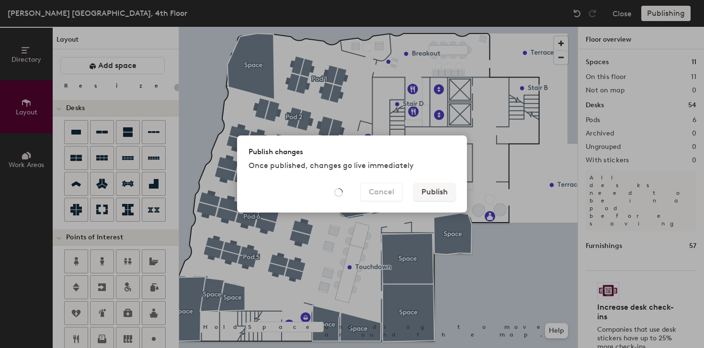
type input "20"
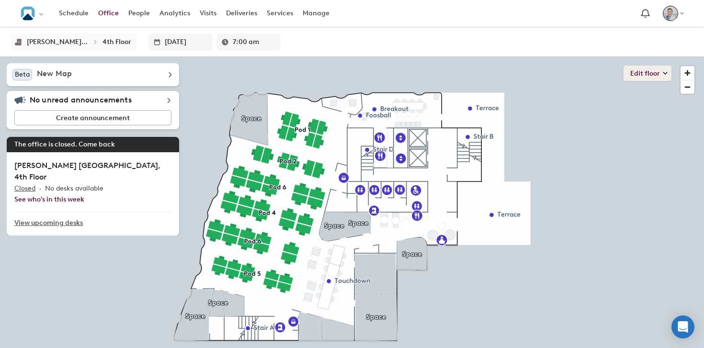
click at [661, 72] on button "Edit floor" at bounding box center [648, 73] width 48 height 15
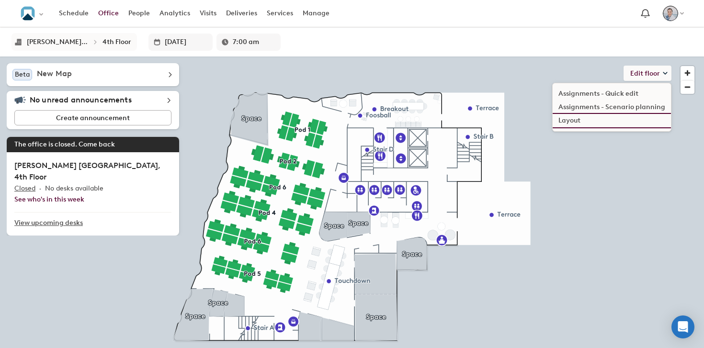
click at [569, 121] on li "Layout" at bounding box center [612, 120] width 118 height 13
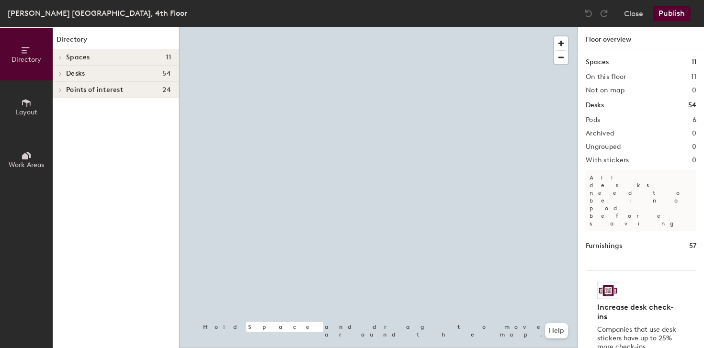
click at [82, 60] on span "Spaces" at bounding box center [78, 58] width 24 height 8
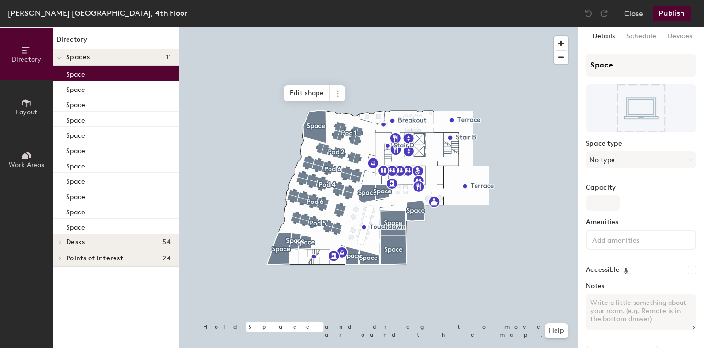
click at [93, 79] on div "Space" at bounding box center [116, 73] width 126 height 15
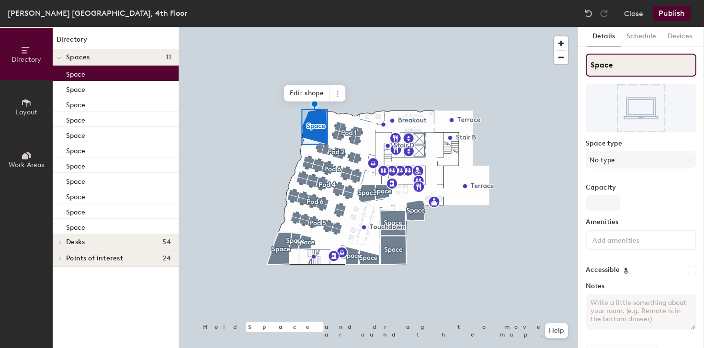
drag, startPoint x: 589, startPoint y: 65, endPoint x: 639, endPoint y: 65, distance: 50.3
click at [639, 65] on input "Space" at bounding box center [641, 65] width 111 height 23
type input "Office"
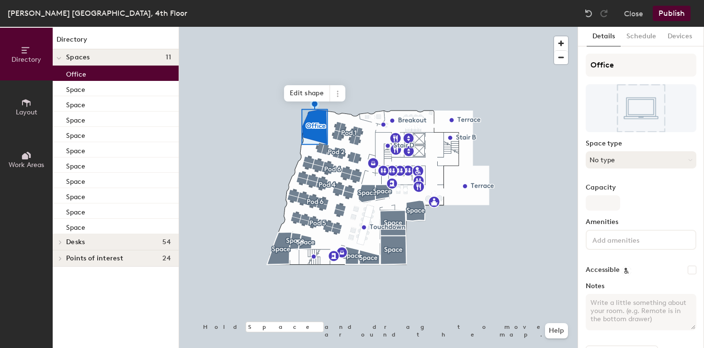
click at [669, 157] on button "No type" at bounding box center [641, 159] width 111 height 17
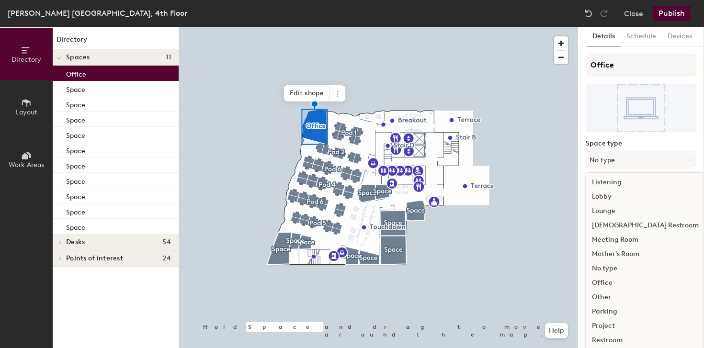
scroll to position [215, 0]
click at [601, 275] on div "Office" at bounding box center [646, 271] width 118 height 14
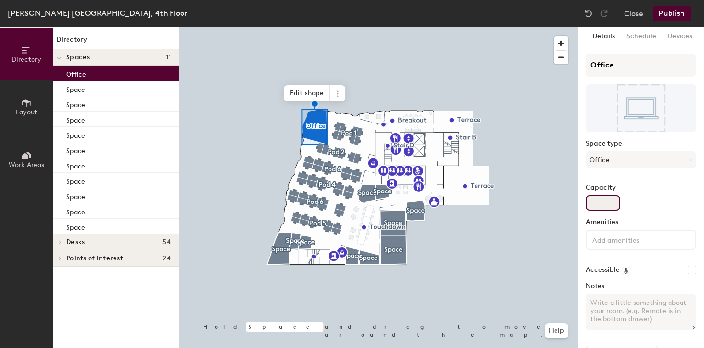
click at [609, 208] on input "Capacity" at bounding box center [603, 203] width 35 height 15
type input "6"
click at [663, 208] on div "Capacity 6" at bounding box center [641, 197] width 111 height 27
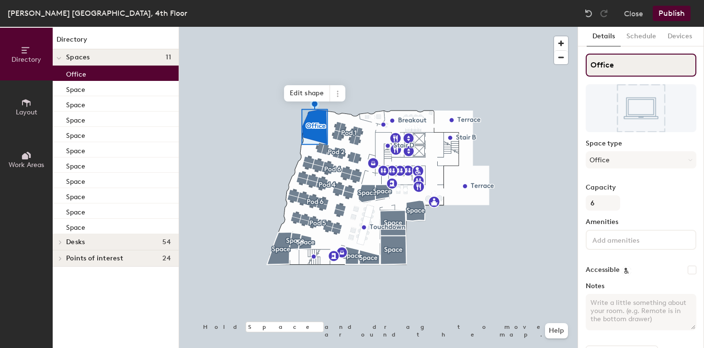
click at [631, 68] on input "Office" at bounding box center [641, 65] width 111 height 23
type input "Office/Meet"
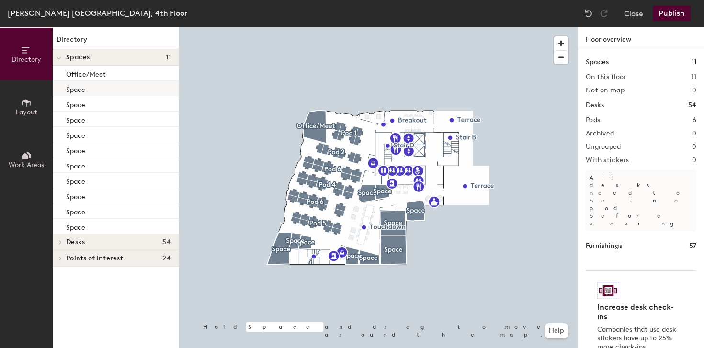
click at [100, 95] on div "Space" at bounding box center [116, 88] width 126 height 15
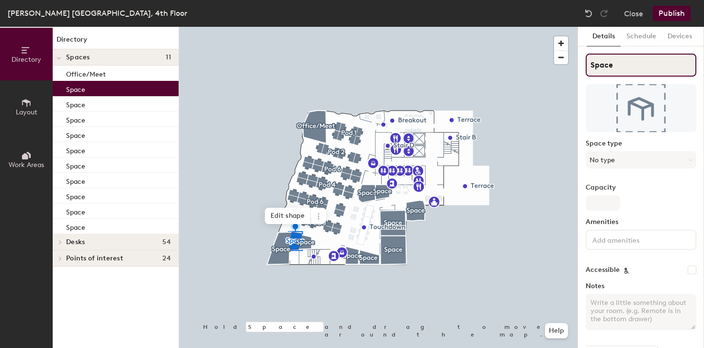
click at [603, 64] on input "Space" at bounding box center [641, 65] width 111 height 23
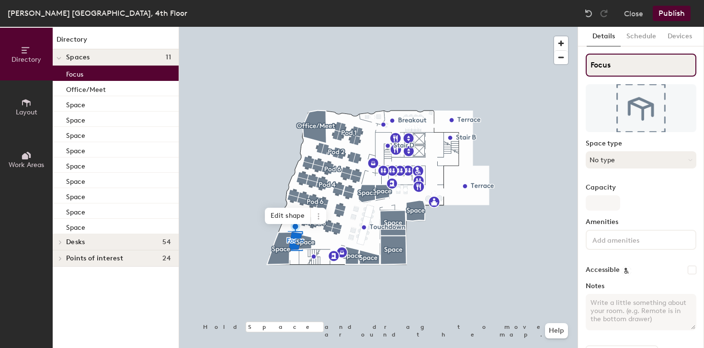
type input "Focus"
click at [627, 154] on button "No type" at bounding box center [641, 159] width 111 height 17
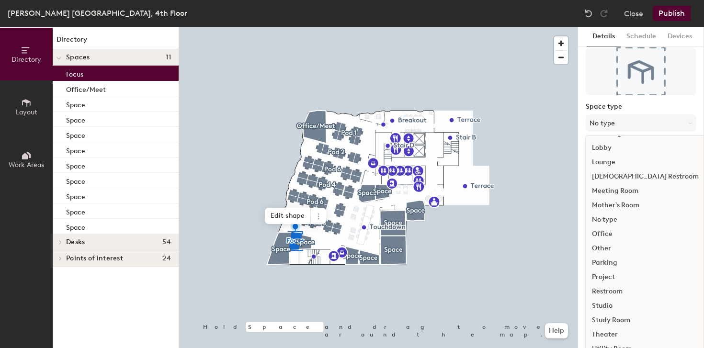
scroll to position [64, 0]
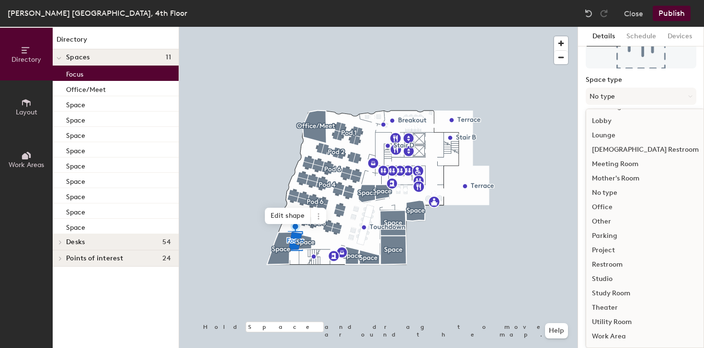
click at [610, 293] on div "Study Room" at bounding box center [646, 294] width 118 height 14
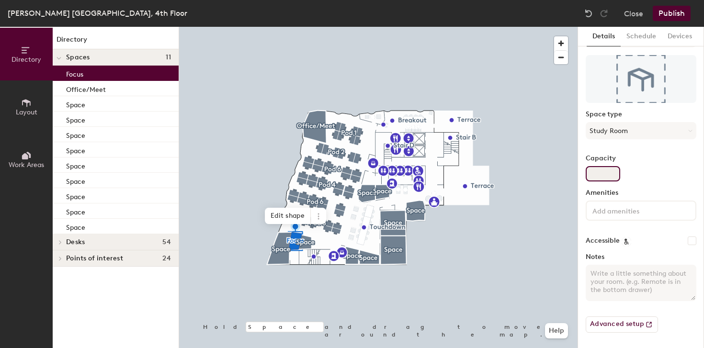
click at [614, 176] on input "Capacity" at bounding box center [603, 173] width 35 height 15
type input "1"
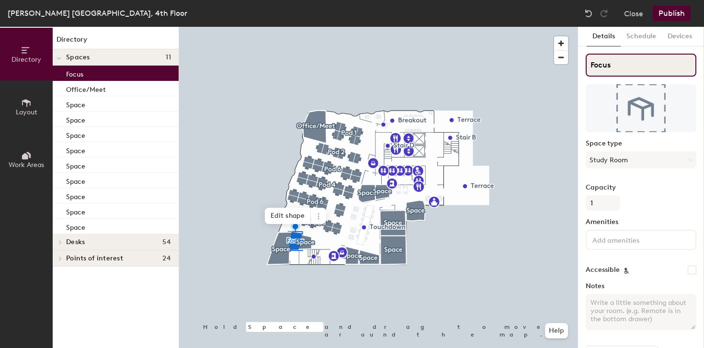
click at [635, 68] on input "Focus" at bounding box center [641, 65] width 111 height 23
type input "Focus (Single)"
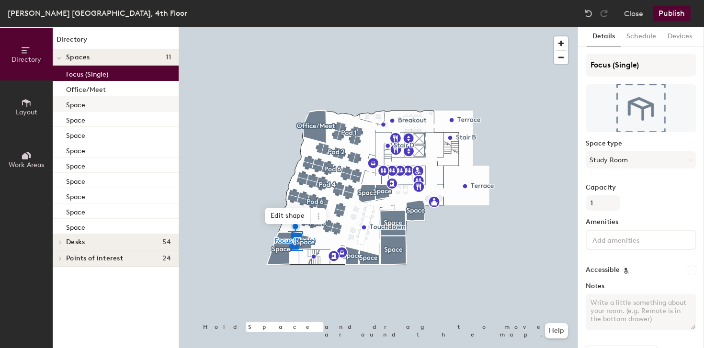
click at [87, 102] on div "Space" at bounding box center [116, 103] width 126 height 15
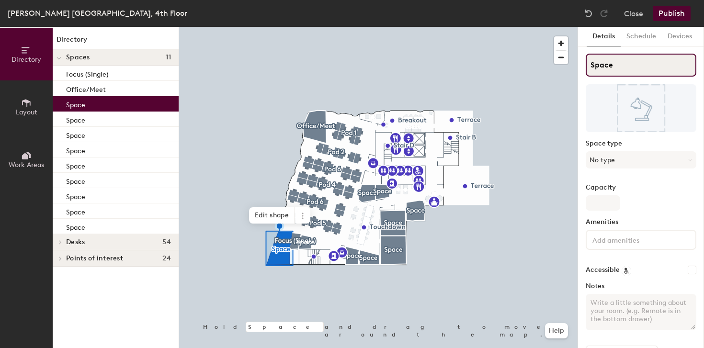
click at [604, 71] on input "Space" at bounding box center [641, 65] width 111 height 23
type input "Office"
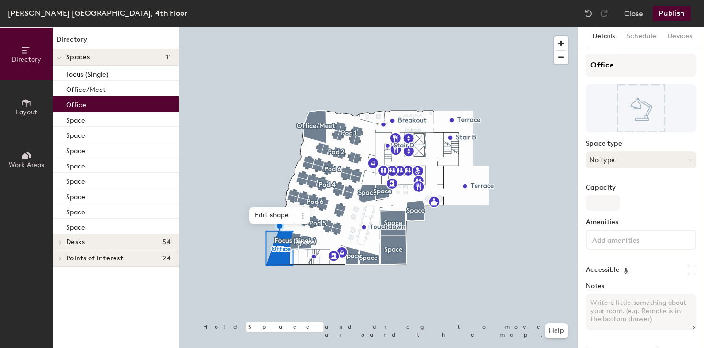
click at [626, 164] on button "No type" at bounding box center [641, 159] width 111 height 17
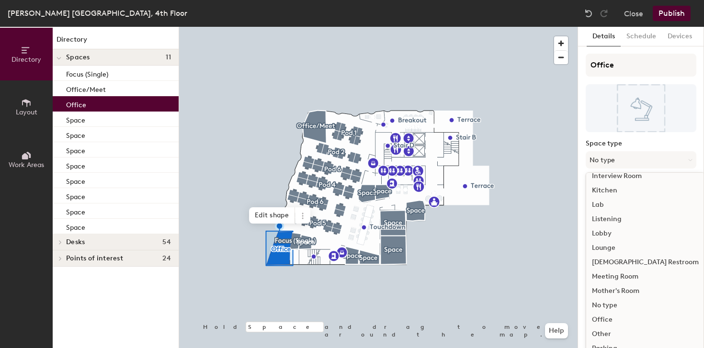
scroll to position [215, 0]
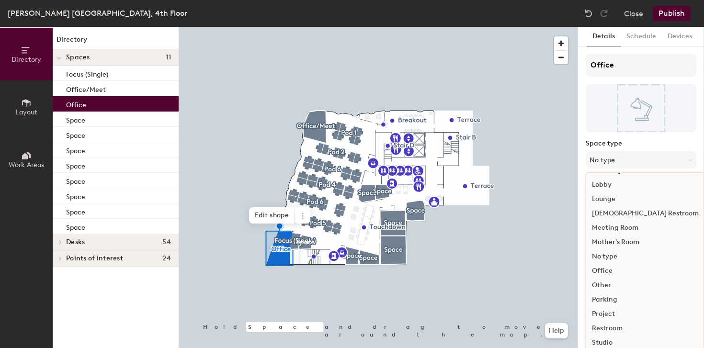
click at [614, 272] on div "Office" at bounding box center [646, 271] width 118 height 14
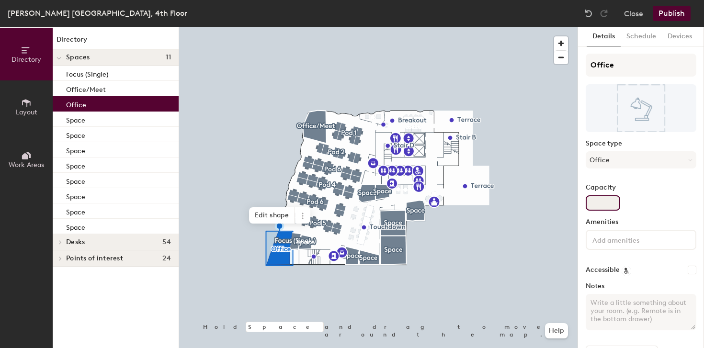
click at [599, 206] on input "Capacity" at bounding box center [603, 203] width 35 height 15
type input "4"
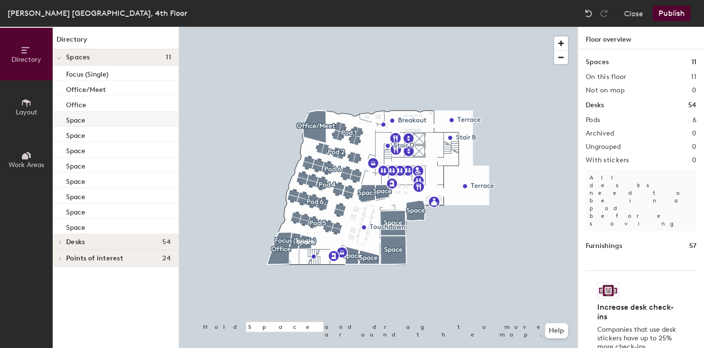
click at [78, 116] on p "Space" at bounding box center [75, 119] width 19 height 11
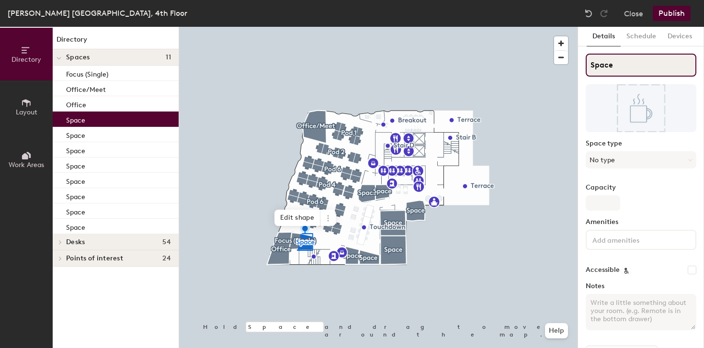
click at [604, 66] on input "Space" at bounding box center [641, 65] width 111 height 23
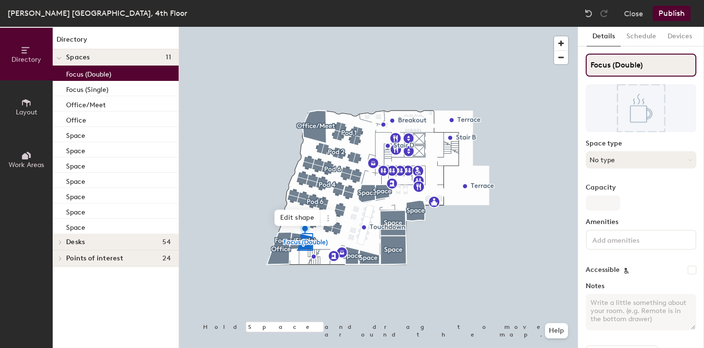
type input "Focus (Double)"
click at [611, 162] on button "No type" at bounding box center [641, 159] width 111 height 17
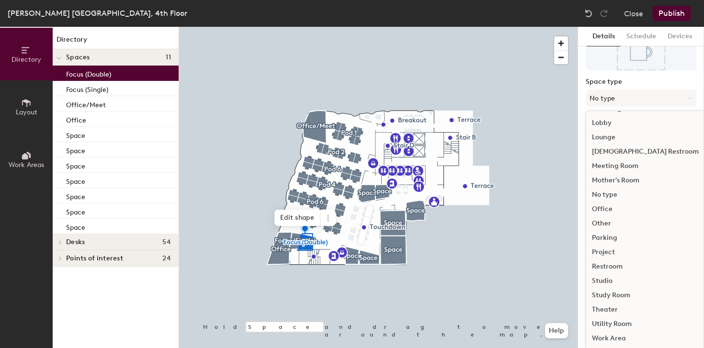
scroll to position [64, 0]
click at [617, 293] on div "Study Room" at bounding box center [646, 294] width 118 height 14
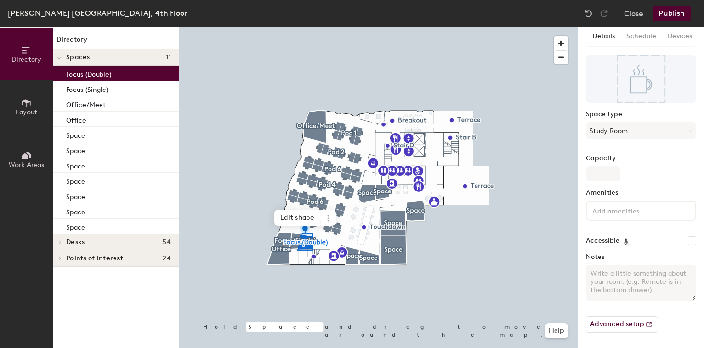
click at [660, 157] on label "Capacity" at bounding box center [641, 159] width 111 height 8
click at [621, 166] on input "Capacity" at bounding box center [603, 173] width 35 height 15
type input "2"
click at [656, 165] on div "Capacity 2" at bounding box center [641, 168] width 111 height 27
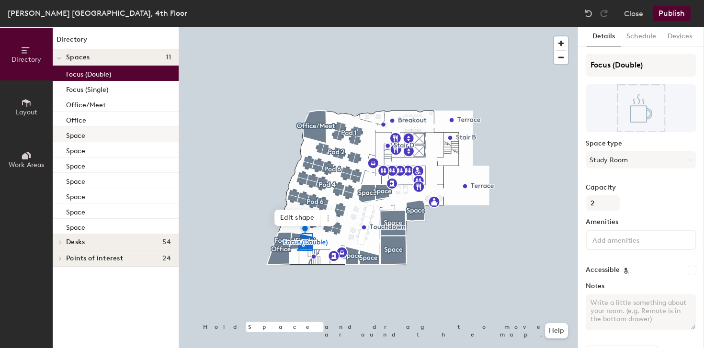
click at [83, 136] on p "Space" at bounding box center [75, 134] width 19 height 11
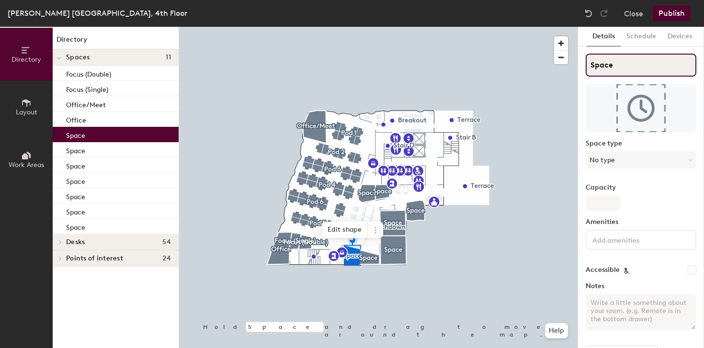
click at [598, 64] on input "Space" at bounding box center [641, 65] width 111 height 23
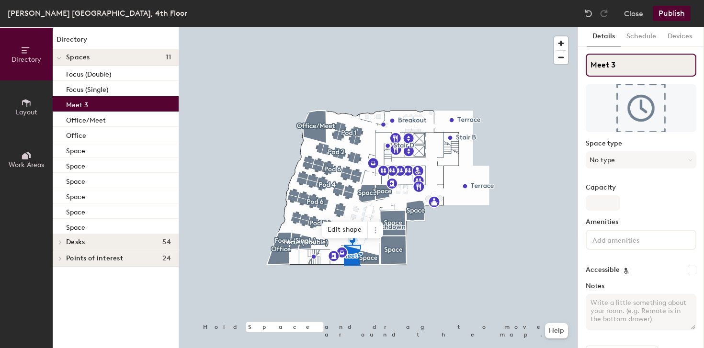
type input "Meet 3"
click at [595, 189] on label "Capacity" at bounding box center [641, 188] width 111 height 8
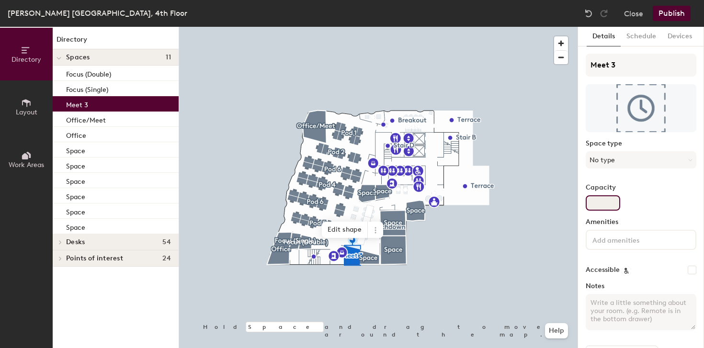
click at [595, 196] on input "Capacity" at bounding box center [603, 203] width 35 height 15
type input "4"
click at [627, 161] on button "No type" at bounding box center [641, 159] width 111 height 17
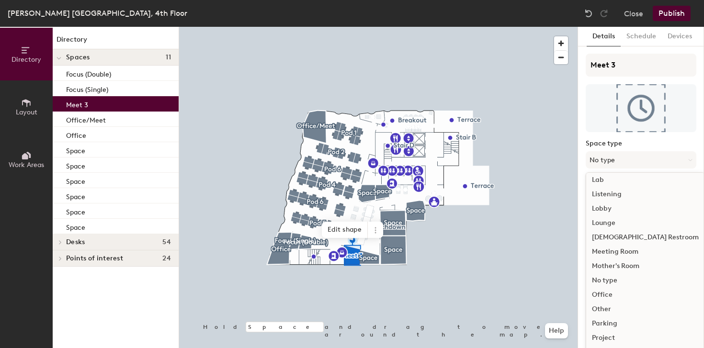
scroll to position [197, 0]
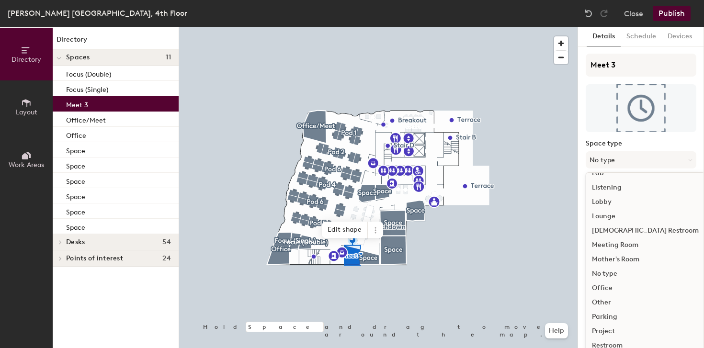
click at [626, 247] on div "Meeting Room" at bounding box center [646, 245] width 118 height 14
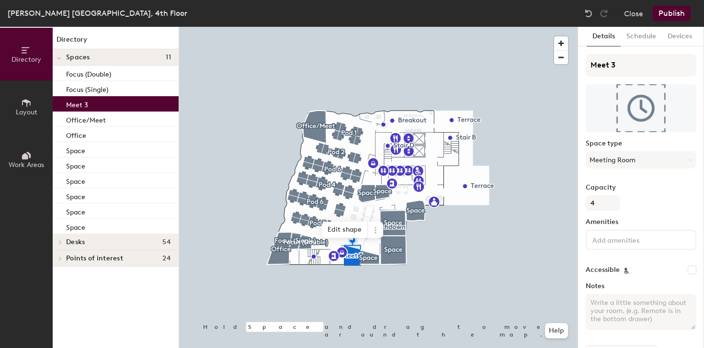
click at [631, 219] on label "Amenities" at bounding box center [641, 223] width 111 height 8
click at [93, 151] on div "Space" at bounding box center [116, 149] width 126 height 15
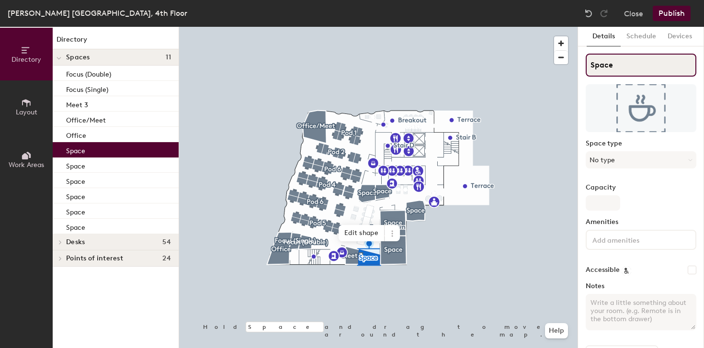
click at [602, 67] on input "Space" at bounding box center [641, 65] width 111 height 23
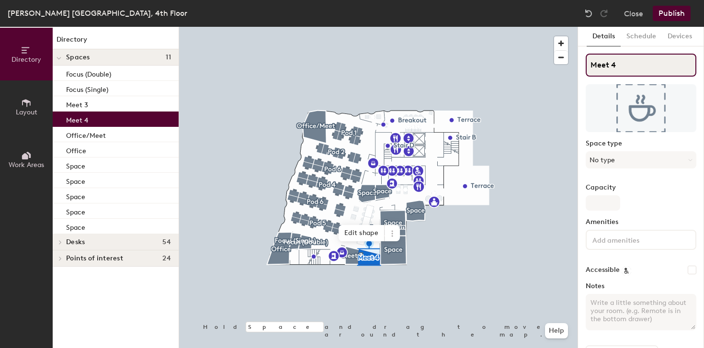
type input "Meet 4"
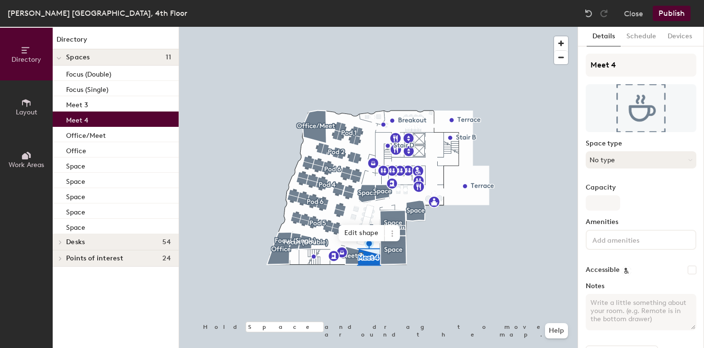
click at [610, 168] on button "No type" at bounding box center [641, 159] width 111 height 17
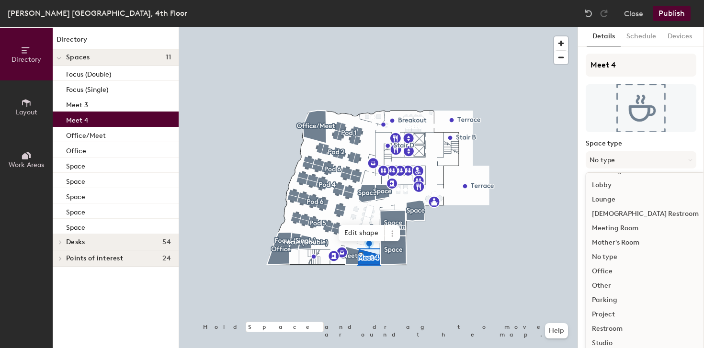
scroll to position [215, 0]
click at [613, 229] on div "Meeting Room" at bounding box center [646, 228] width 118 height 14
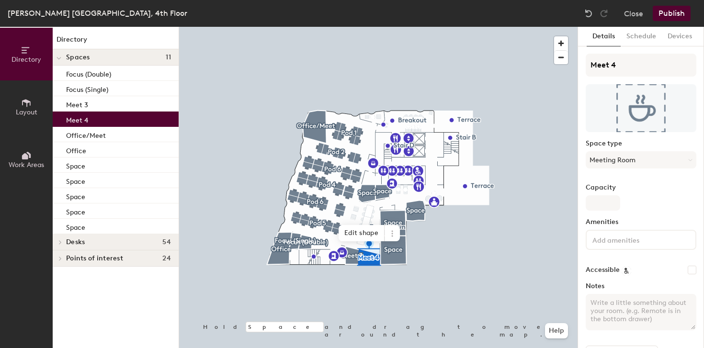
click at [612, 211] on div "Meet 4 Space type Meeting Room Capacity Amenities Accessible Notes Advanced set…" at bounding box center [641, 212] width 111 height 316
click at [608, 201] on input "Capacity" at bounding box center [603, 203] width 35 height 15
type input "3"
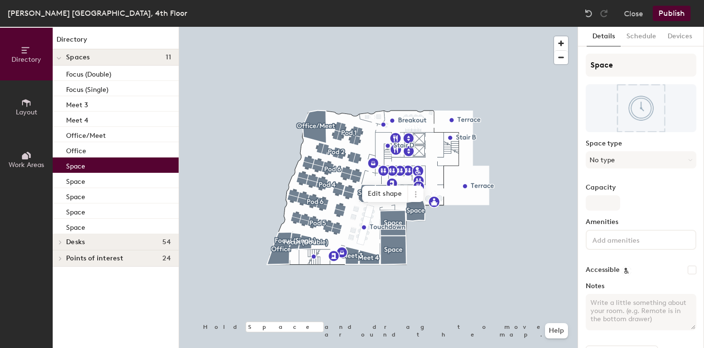
click at [81, 167] on p "Space" at bounding box center [75, 165] width 19 height 11
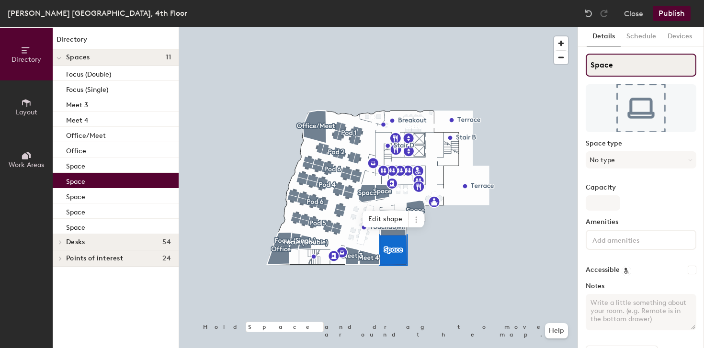
click at [603, 74] on input "Space" at bounding box center [641, 65] width 111 height 23
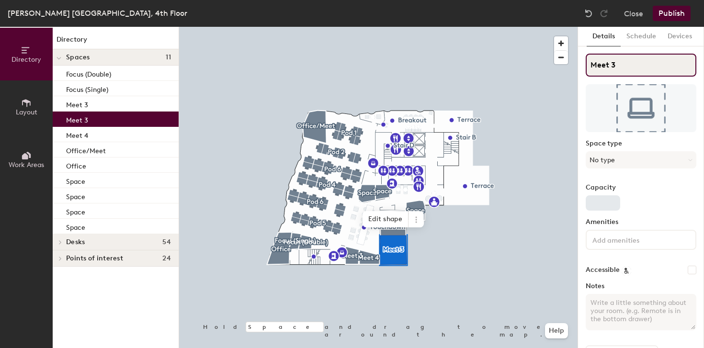
type input "Meet 3"
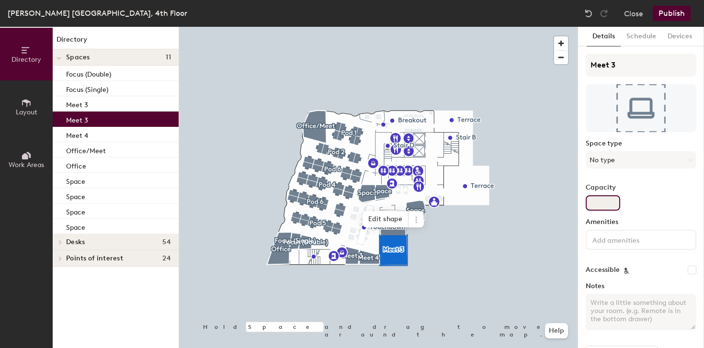
click at [603, 202] on input "Capacity" at bounding box center [603, 203] width 35 height 15
type input "12"
click at [623, 163] on button "No type" at bounding box center [641, 159] width 111 height 17
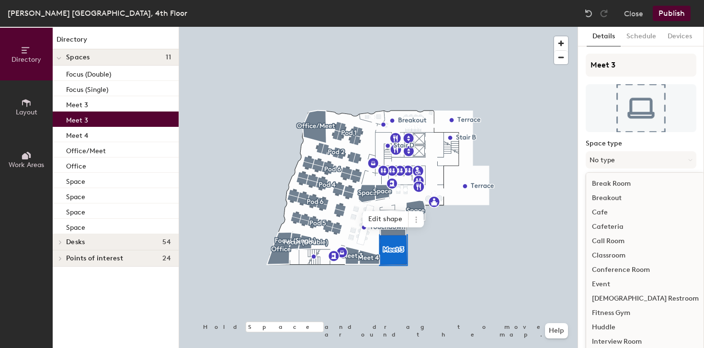
click at [615, 270] on div "Conference Room" at bounding box center [646, 270] width 118 height 14
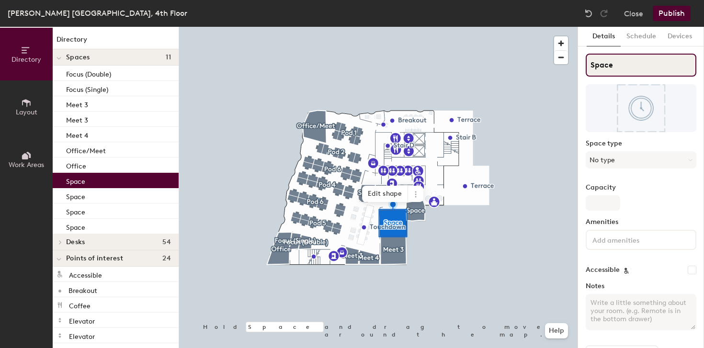
click at [602, 61] on input "Space" at bounding box center [641, 65] width 111 height 23
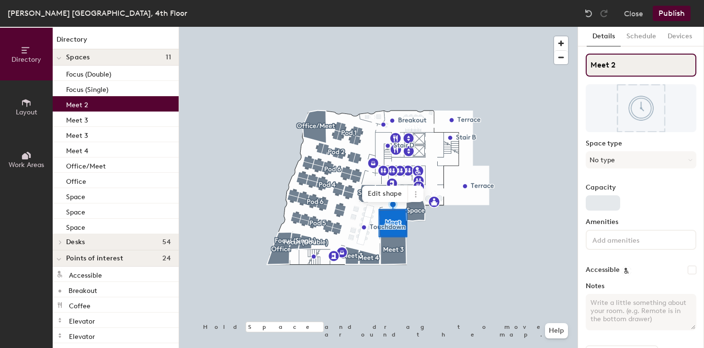
type input "Meet 2"
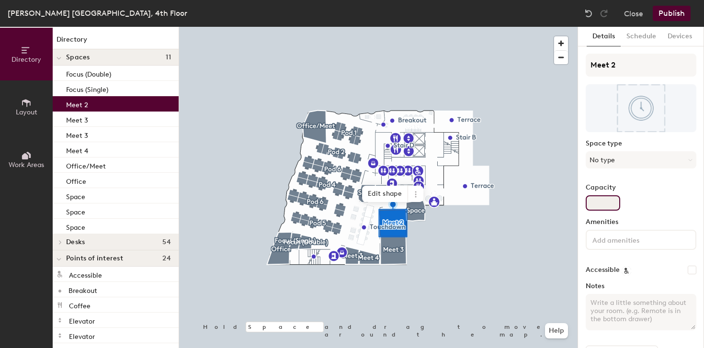
click at [598, 204] on input "Capacity" at bounding box center [603, 203] width 35 height 15
type input "10"
click at [621, 164] on button "No type" at bounding box center [641, 159] width 111 height 17
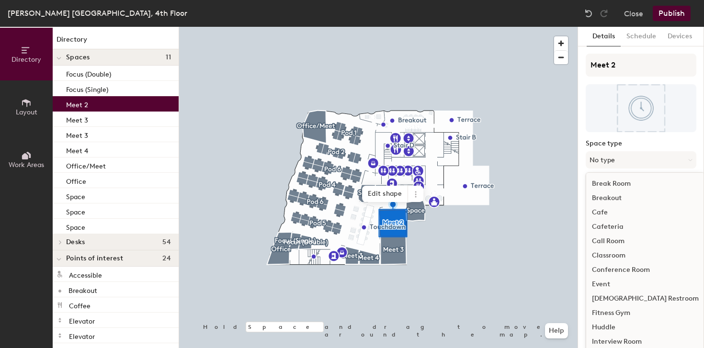
click at [610, 270] on div "Conference Room" at bounding box center [646, 270] width 118 height 14
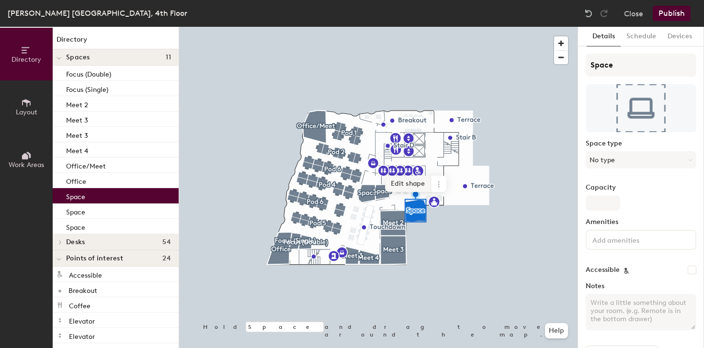
click at [422, 185] on span "Edit shape" at bounding box center [408, 184] width 46 height 16
click at [560, 46] on span "button" at bounding box center [561, 43] width 14 height 14
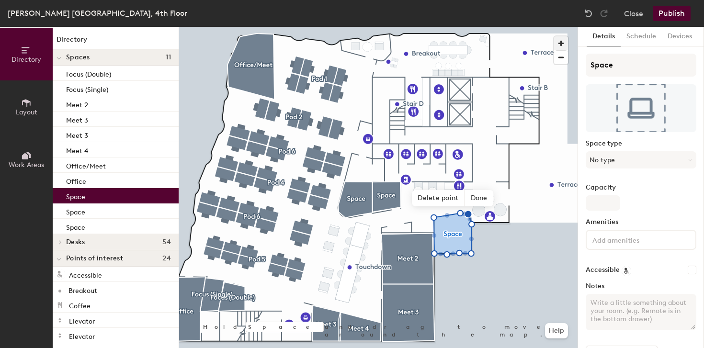
click at [564, 45] on span "button" at bounding box center [561, 43] width 14 height 14
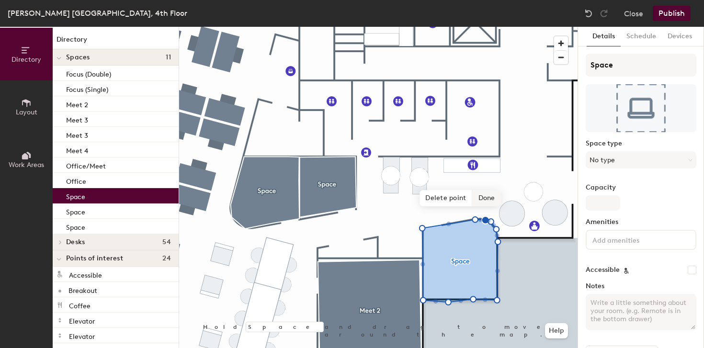
click at [486, 198] on span "Done" at bounding box center [487, 198] width 28 height 16
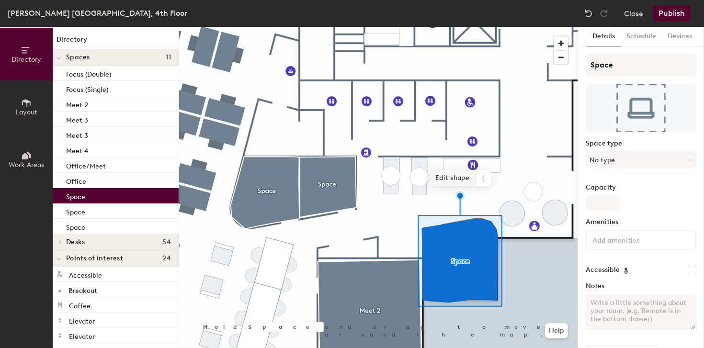
click at [459, 178] on span "Edit shape" at bounding box center [453, 178] width 46 height 16
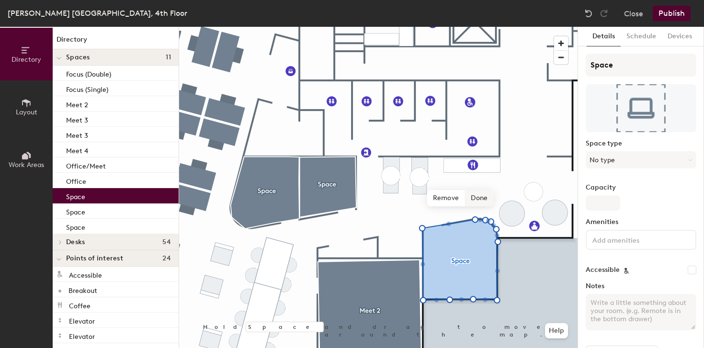
click at [479, 200] on span "Done" at bounding box center [479, 198] width 28 height 16
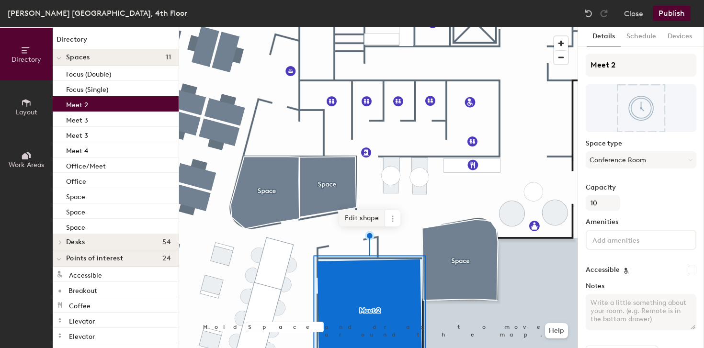
click at [371, 216] on span "Edit shape" at bounding box center [362, 218] width 46 height 16
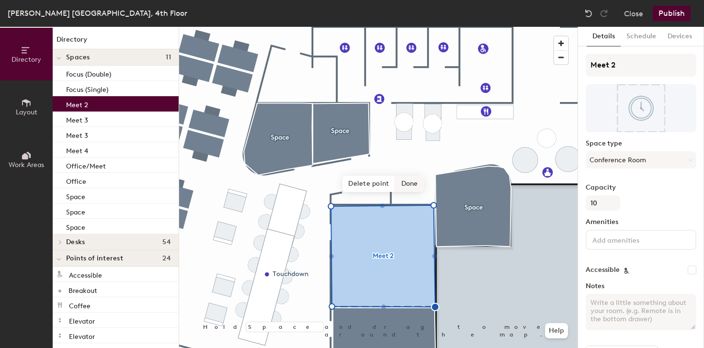
click at [415, 182] on span "Done" at bounding box center [410, 184] width 28 height 16
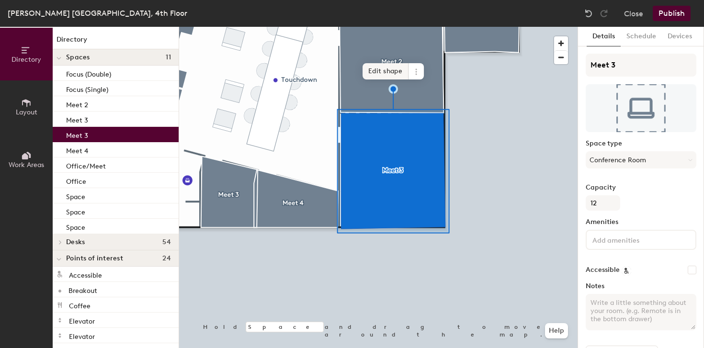
click at [377, 69] on span "Edit shape" at bounding box center [386, 71] width 46 height 16
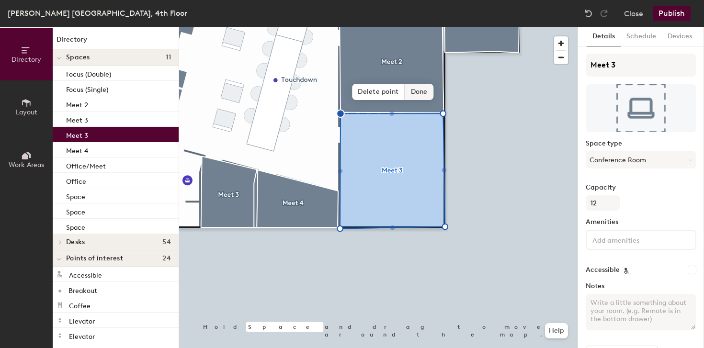
click at [426, 85] on span "Done" at bounding box center [419, 92] width 28 height 16
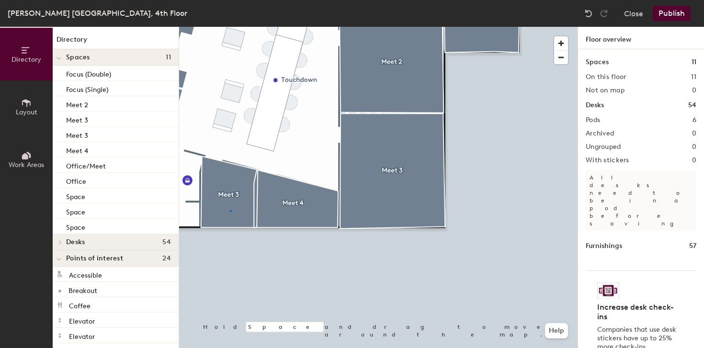
click at [230, 27] on div at bounding box center [378, 27] width 399 height 0
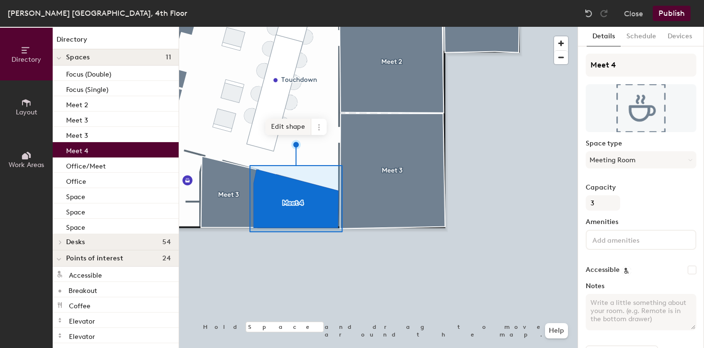
click at [280, 119] on span "Edit shape" at bounding box center [288, 127] width 46 height 16
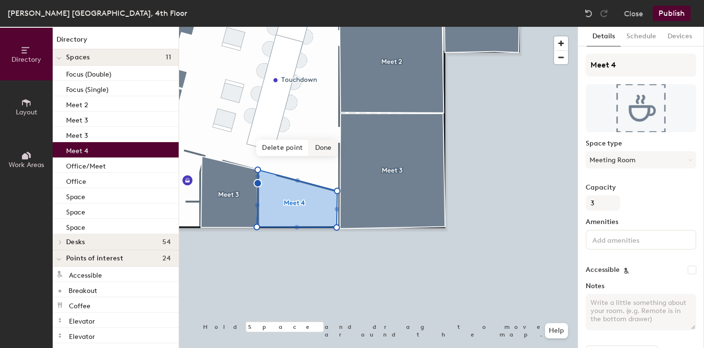
click at [317, 150] on span "Done" at bounding box center [324, 148] width 28 height 16
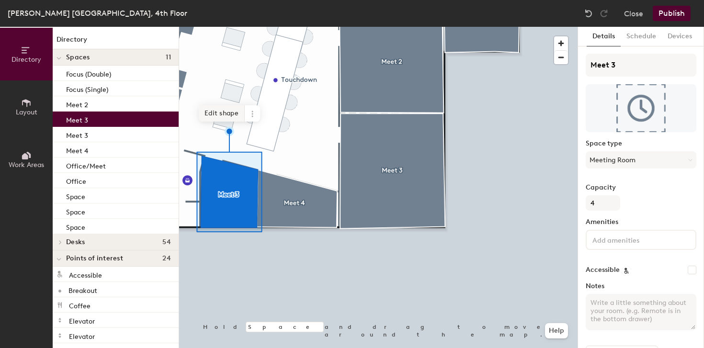
click at [224, 116] on span "Edit shape" at bounding box center [222, 113] width 46 height 16
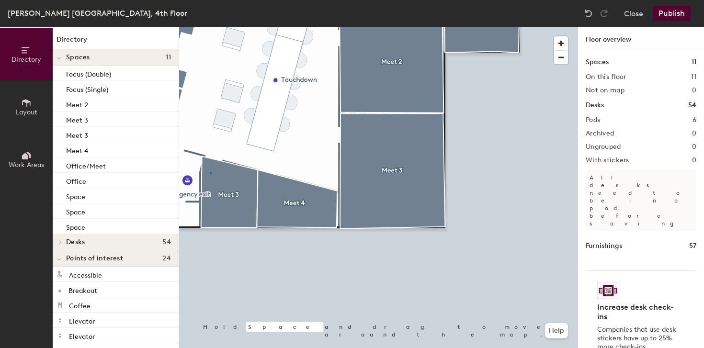
click at [210, 27] on div at bounding box center [378, 27] width 399 height 0
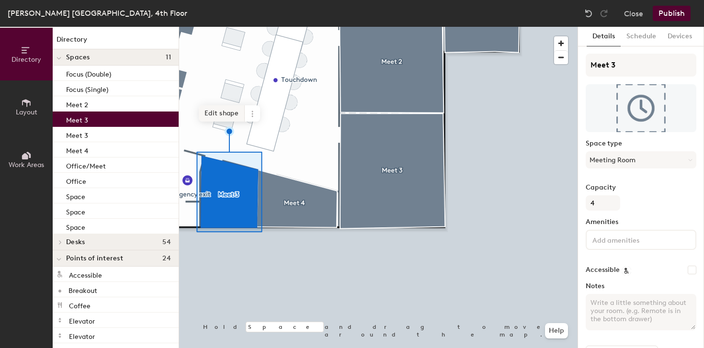
click at [217, 113] on span "Edit shape" at bounding box center [222, 113] width 46 height 16
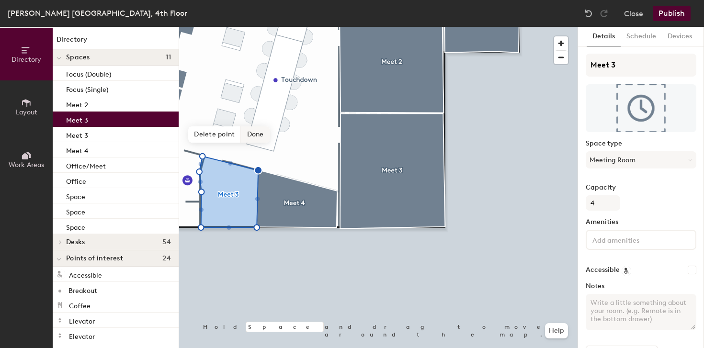
click at [258, 134] on span "Done" at bounding box center [256, 135] width 28 height 16
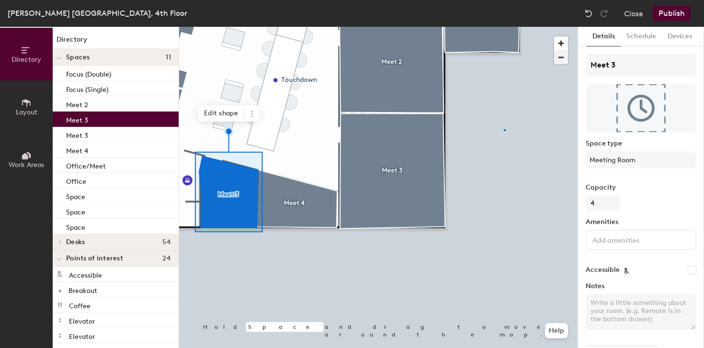
click at [504, 27] on div at bounding box center [378, 27] width 399 height 0
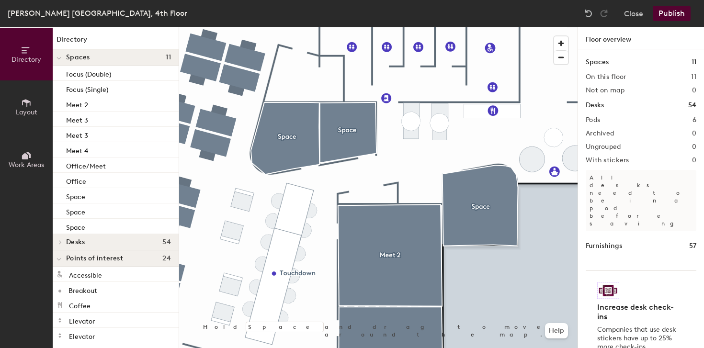
click at [470, 27] on div at bounding box center [378, 27] width 399 height 0
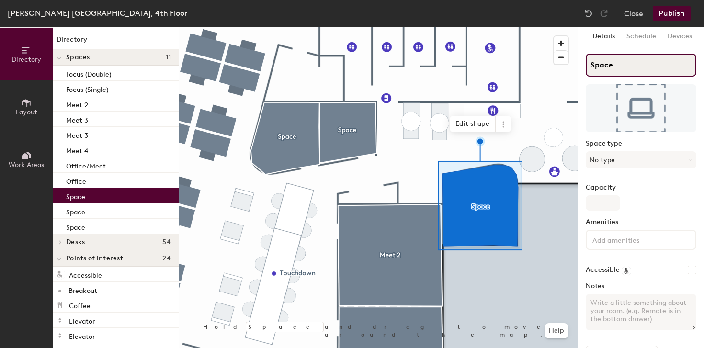
click at [598, 67] on input "Space" at bounding box center [641, 65] width 111 height 23
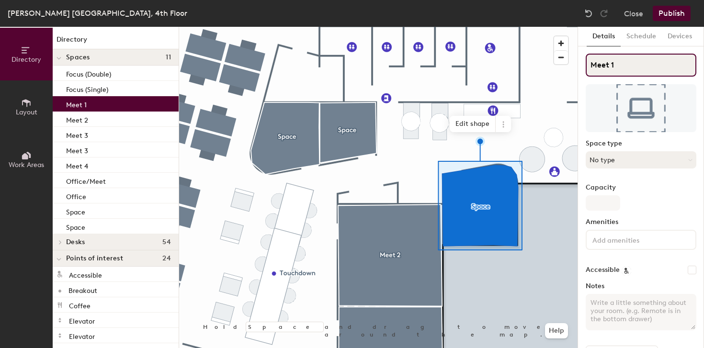
type input "Meet 1"
click at [626, 164] on button "No type" at bounding box center [641, 159] width 111 height 17
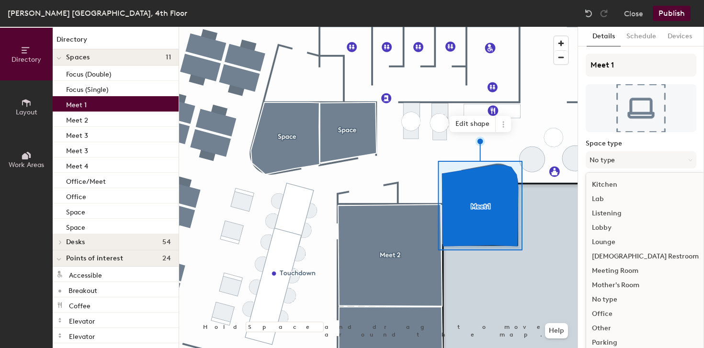
scroll to position [173, 0]
click at [624, 267] on div "Meeting Room" at bounding box center [646, 270] width 118 height 14
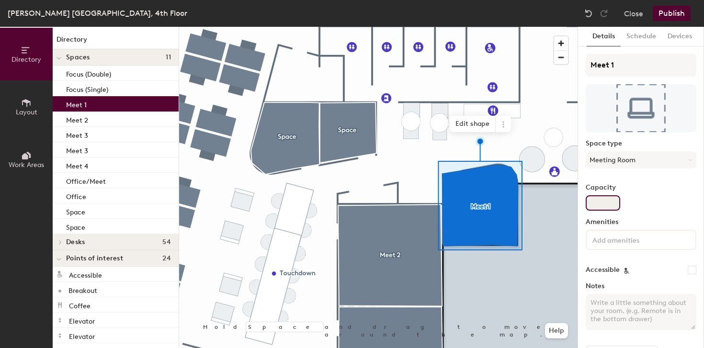
click at [610, 205] on input "Capacity" at bounding box center [603, 203] width 35 height 15
type input "6"
click at [672, 204] on div "Capacity 6" at bounding box center [641, 197] width 111 height 27
click at [682, 14] on button "Publish" at bounding box center [672, 13] width 38 height 15
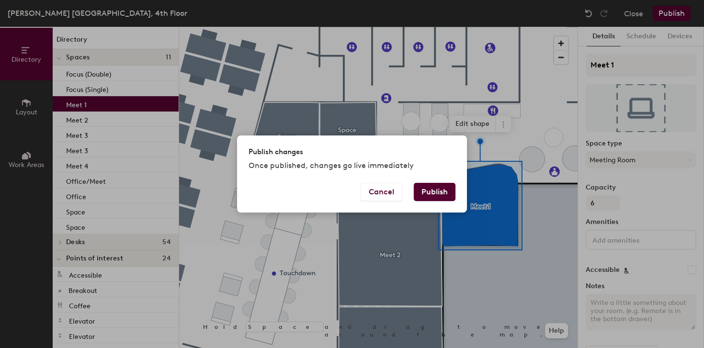
click at [445, 196] on button "Publish" at bounding box center [435, 192] width 42 height 18
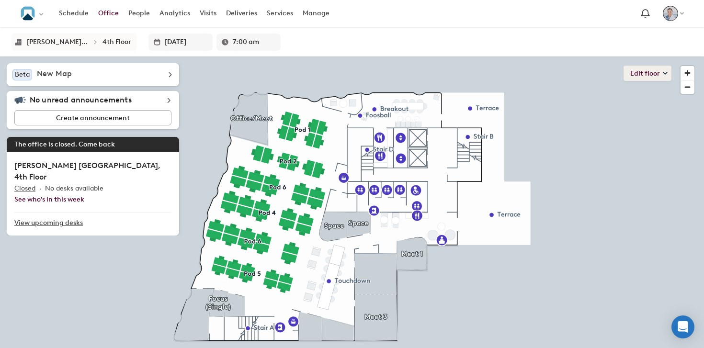
click at [637, 77] on button "Edit floor" at bounding box center [648, 73] width 48 height 15
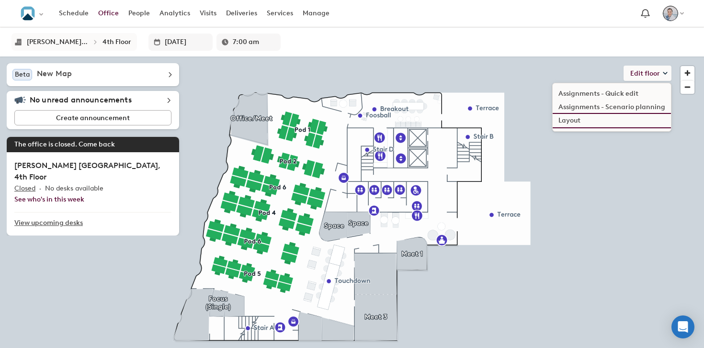
click at [610, 124] on li "Layout" at bounding box center [612, 120] width 118 height 13
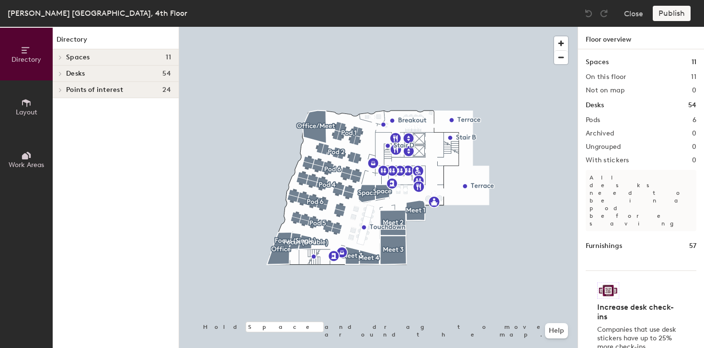
click at [25, 115] on button "Layout" at bounding box center [26, 107] width 53 height 53
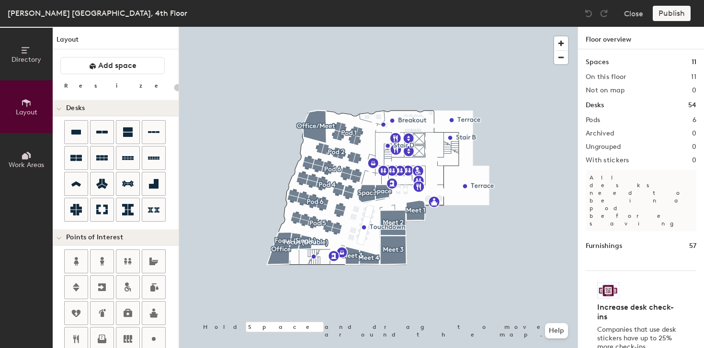
click at [42, 58] on button "Directory" at bounding box center [26, 54] width 53 height 53
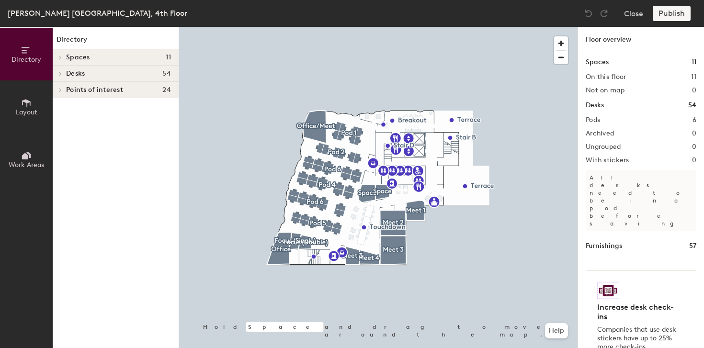
click at [81, 77] on span "Desks" at bounding box center [75, 74] width 19 height 8
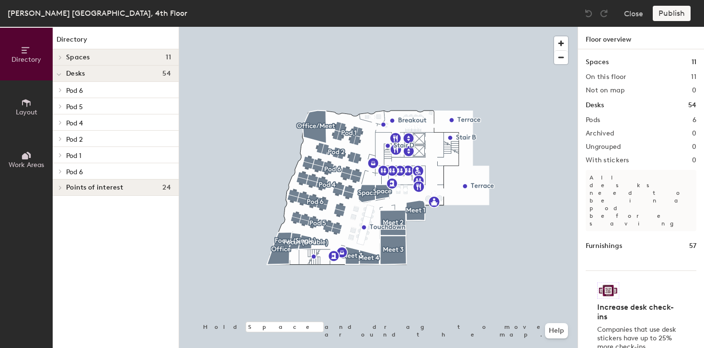
click at [85, 55] on span "Spaces" at bounding box center [78, 58] width 24 height 8
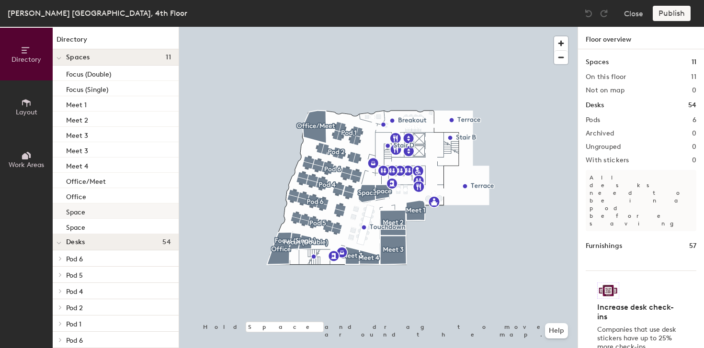
click at [88, 212] on div "Space" at bounding box center [116, 211] width 126 height 15
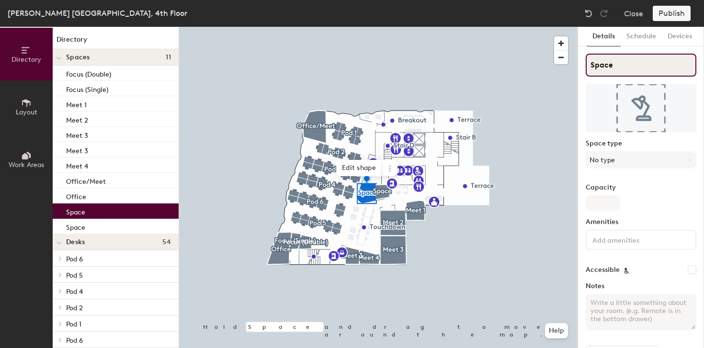
click at [606, 64] on input "Space" at bounding box center [641, 65] width 111 height 23
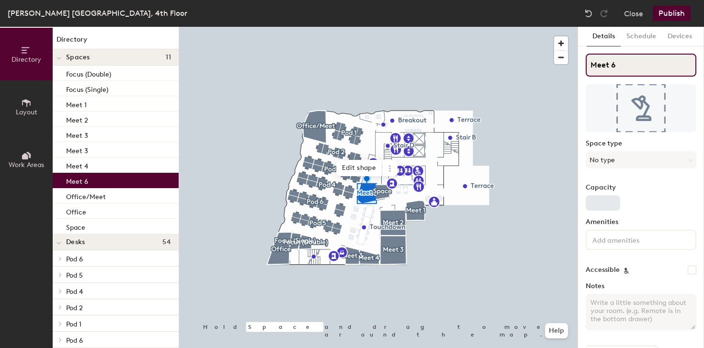
type input "Meet 6"
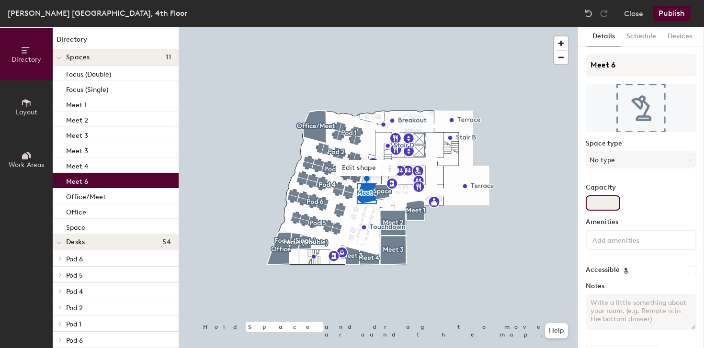
click at [602, 206] on input "Capacity" at bounding box center [603, 203] width 35 height 15
type input "5"
click at [644, 170] on div "Space type No type" at bounding box center [641, 158] width 111 height 36
click at [645, 160] on button "No type" at bounding box center [641, 159] width 111 height 17
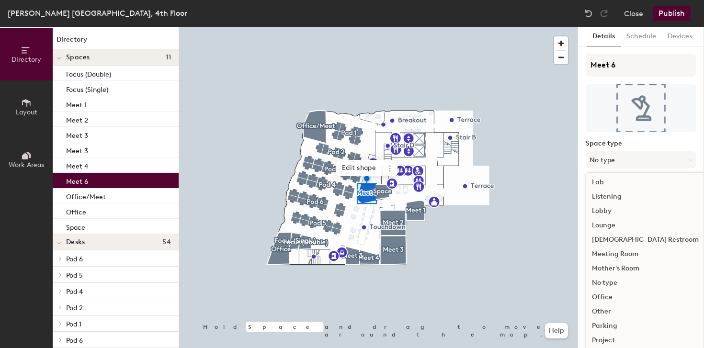
scroll to position [212, 0]
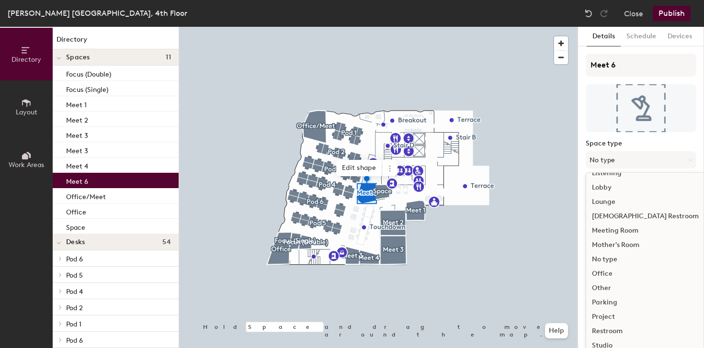
click at [616, 232] on div "Meeting Room" at bounding box center [646, 231] width 118 height 14
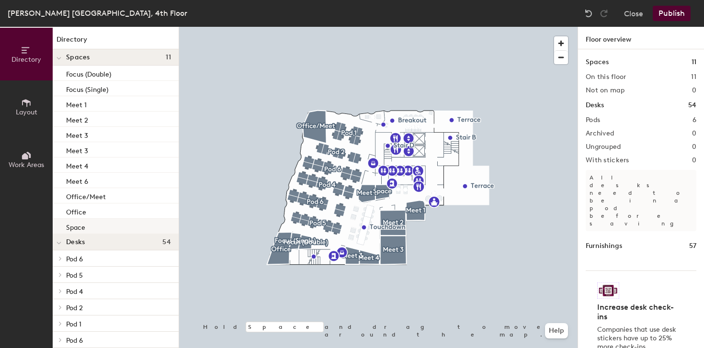
click at [71, 225] on p "Space" at bounding box center [75, 226] width 19 height 11
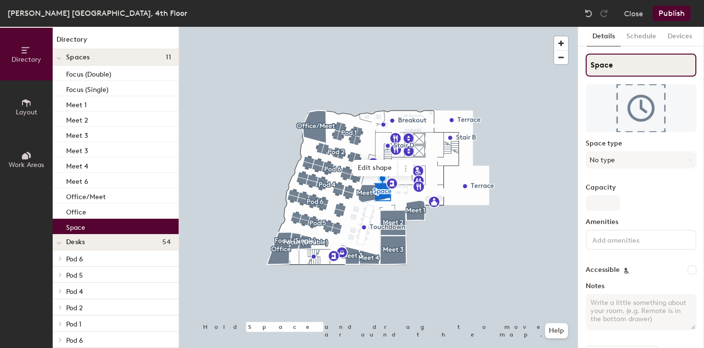
click at [623, 66] on input "Space" at bounding box center [641, 65] width 111 height 23
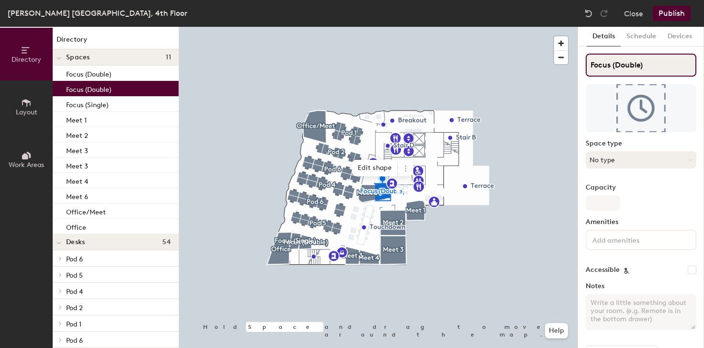
type input "Focus (Double)"
click at [610, 168] on button "No type" at bounding box center [641, 159] width 111 height 17
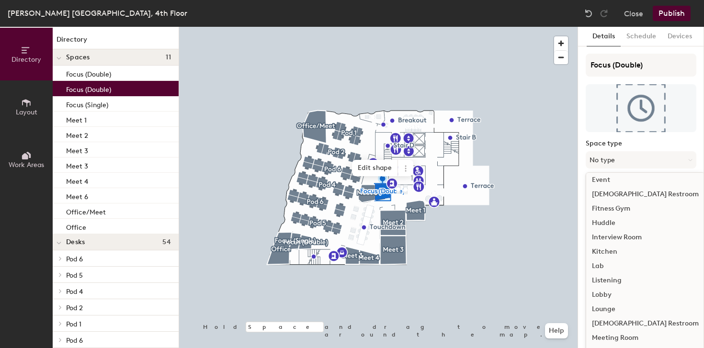
scroll to position [215, 0]
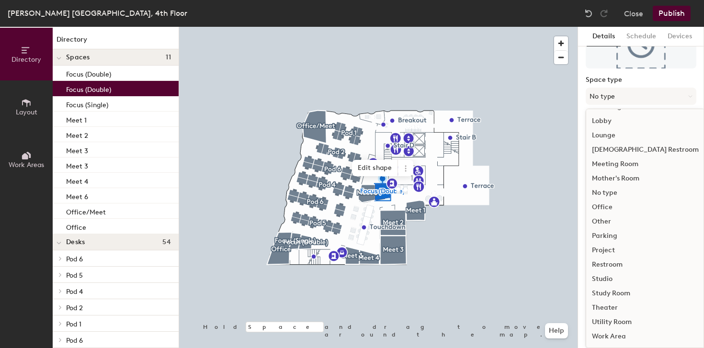
click at [613, 296] on div "Study Room" at bounding box center [646, 294] width 118 height 14
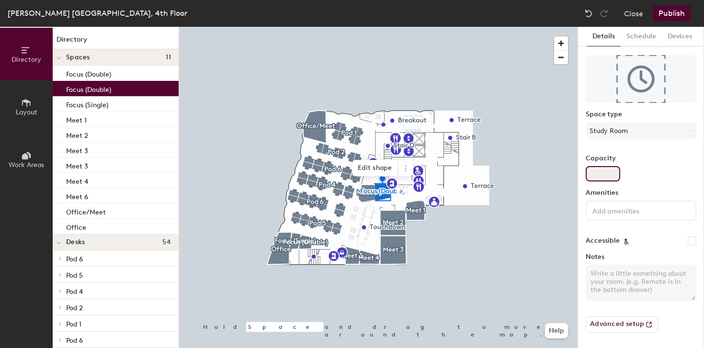
click at [603, 169] on input "Capacity" at bounding box center [603, 173] width 35 height 15
type input "2"
click at [660, 165] on div "Capacity 2" at bounding box center [641, 168] width 111 height 27
click at [673, 12] on button "Publish" at bounding box center [672, 13] width 38 height 15
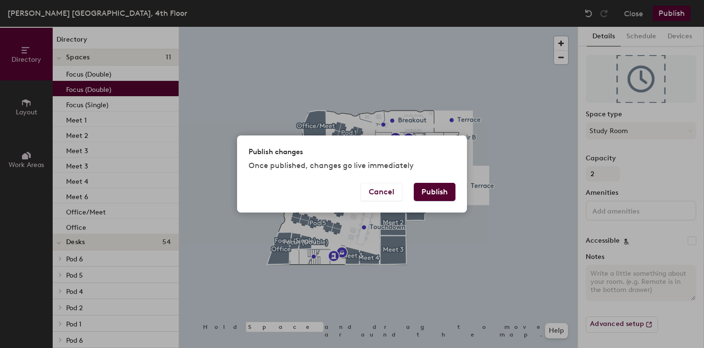
click at [436, 192] on button "Publish" at bounding box center [435, 192] width 42 height 18
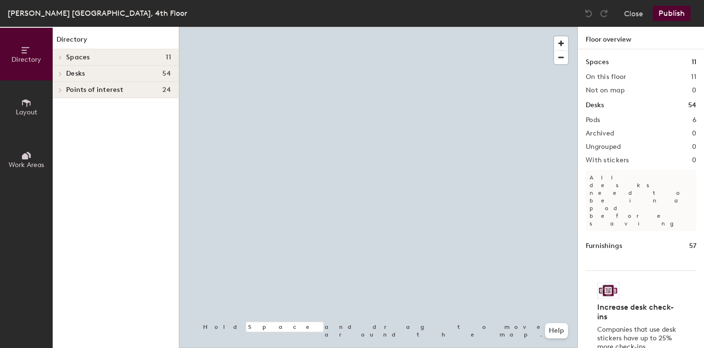
click at [19, 104] on button "Layout" at bounding box center [26, 107] width 53 height 53
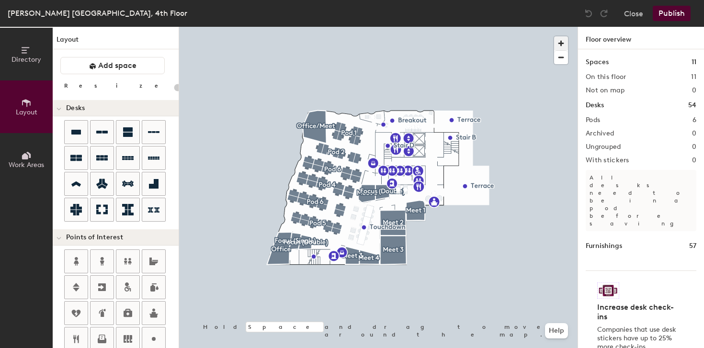
click at [568, 39] on span "button" at bounding box center [561, 43] width 14 height 14
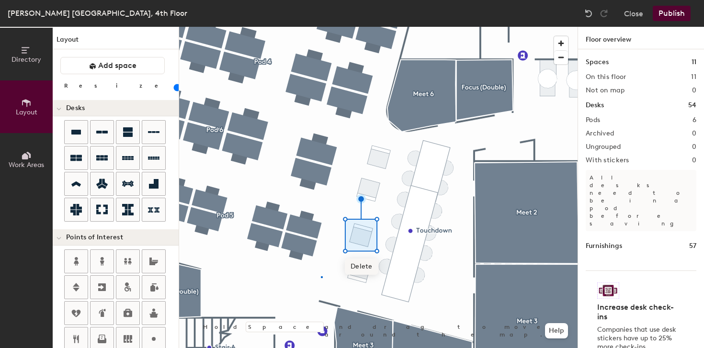
click at [321, 27] on div at bounding box center [378, 27] width 399 height 0
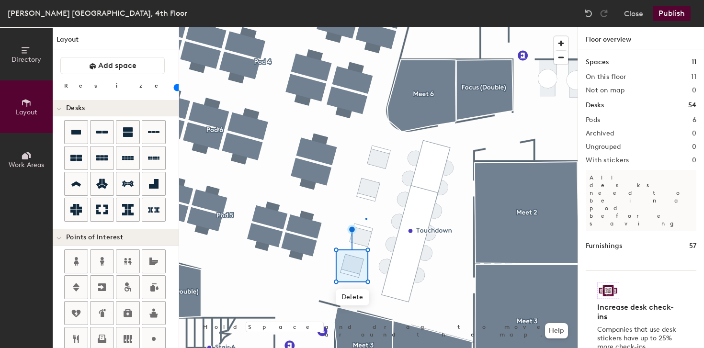
click at [366, 27] on div at bounding box center [378, 27] width 399 height 0
type input "60"
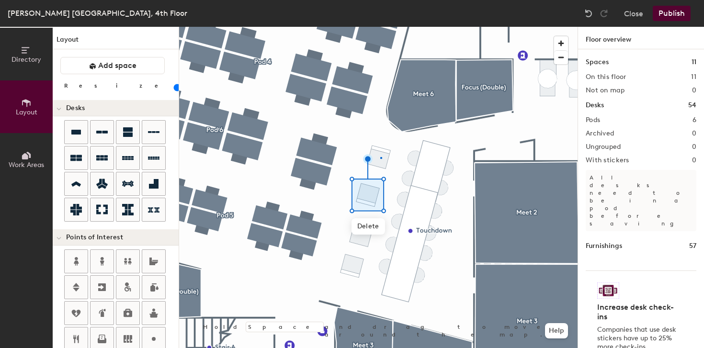
click at [380, 27] on div at bounding box center [378, 27] width 399 height 0
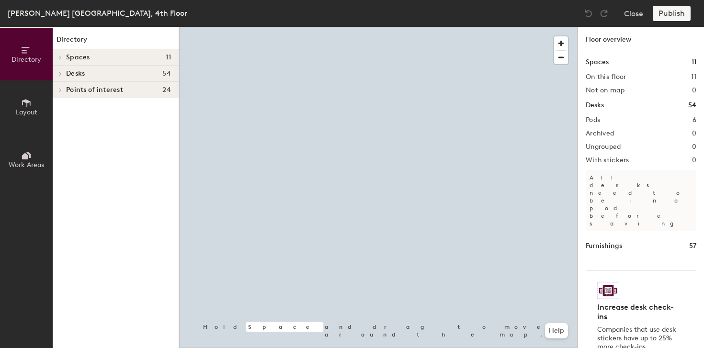
click at [69, 72] on span "Desks" at bounding box center [75, 74] width 19 height 8
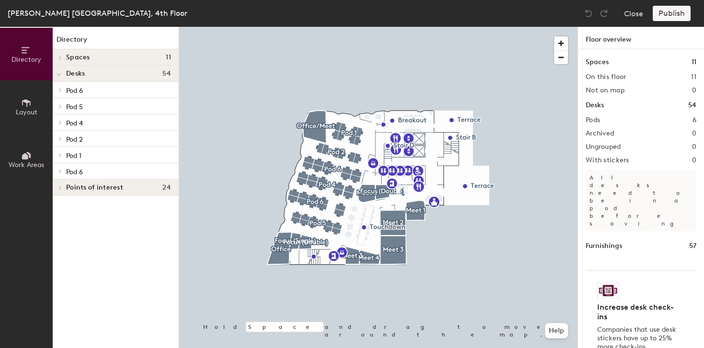
click at [85, 60] on span "Spaces" at bounding box center [78, 58] width 24 height 8
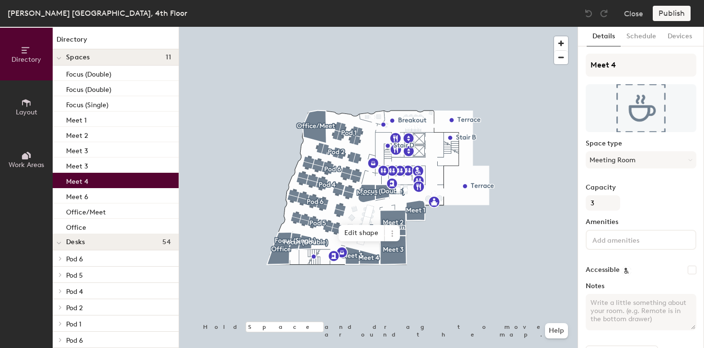
click at [113, 180] on div "Meet 4" at bounding box center [116, 180] width 126 height 15
click at [16, 50] on button "Directory" at bounding box center [26, 54] width 53 height 53
